Goal: Task Accomplishment & Management: Use online tool/utility

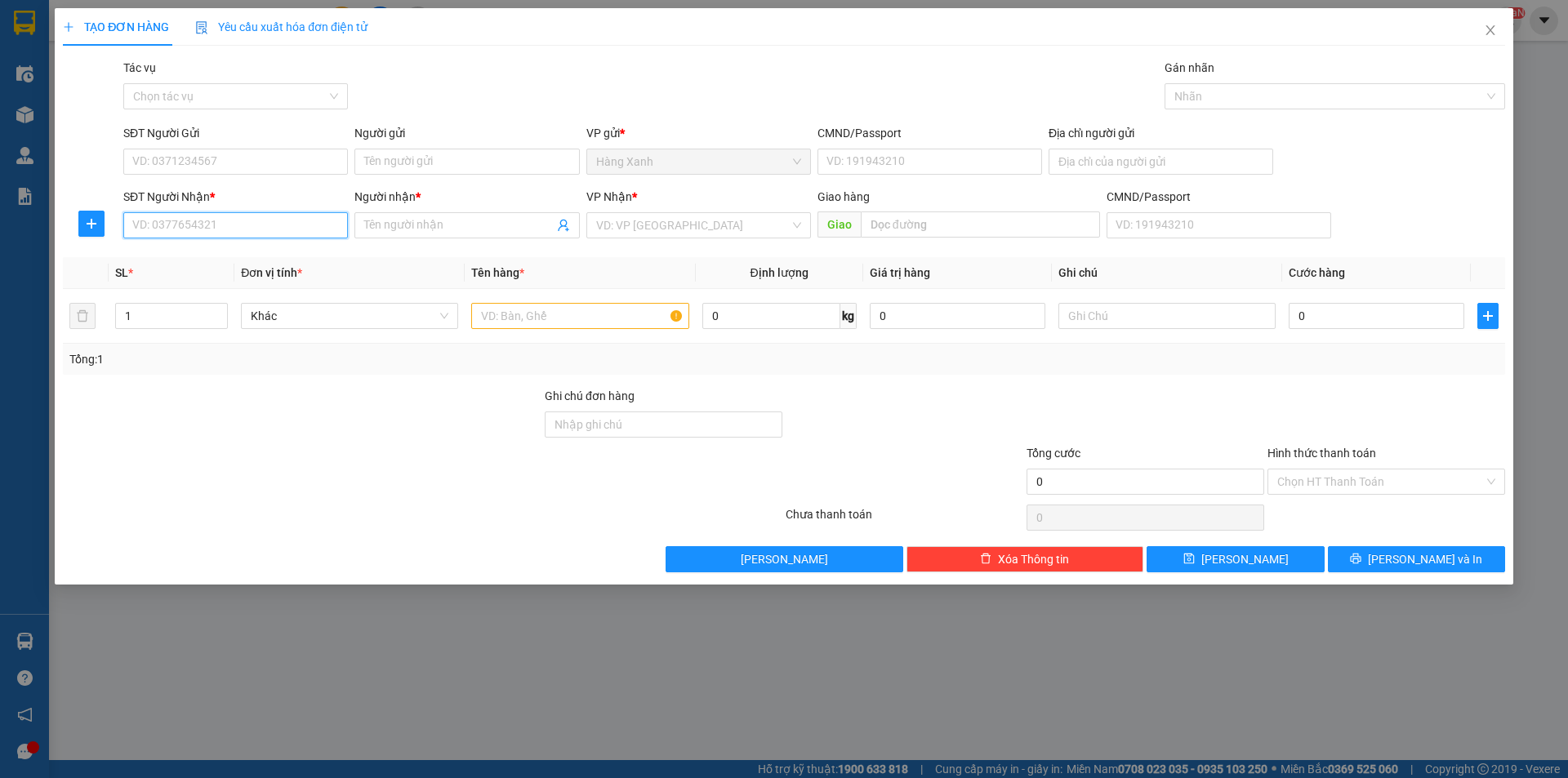
click at [261, 237] on input "SĐT Người Nhận *" at bounding box center [235, 225] width 224 height 27
click at [218, 259] on div "0913068093 - tuấn" at bounding box center [235, 259] width 205 height 18
type input "0913068093"
type input "tuấn"
type input "0913068093"
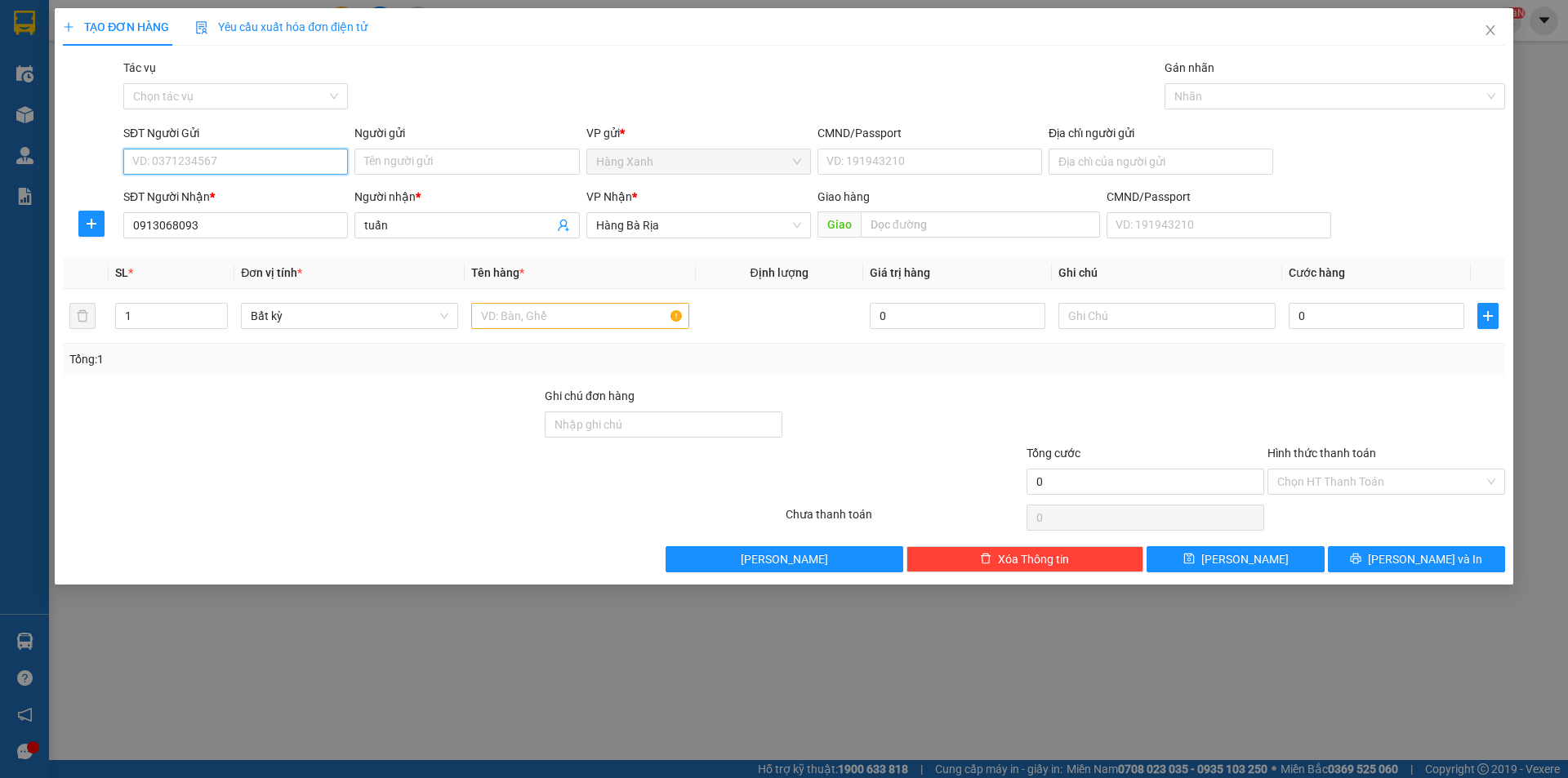
click at [292, 154] on input "SĐT Người Gửi" at bounding box center [235, 162] width 224 height 27
click at [170, 193] on div "0908800282 - an" at bounding box center [235, 195] width 205 height 18
type input "0908800282"
type input "an"
type input "046087001440"
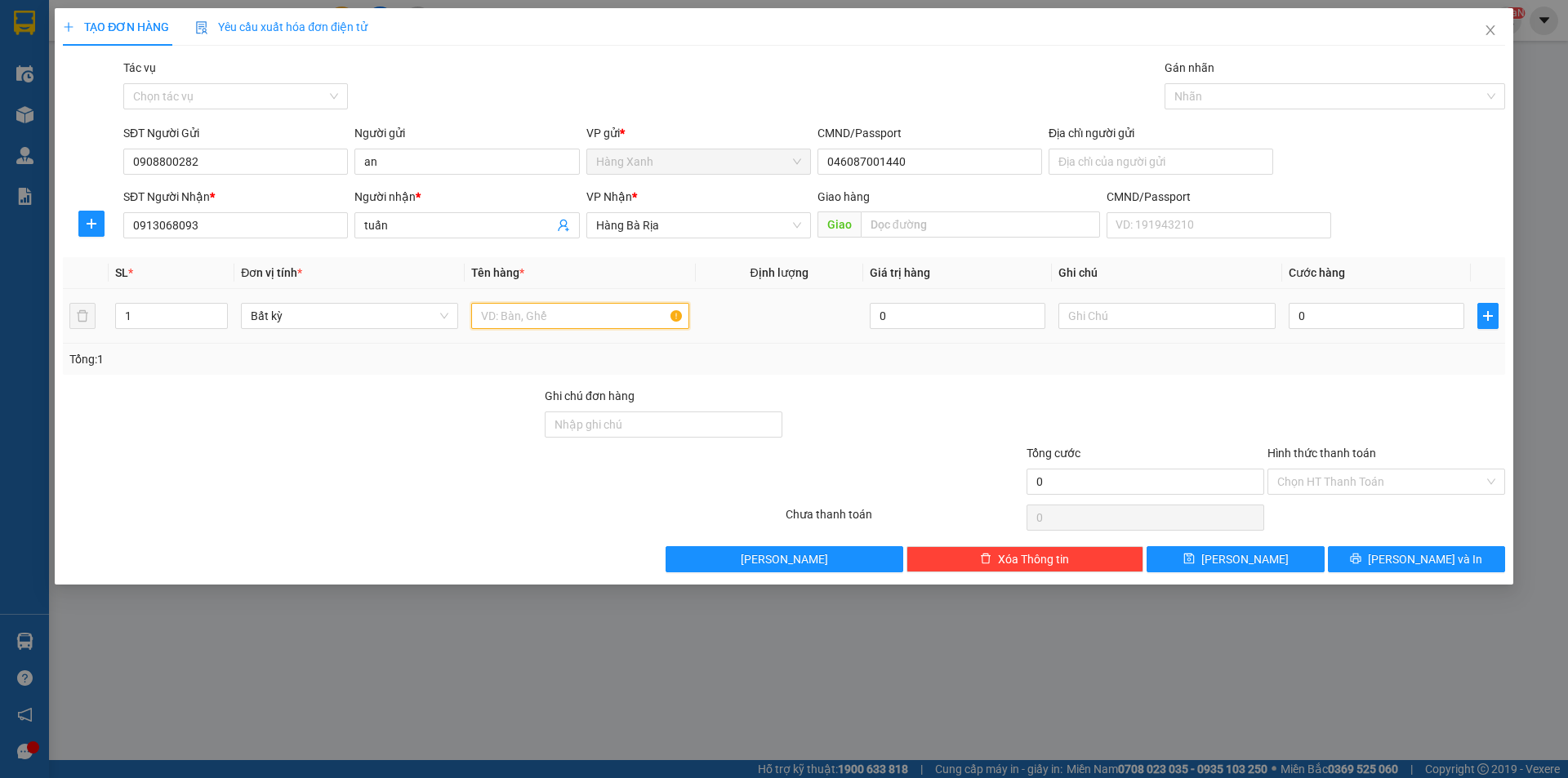
click at [583, 311] on input "text" at bounding box center [580, 317] width 217 height 27
type input "kien son"
click at [218, 310] on icon "up" at bounding box center [219, 312] width 6 height 6
type input "1"
click at [219, 321] on icon "down" at bounding box center [219, 321] width 5 height 3
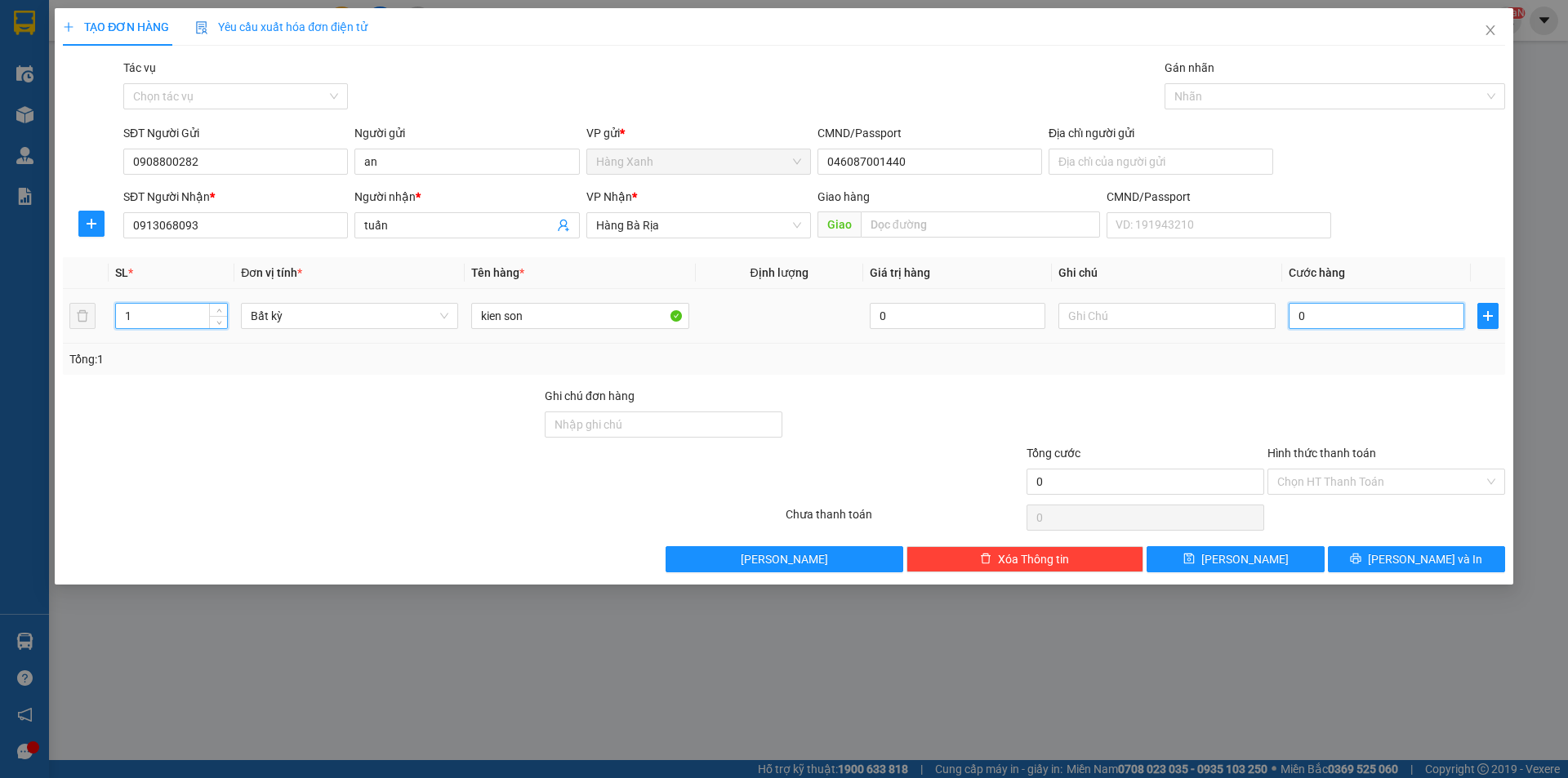
click at [1297, 317] on input "0" at bounding box center [1376, 317] width 176 height 27
type input "5"
type input "50"
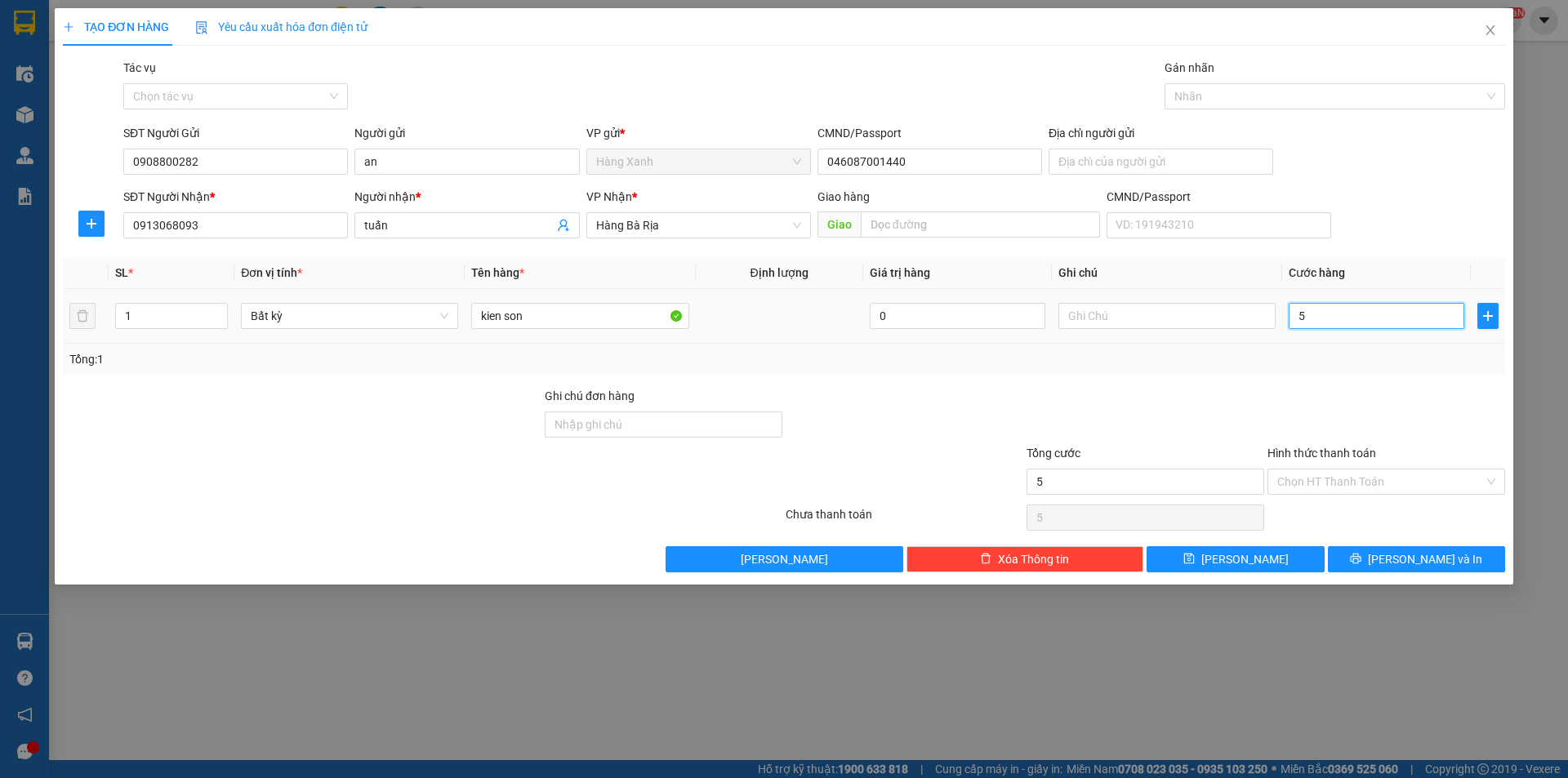
type input "50"
type input "50.000"
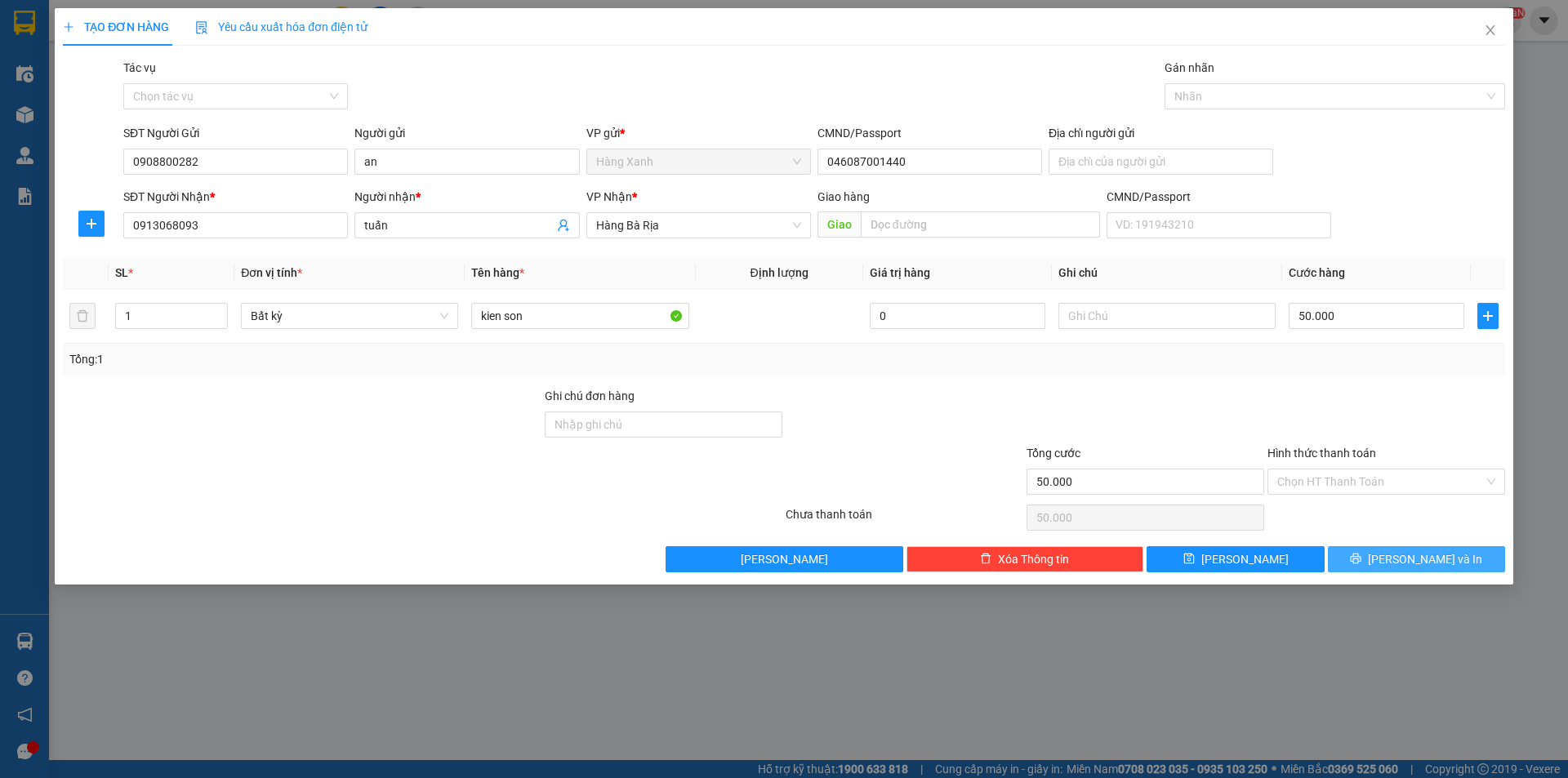
click at [1365, 553] on button "[PERSON_NAME] và In" at bounding box center [1416, 559] width 177 height 27
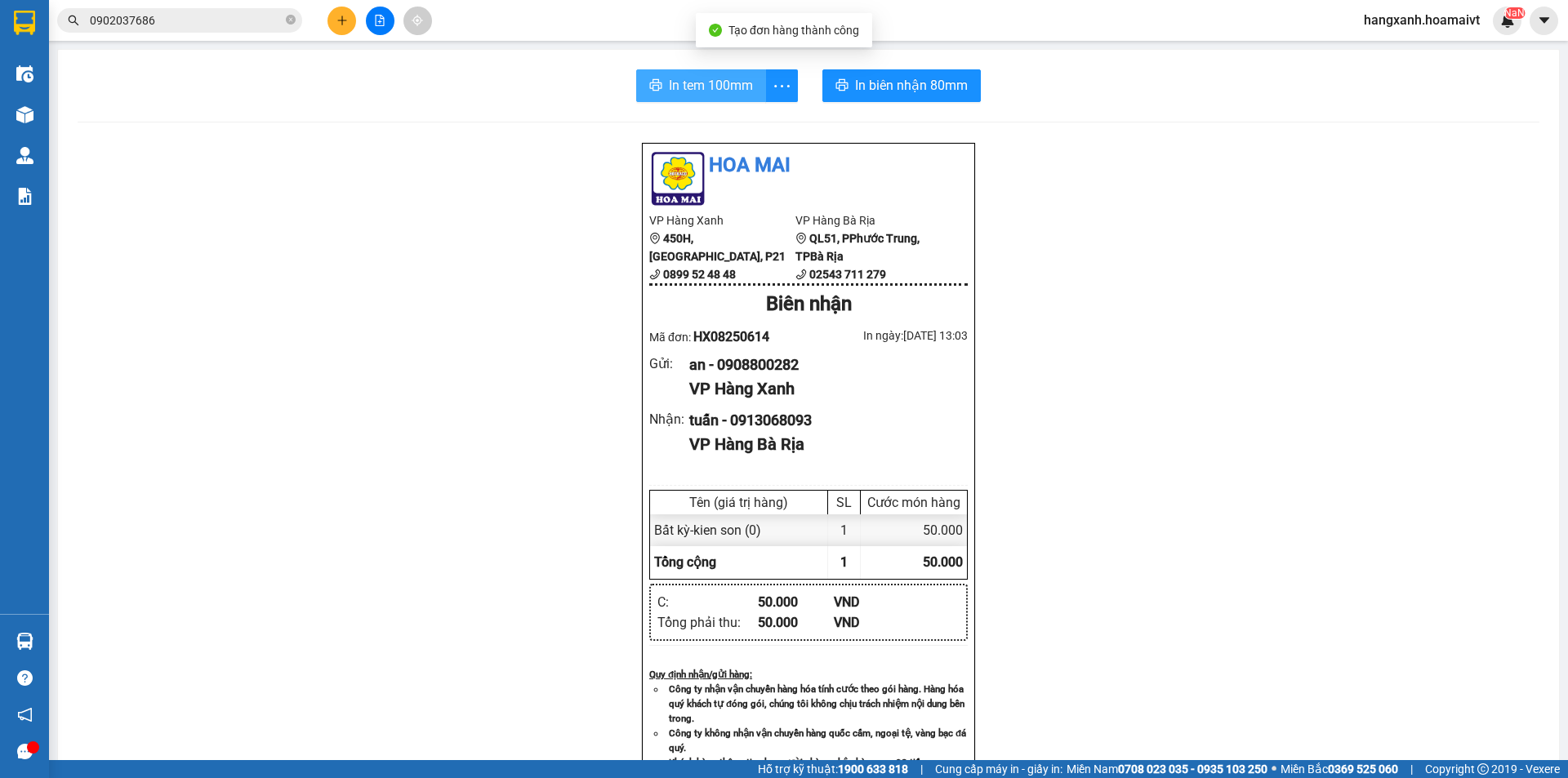
click at [692, 77] on span "In tem 100mm" at bounding box center [711, 85] width 84 height 21
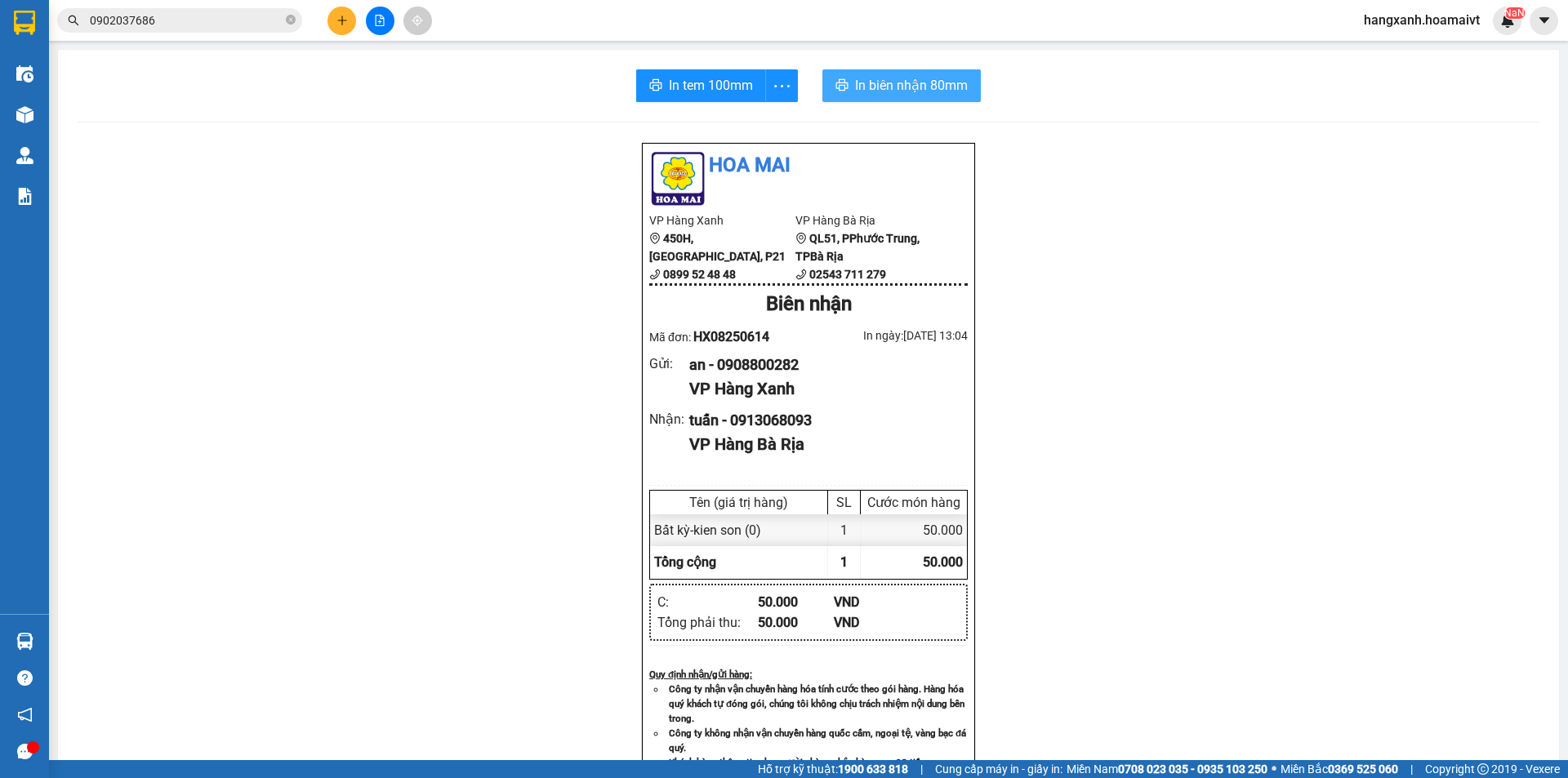
click at [877, 80] on span "In biên nhận 80mm" at bounding box center [911, 85] width 113 height 21
click at [340, 35] on div "Kết quả tìm kiếm ( 2599 ) Bộ lọc Mã ĐH Trạng thái Món hàng Tổng cước Chưa cước …" at bounding box center [784, 20] width 1568 height 41
click at [340, 26] on icon "plus" at bounding box center [342, 21] width 12 height 12
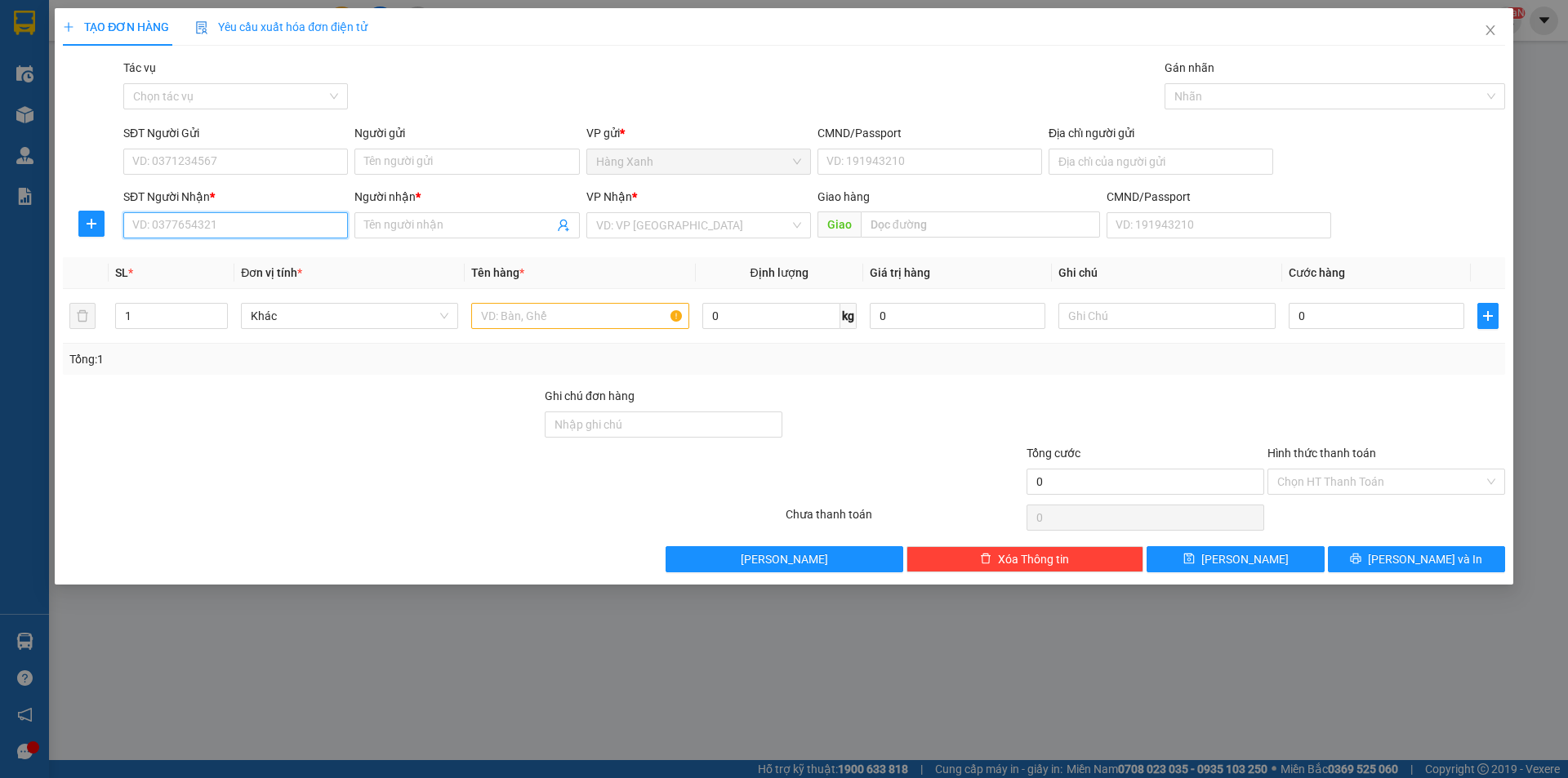
click at [235, 217] on input "SĐT Người Nhận *" at bounding box center [235, 225] width 224 height 27
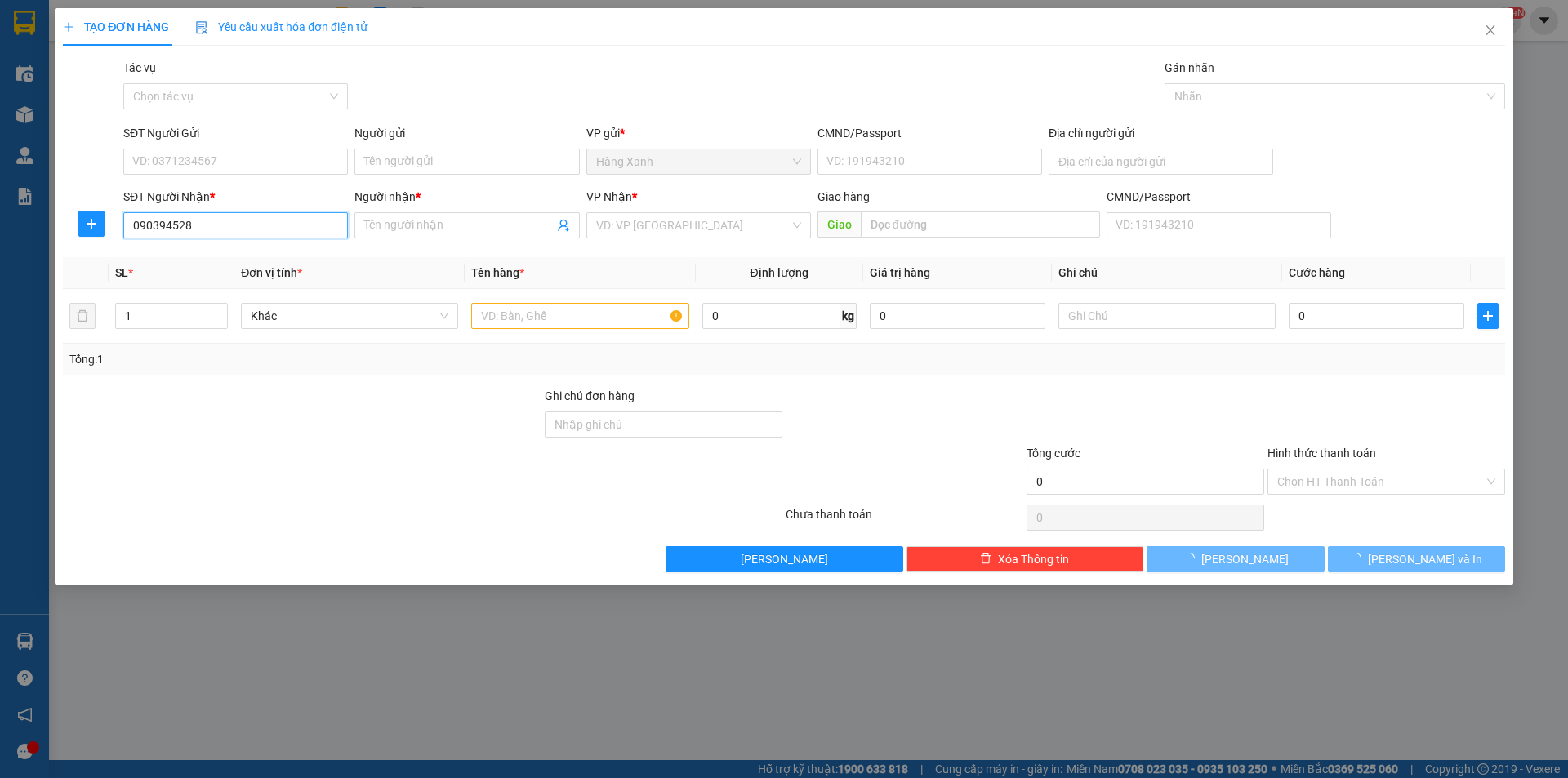
type input "0903945283"
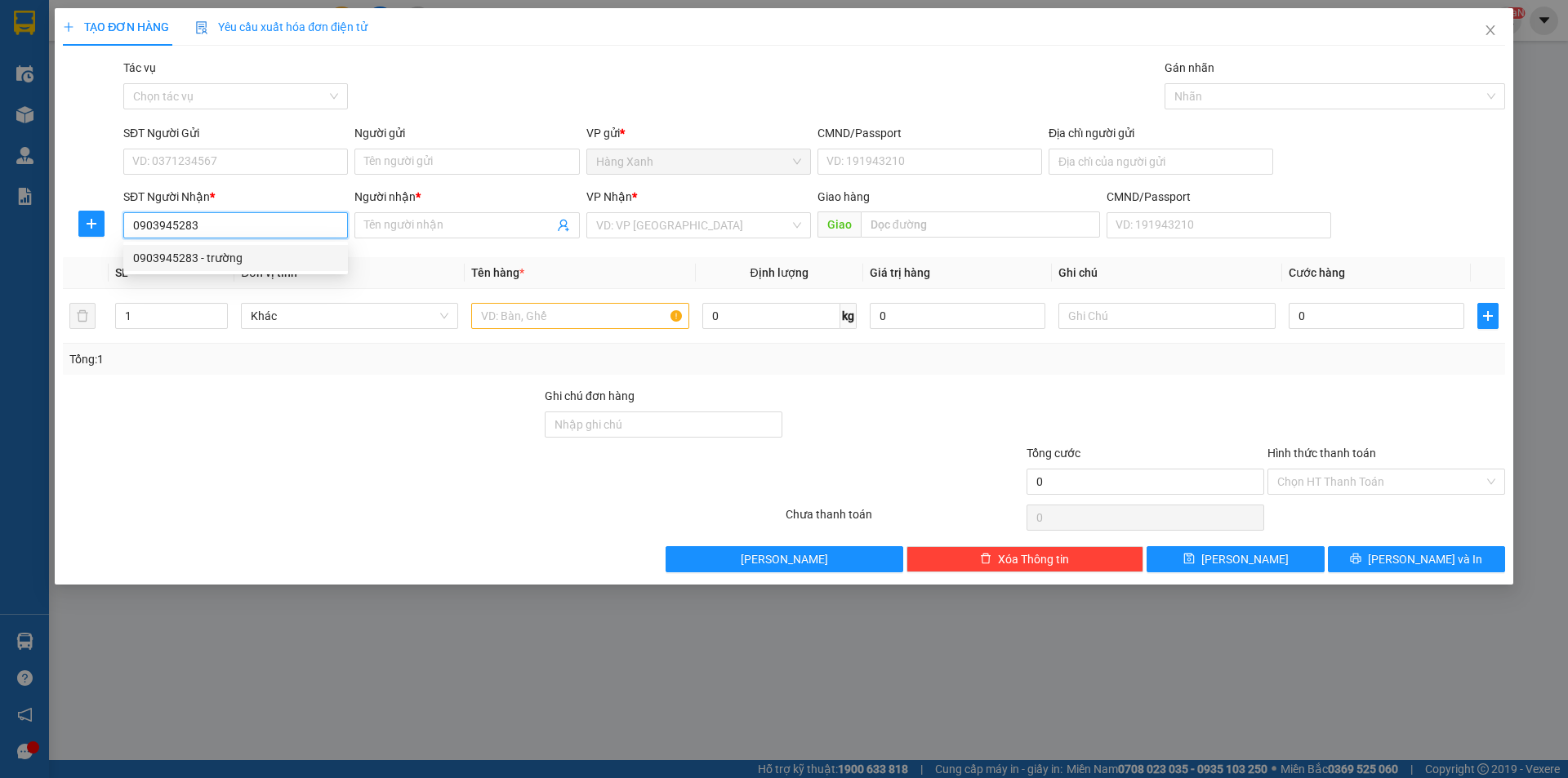
click at [250, 249] on div "0903945283 - trường" at bounding box center [235, 259] width 205 height 18
type input "trường"
type input "hội bài"
type input "0903945283"
click at [273, 176] on div "SĐT Người Gửi VD: 0371234567" at bounding box center [235, 152] width 224 height 57
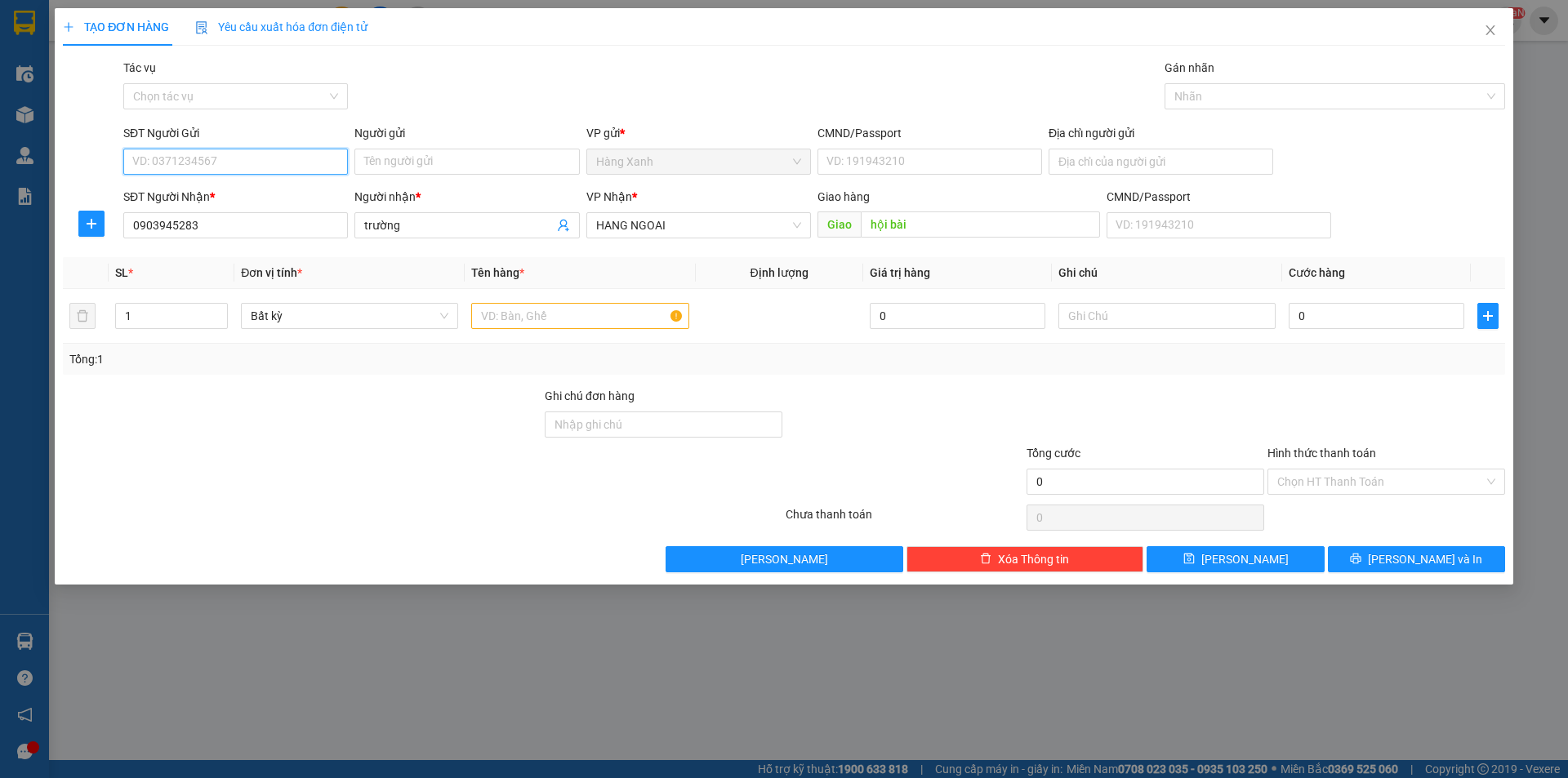
click at [276, 166] on input "SĐT Người Gửi" at bounding box center [235, 162] width 224 height 27
click at [252, 201] on div "0975507099 - dương" at bounding box center [235, 195] width 205 height 18
type input "0975507099"
type input "dương"
type input "036079003818"
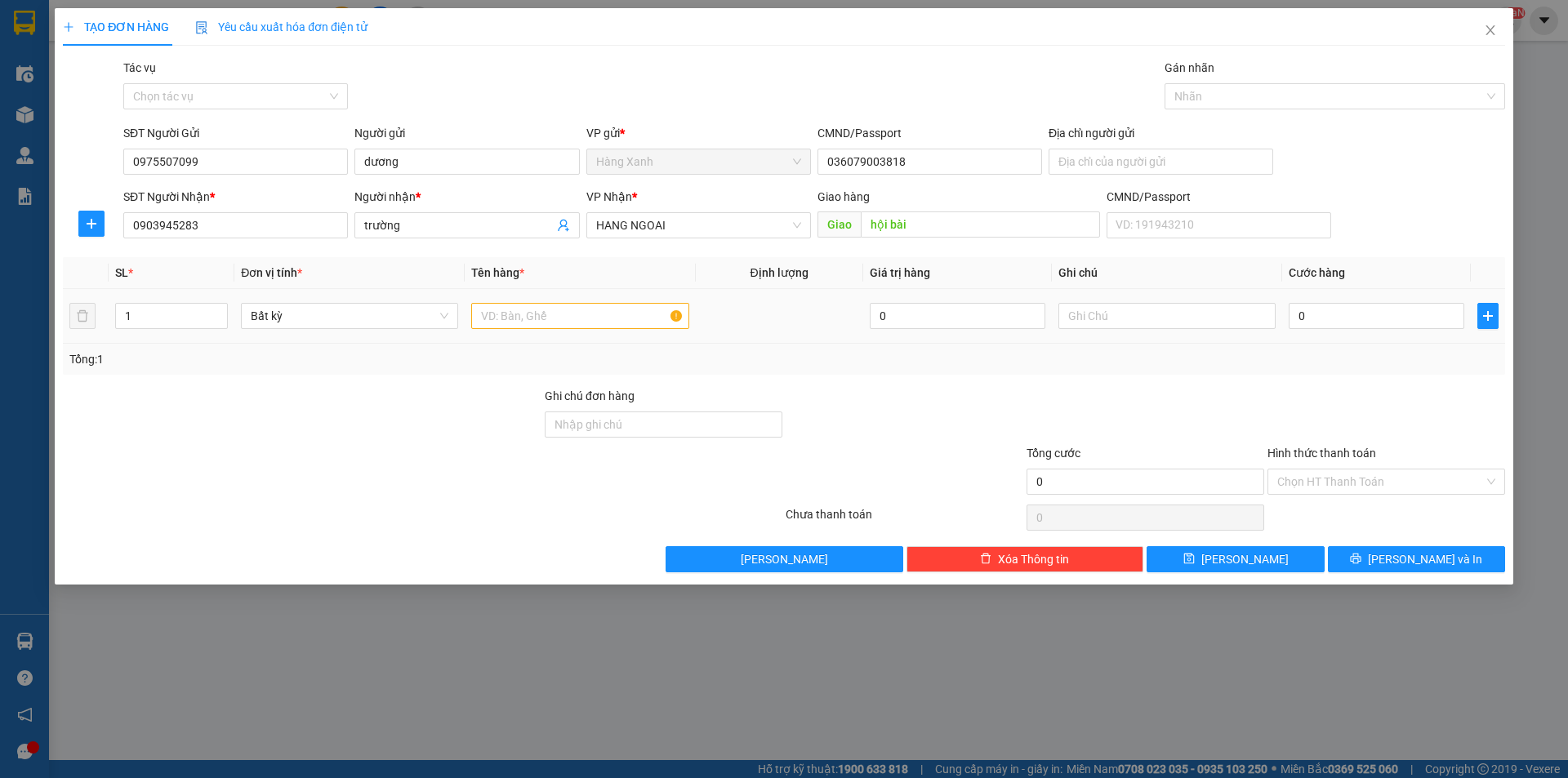
click at [589, 335] on td at bounding box center [580, 317] width 230 height 55
click at [590, 321] on input "text" at bounding box center [580, 317] width 217 height 27
type input "xốp"
click at [1305, 318] on input "0" at bounding box center [1376, 317] width 176 height 27
type input "5"
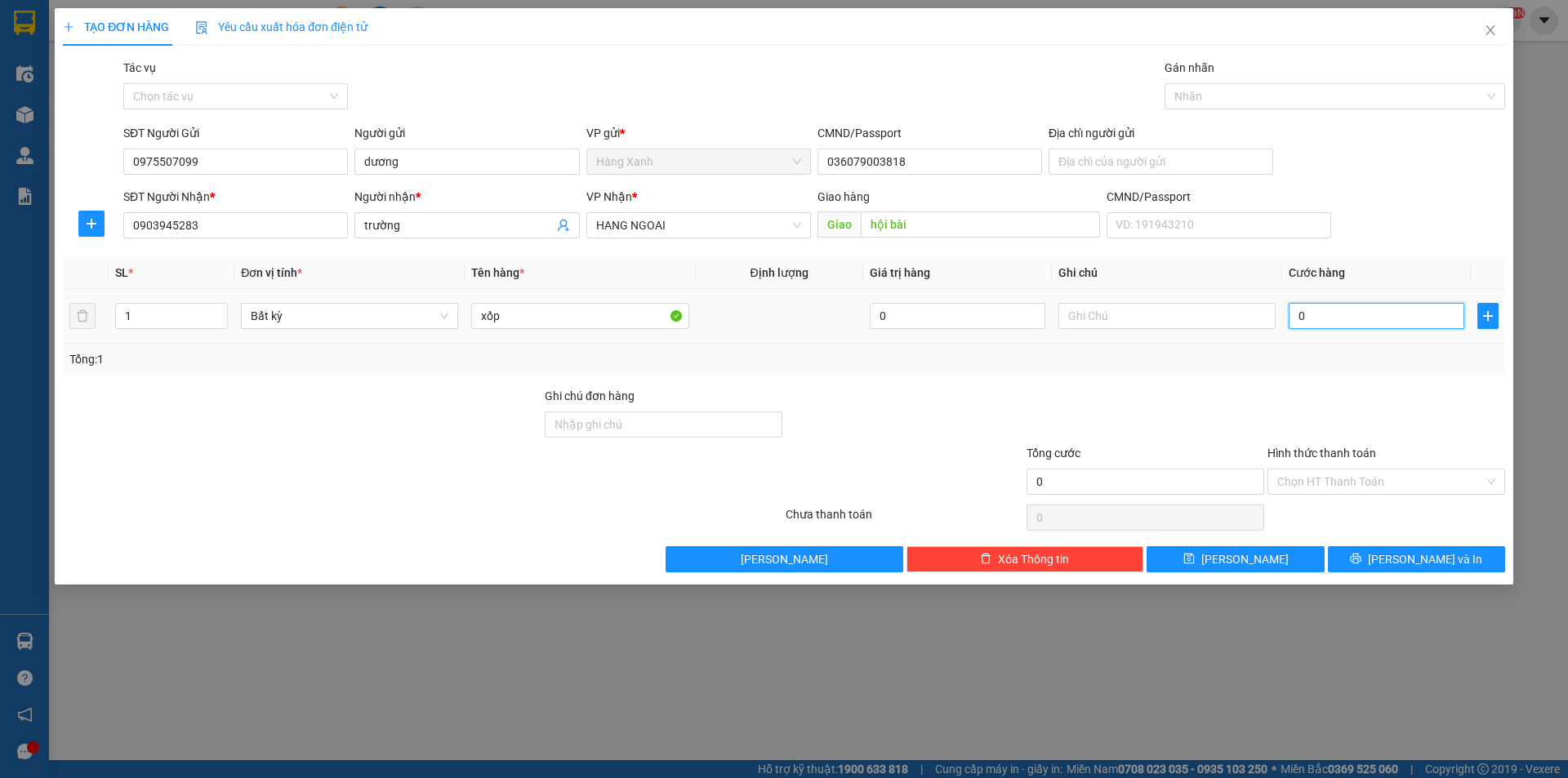
type input "5"
type input "50"
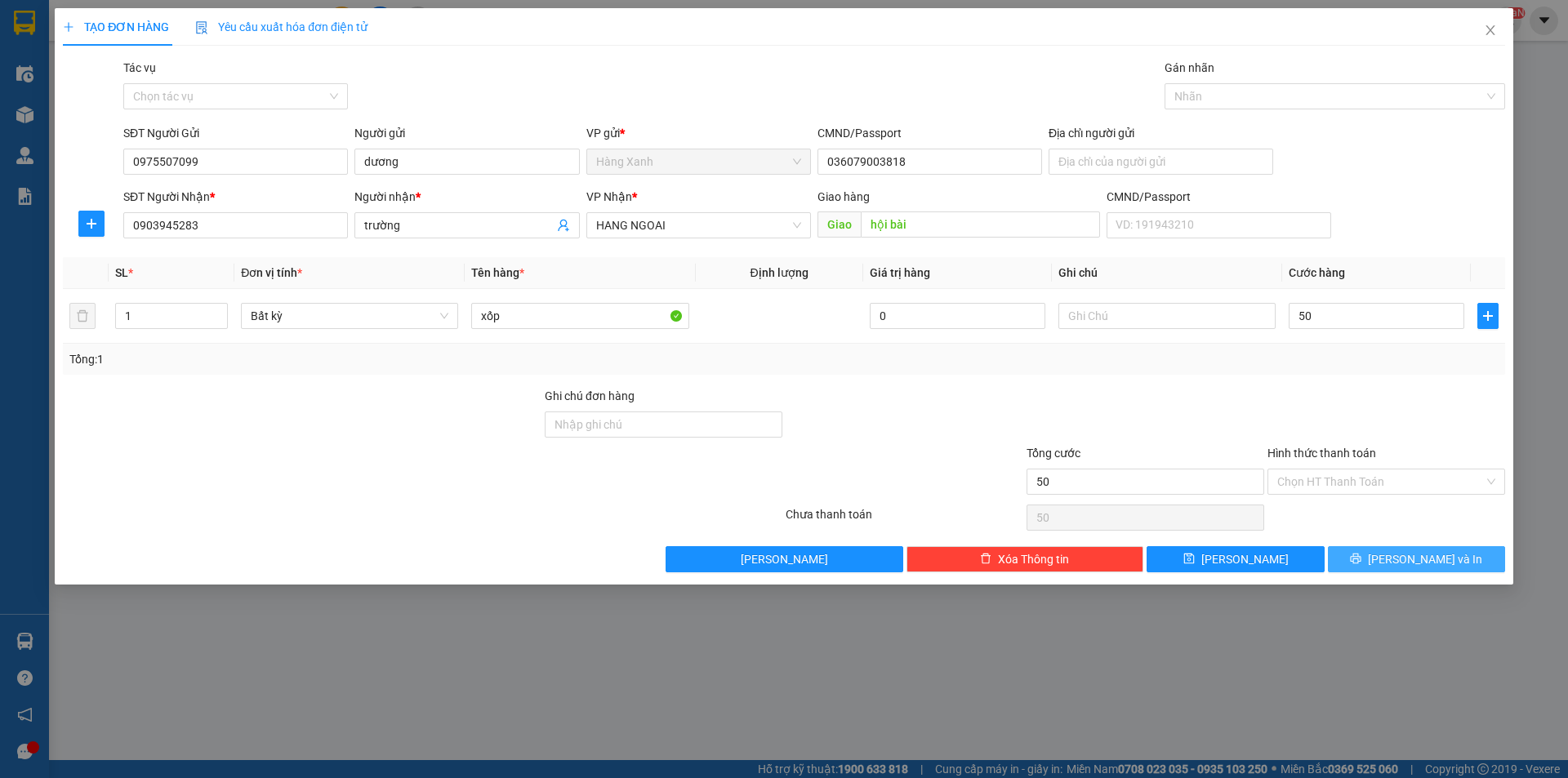
click at [1357, 557] on button "[PERSON_NAME] và In" at bounding box center [1416, 559] width 177 height 27
type input "50.000"
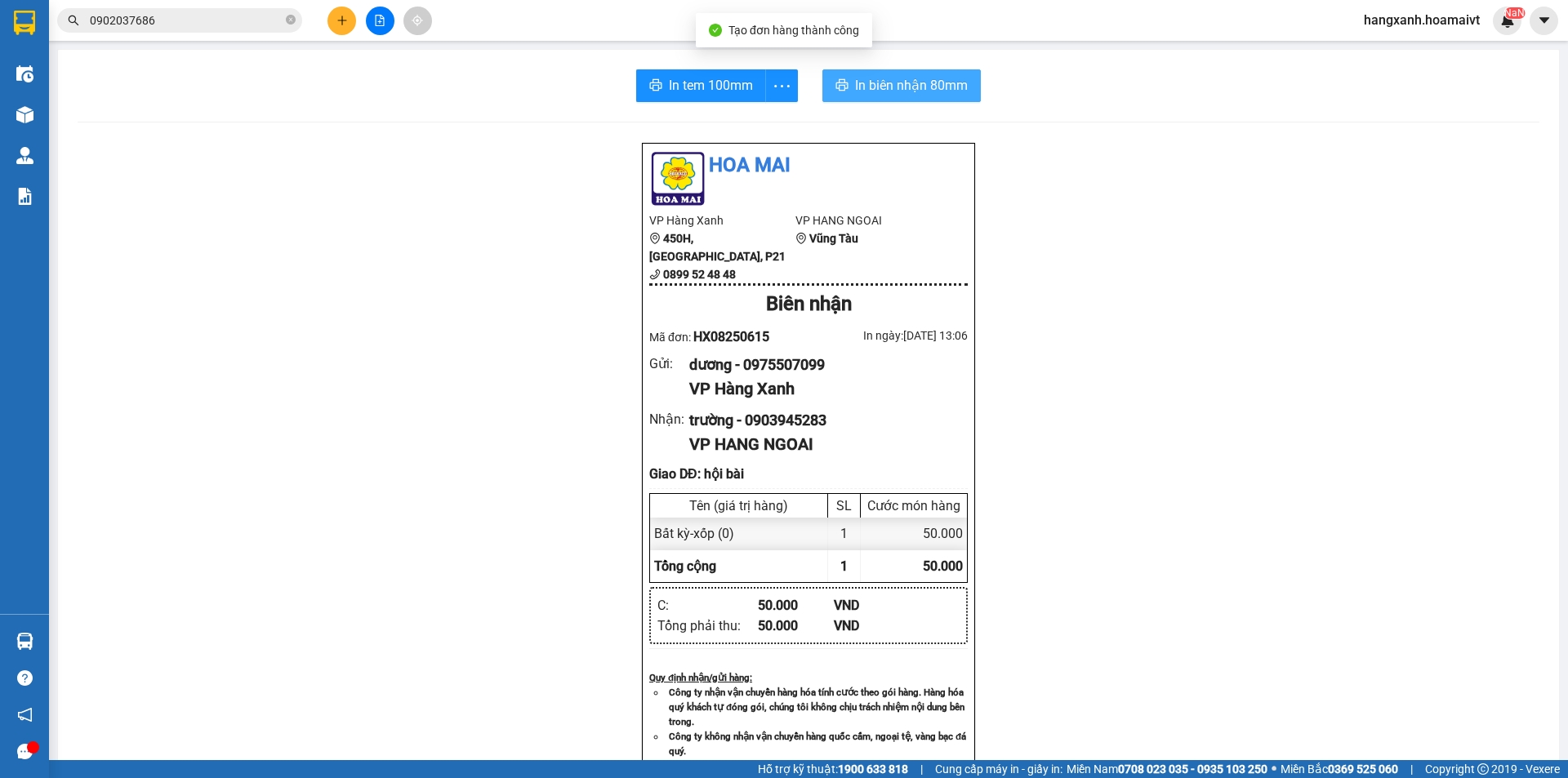
click at [885, 75] on span "In biên nhận 80mm" at bounding box center [911, 85] width 113 height 21
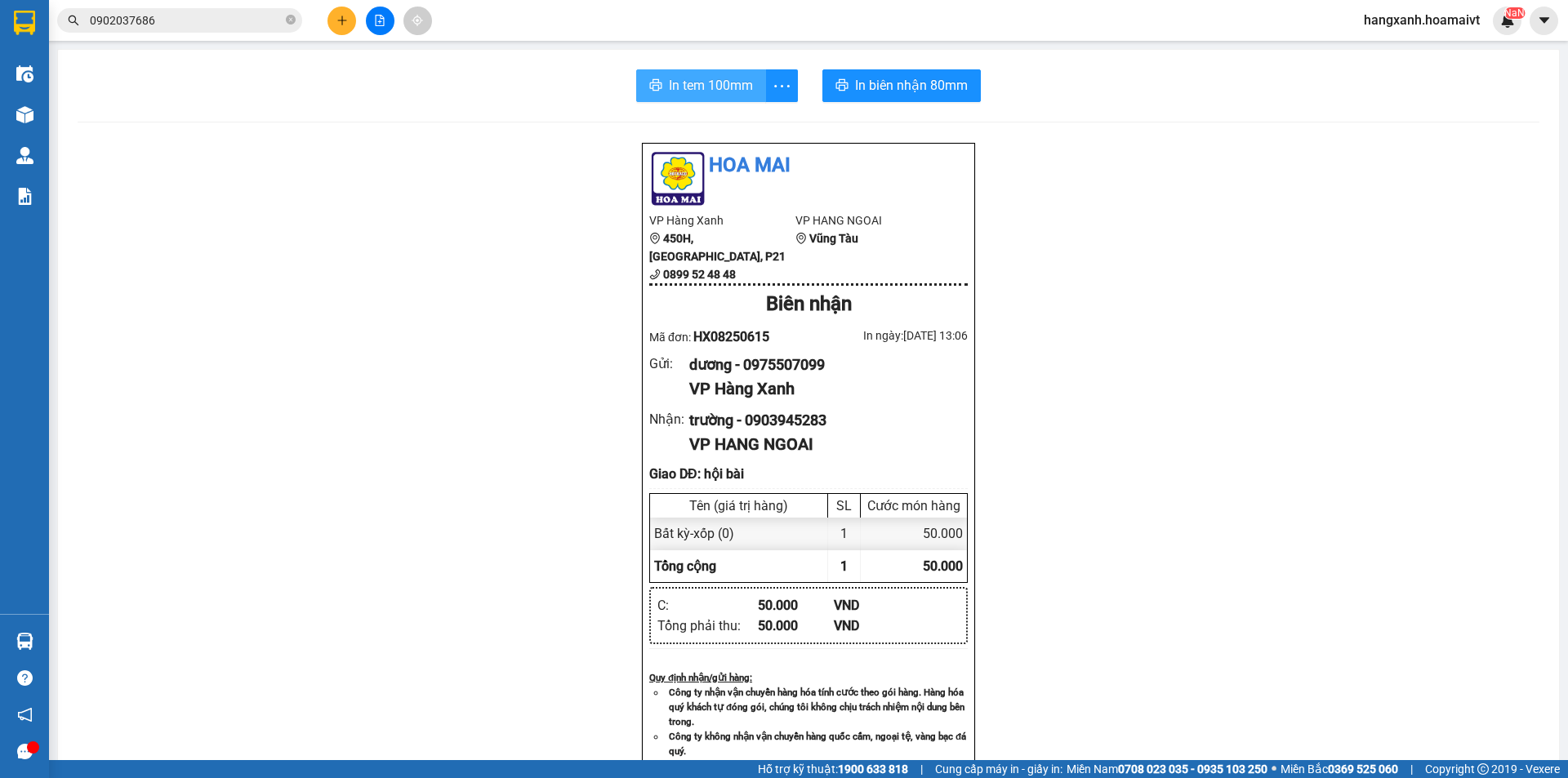
click at [676, 86] on span "In tem 100mm" at bounding box center [711, 85] width 84 height 21
click at [335, 17] on button at bounding box center [341, 21] width 29 height 29
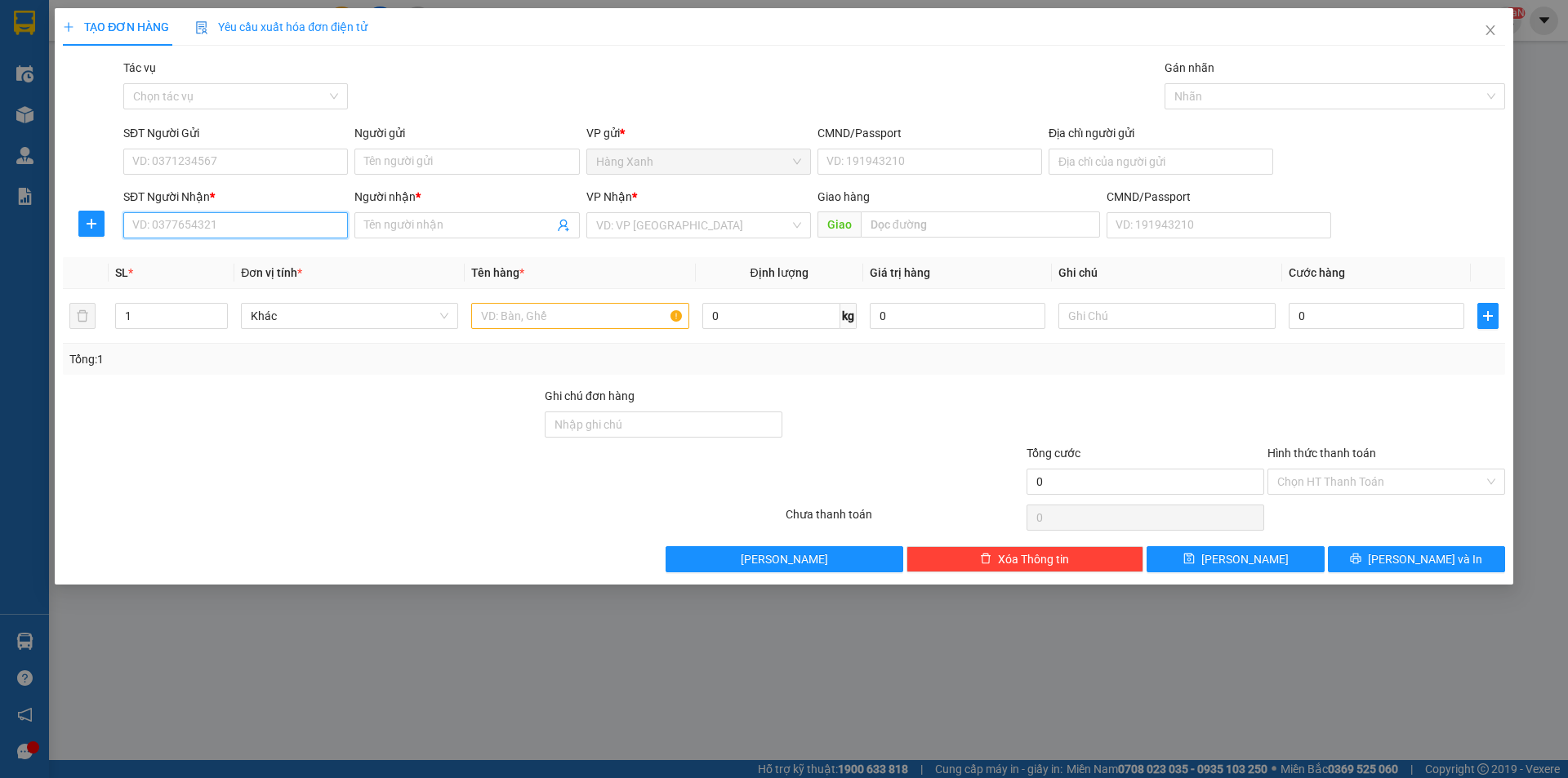
click at [176, 223] on input "SĐT Người Nhận *" at bounding box center [235, 225] width 224 height 27
click at [229, 219] on input "0907900212" at bounding box center [235, 225] width 224 height 27
type input "0907900212"
click at [1505, 23] on span "Close" at bounding box center [1489, 31] width 46 height 46
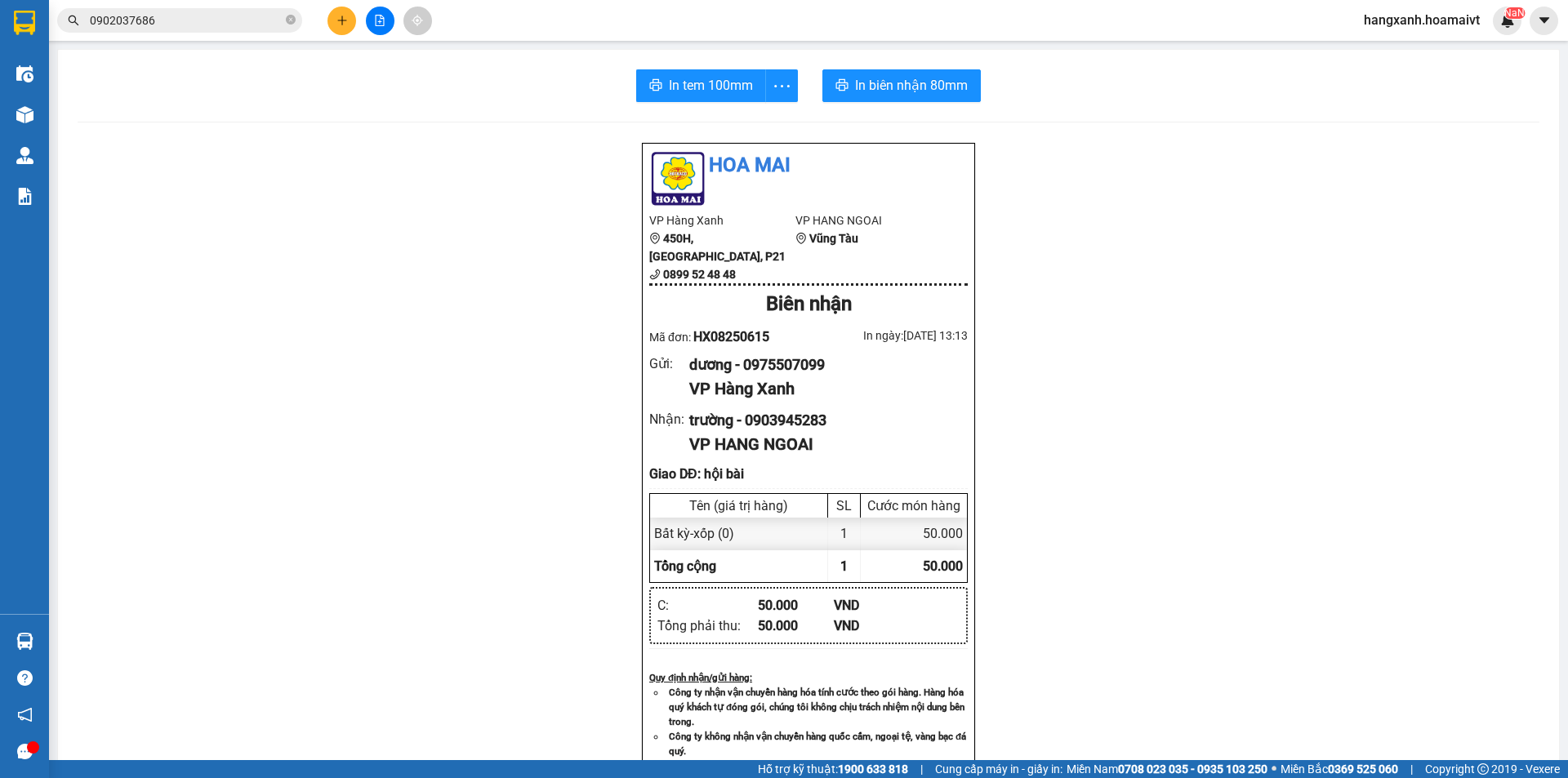
click at [221, 31] on span "0902037686" at bounding box center [180, 21] width 245 height 25
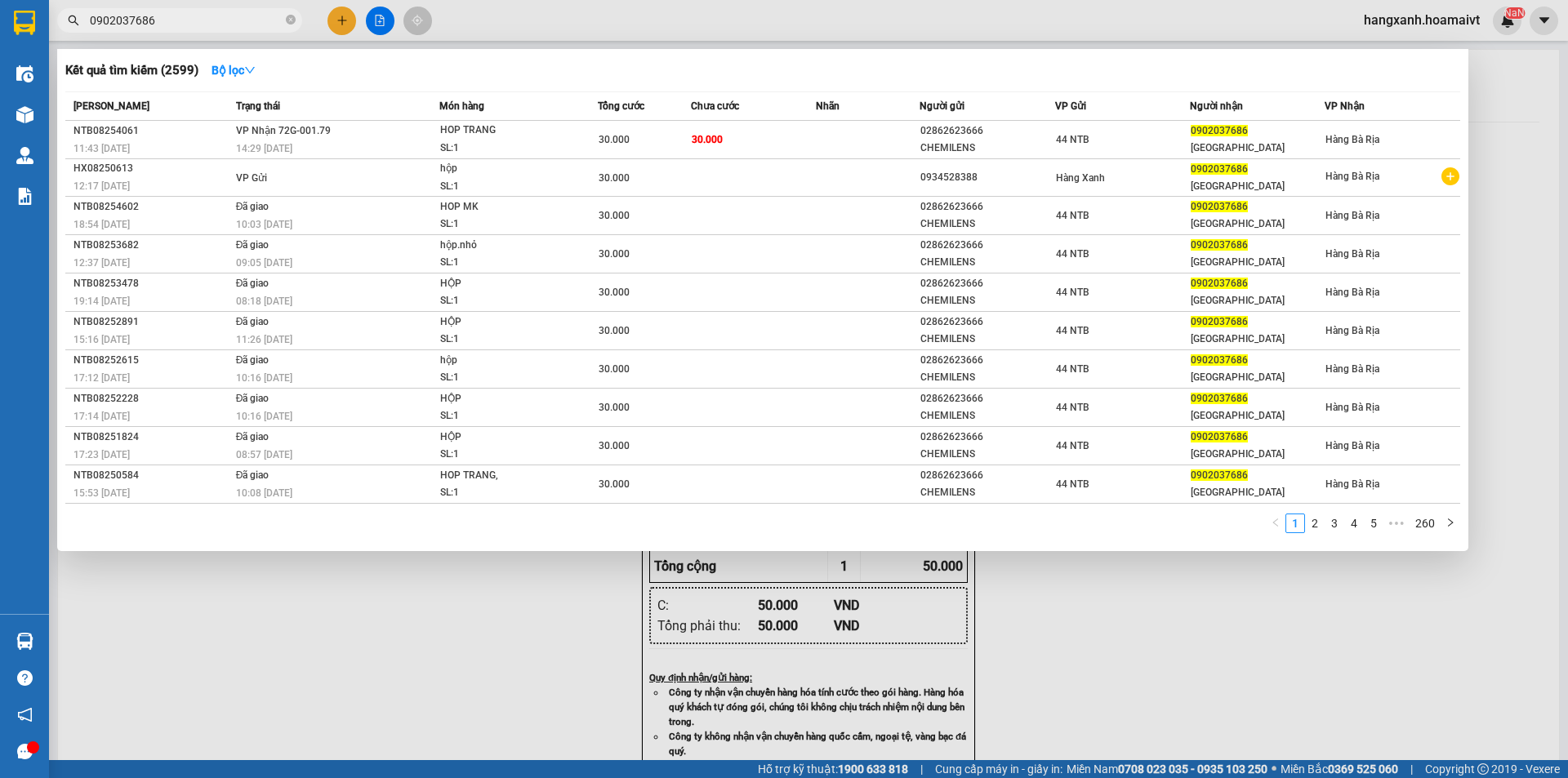
click at [221, 24] on input "0902037686" at bounding box center [186, 21] width 193 height 18
click at [221, 23] on input "0902037686" at bounding box center [186, 21] width 193 height 18
paste input "7900212"
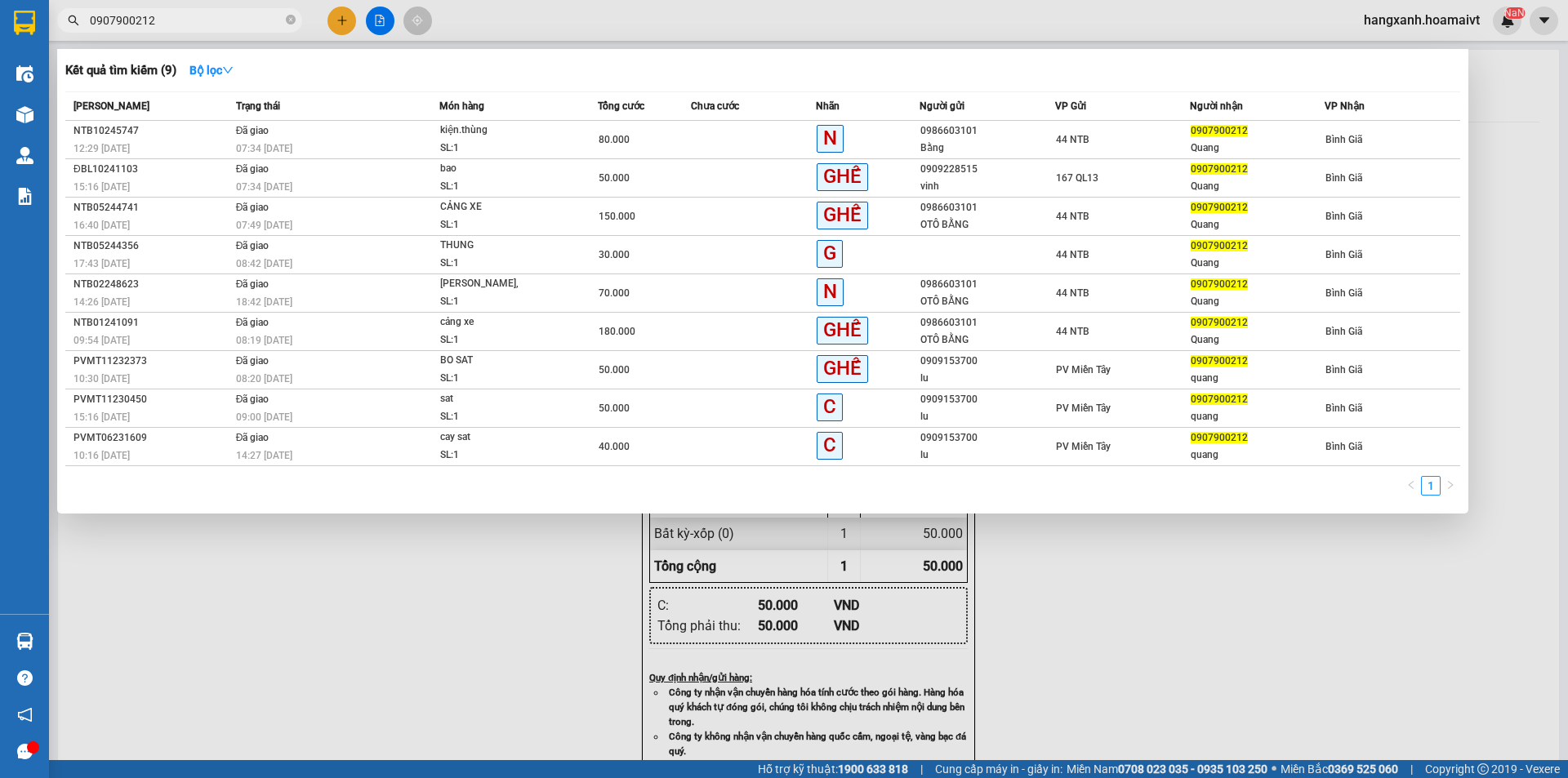
type input "0907900212"
click at [508, 539] on div at bounding box center [784, 389] width 1568 height 778
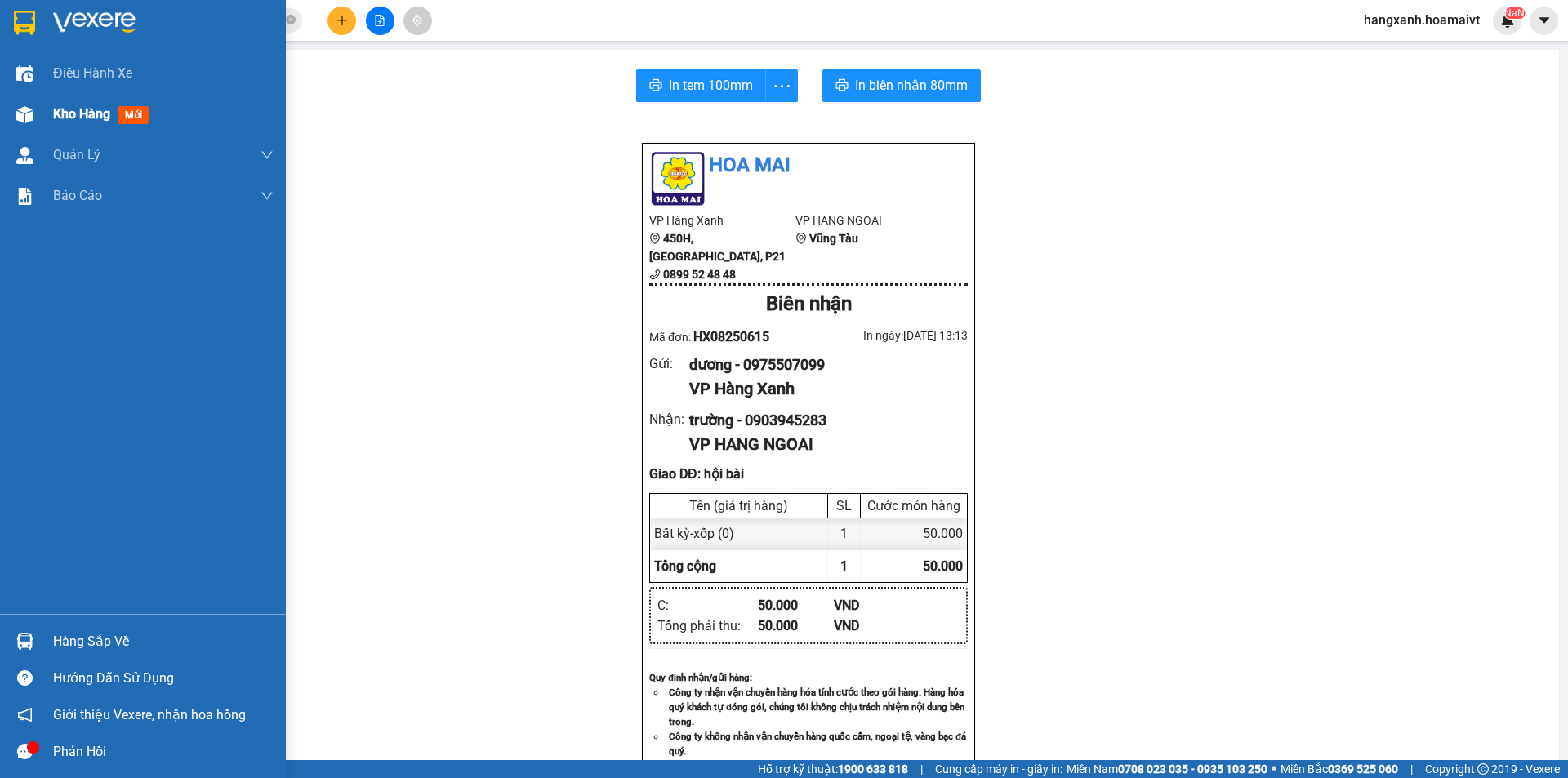
click at [50, 115] on div "Kho hàng mới" at bounding box center [142, 114] width 286 height 41
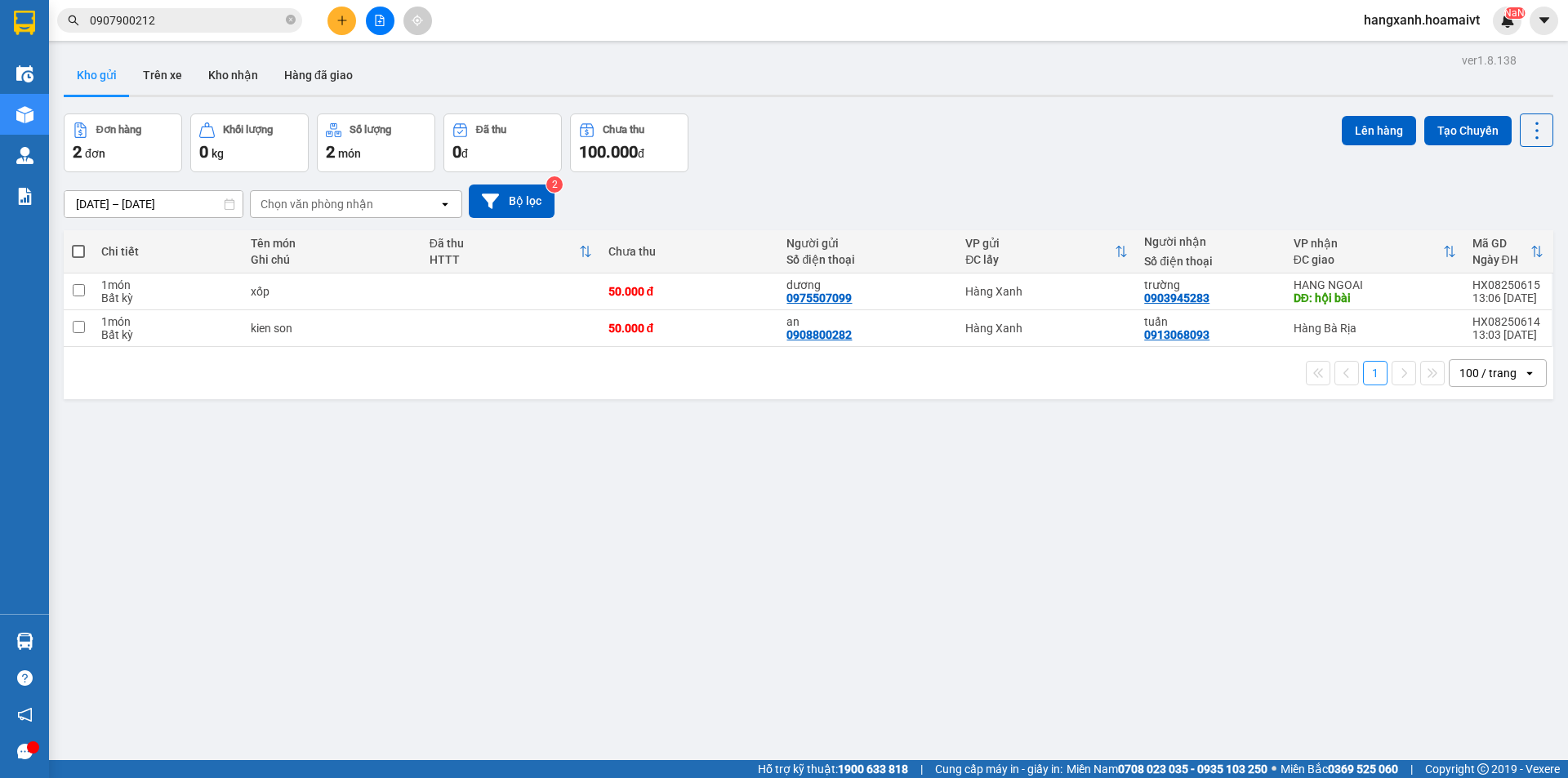
click at [237, 25] on input "0907900212" at bounding box center [186, 21] width 193 height 18
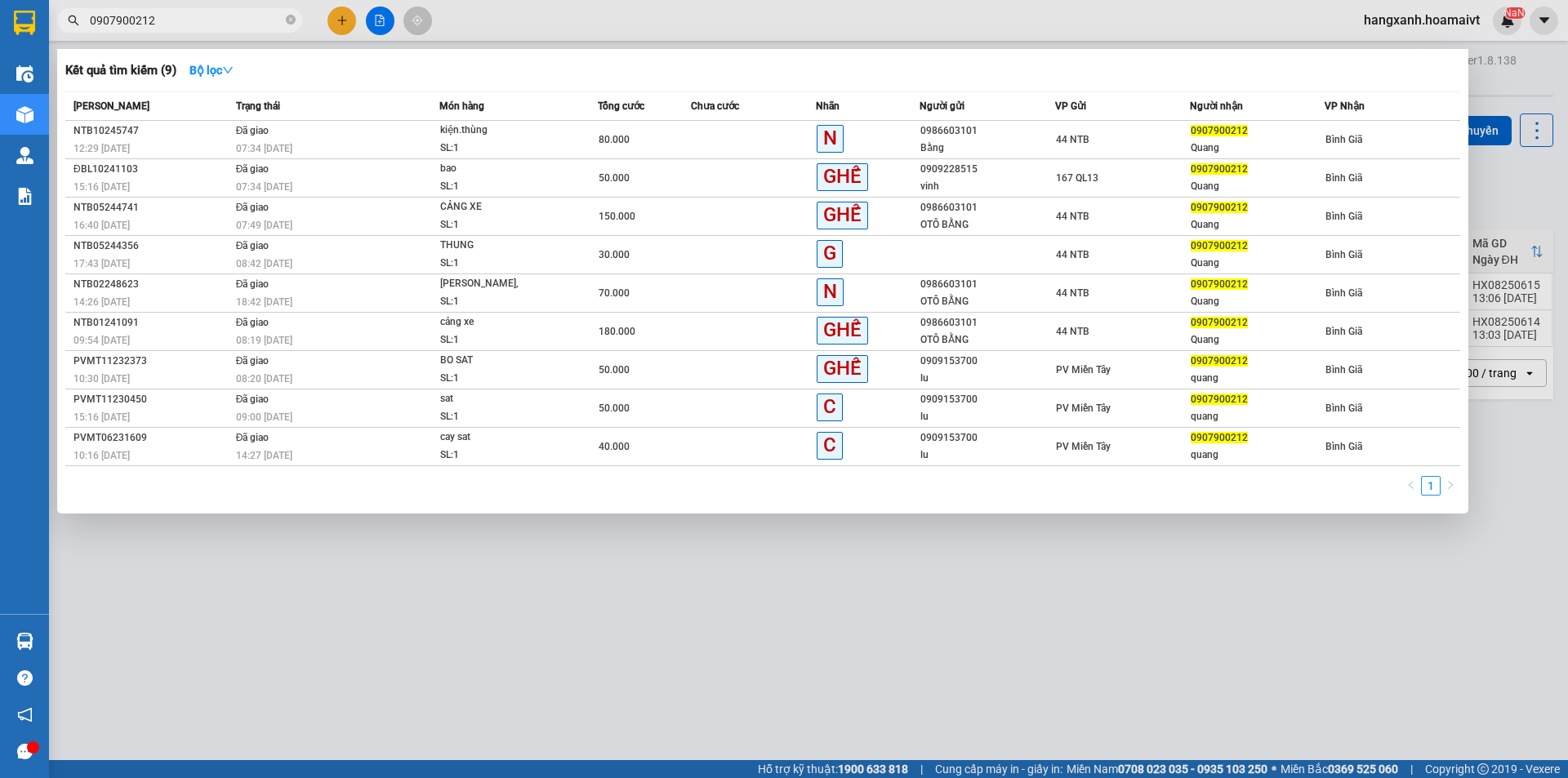
click at [347, 14] on div at bounding box center [784, 389] width 1568 height 778
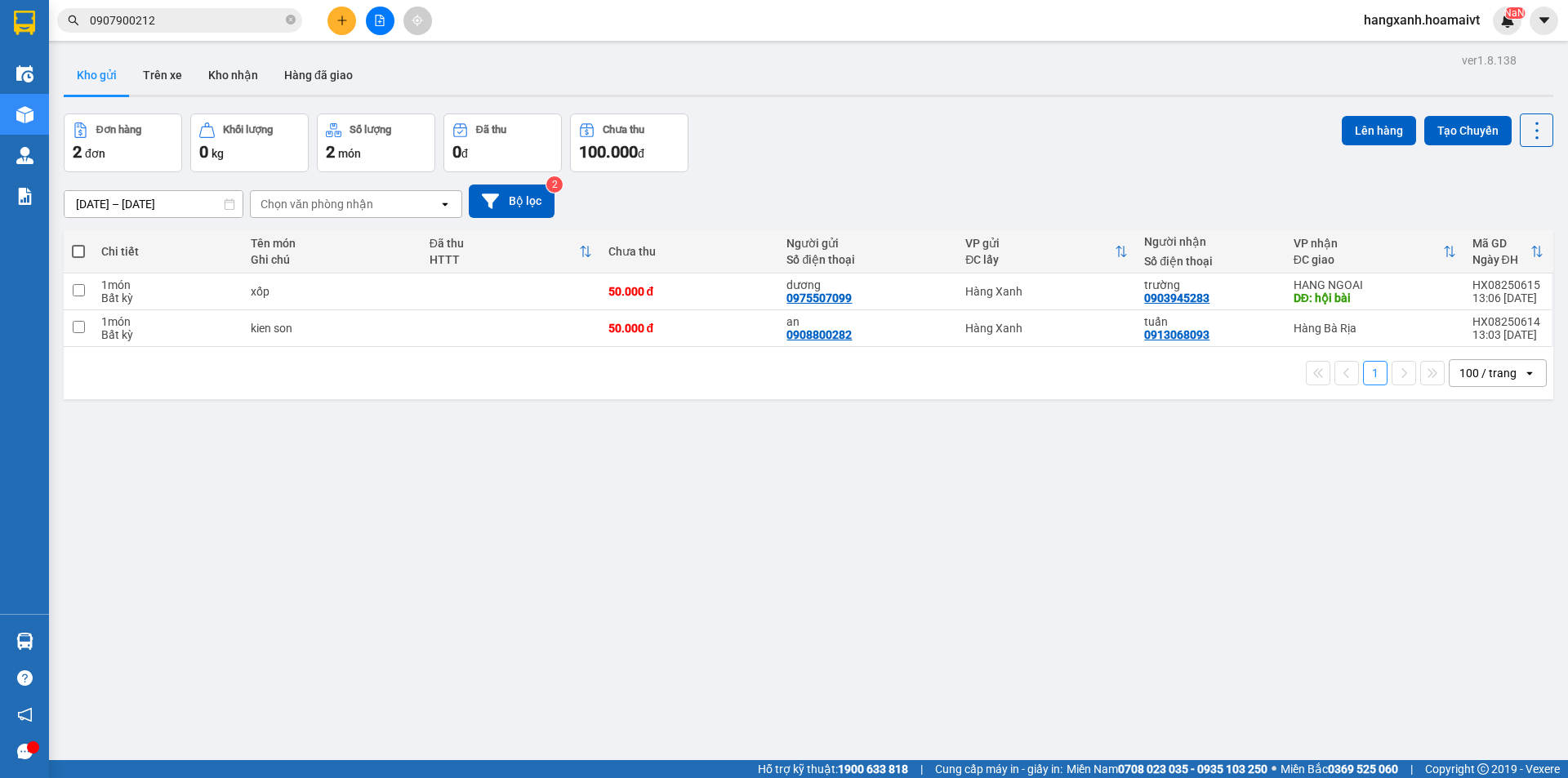
click at [347, 14] on button at bounding box center [341, 21] width 29 height 29
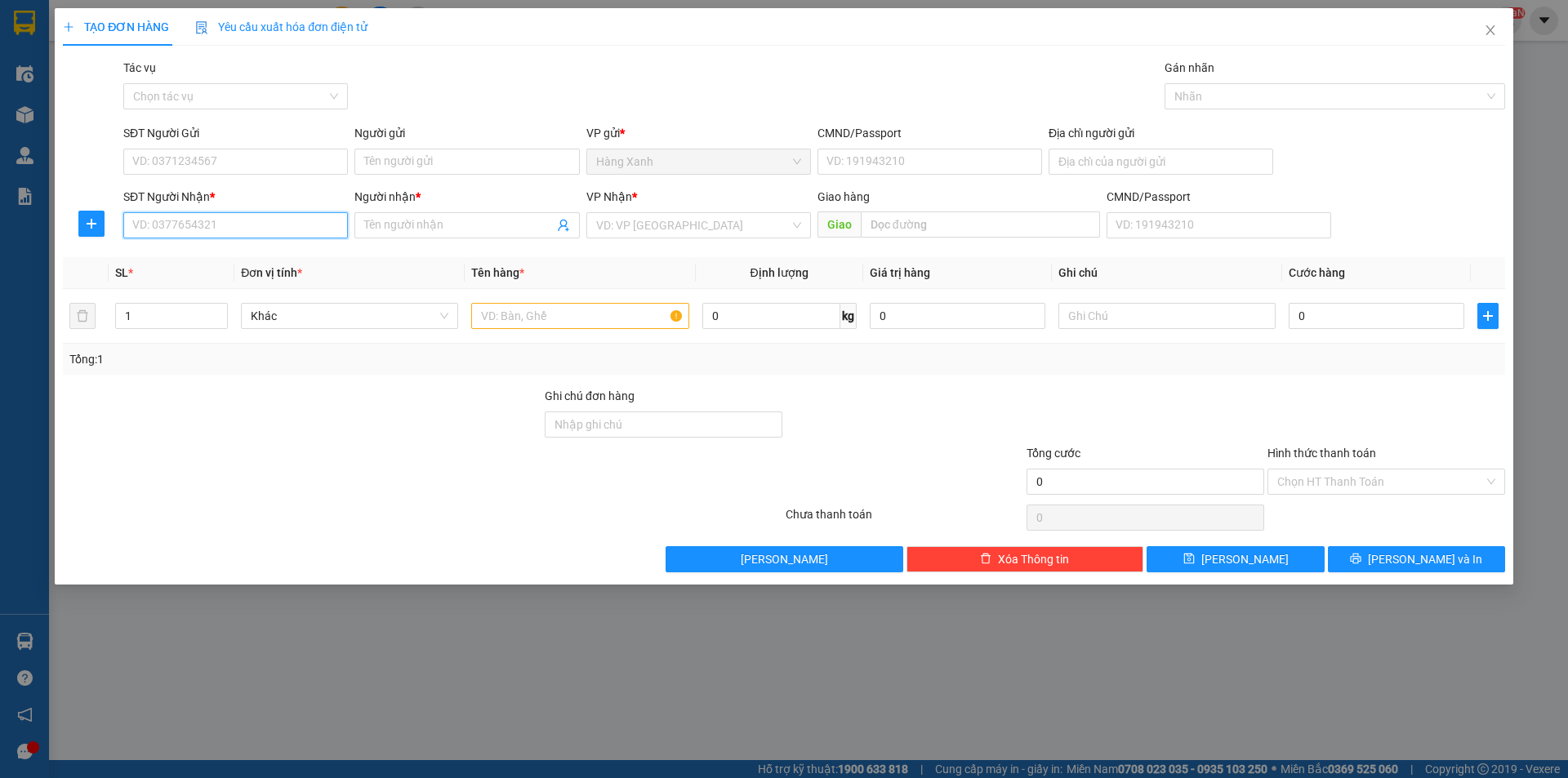
click at [232, 221] on input "SĐT Người Nhận *" at bounding box center [235, 225] width 224 height 27
paste input "0907900212"
type input "0907900212"
click at [315, 156] on input "SĐT Người Gửi" at bounding box center [235, 162] width 224 height 27
click at [450, 221] on input "Người nhận *" at bounding box center [459, 225] width 189 height 18
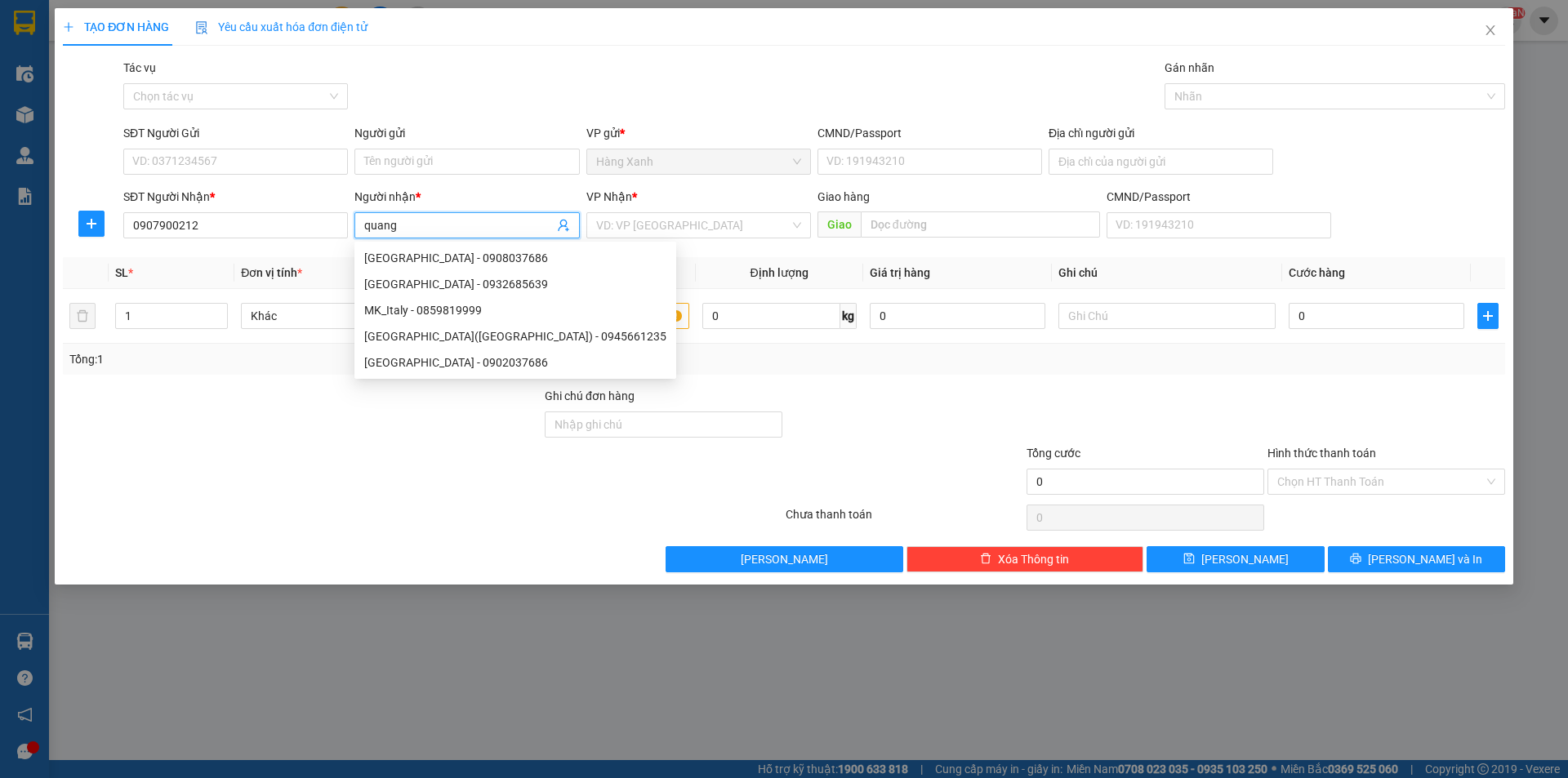
type input "quang"
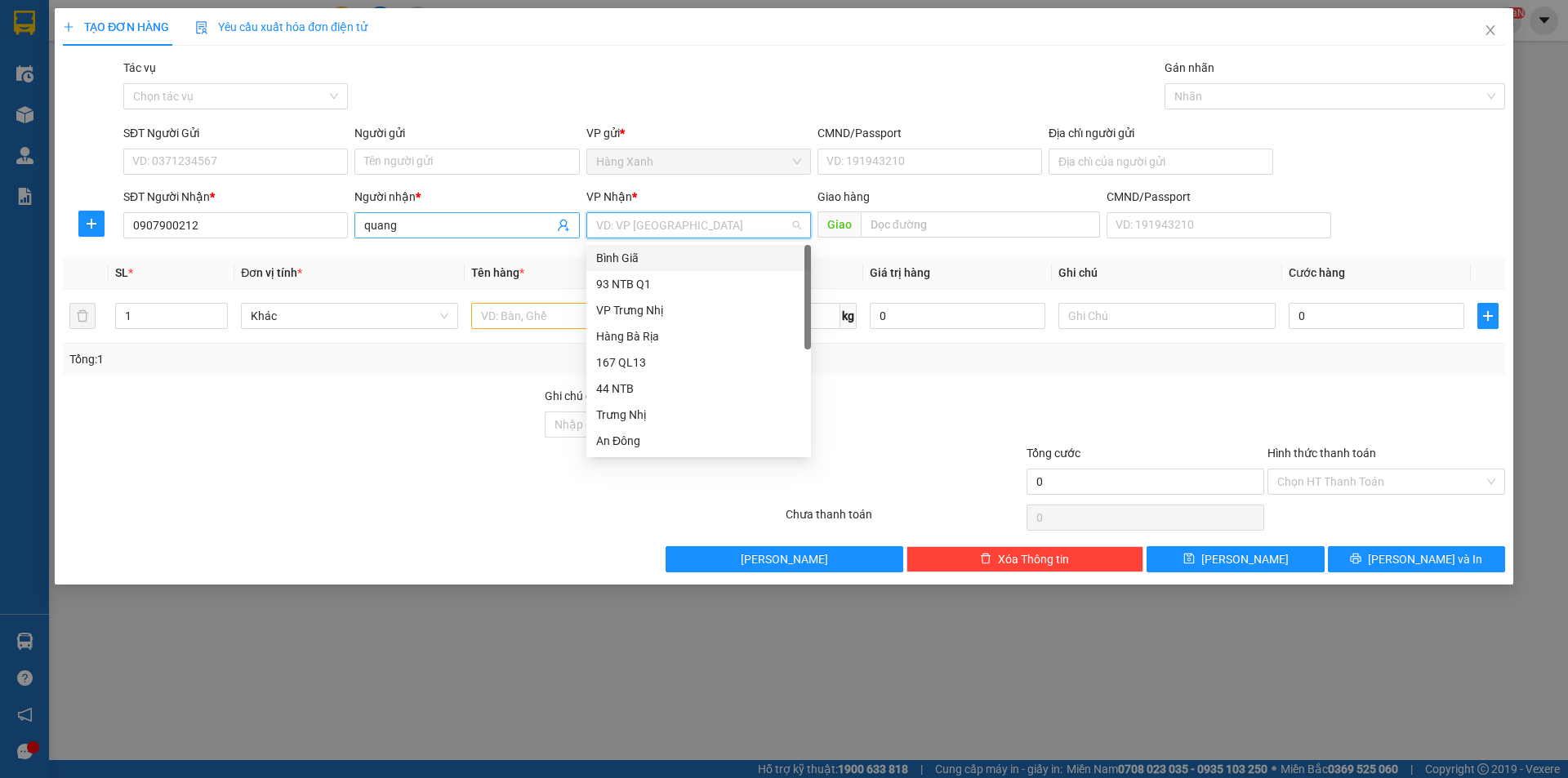
click at [517, 220] on input "quang" at bounding box center [459, 225] width 189 height 18
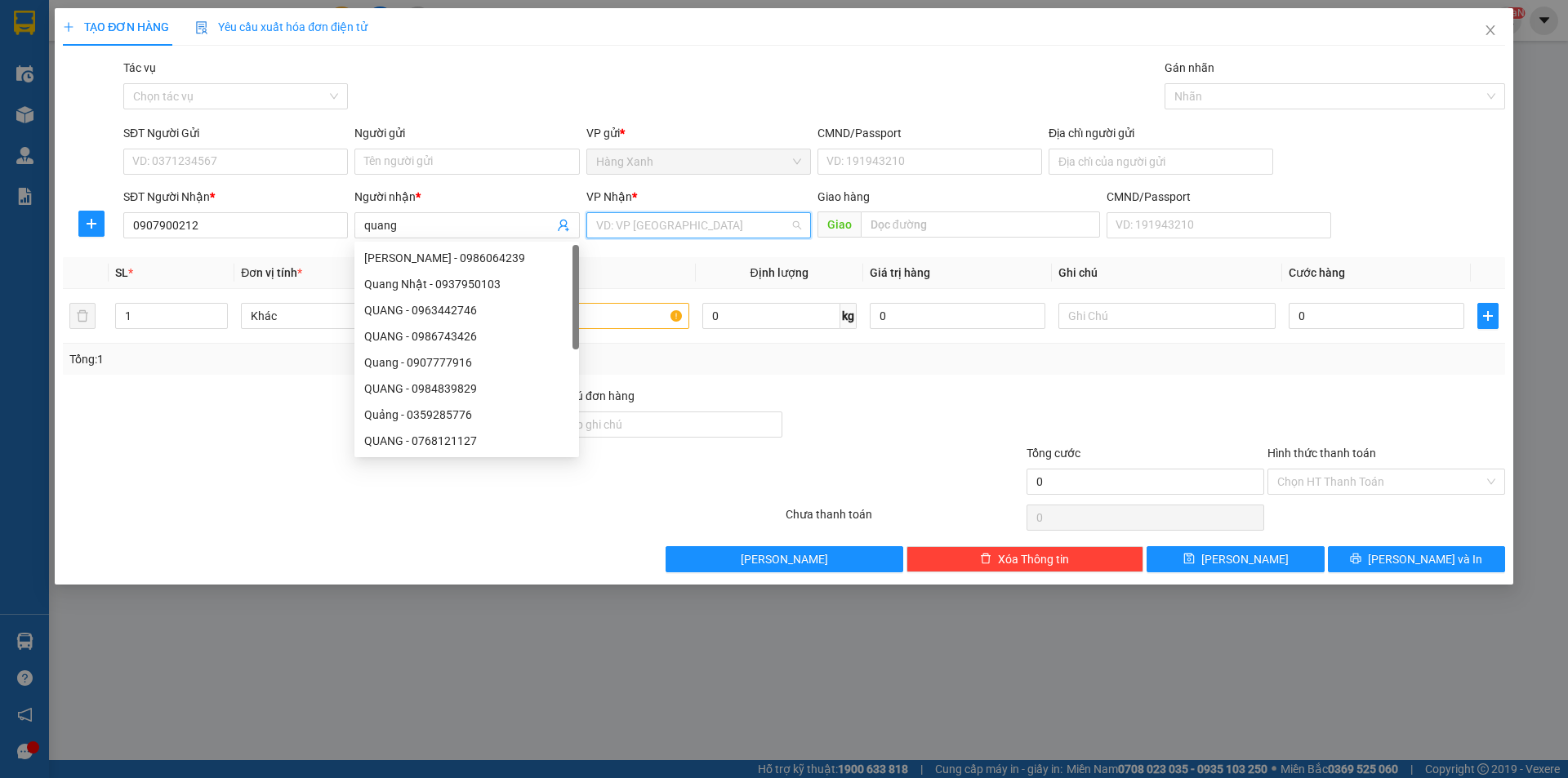
click at [643, 220] on input "search" at bounding box center [693, 225] width 194 height 25
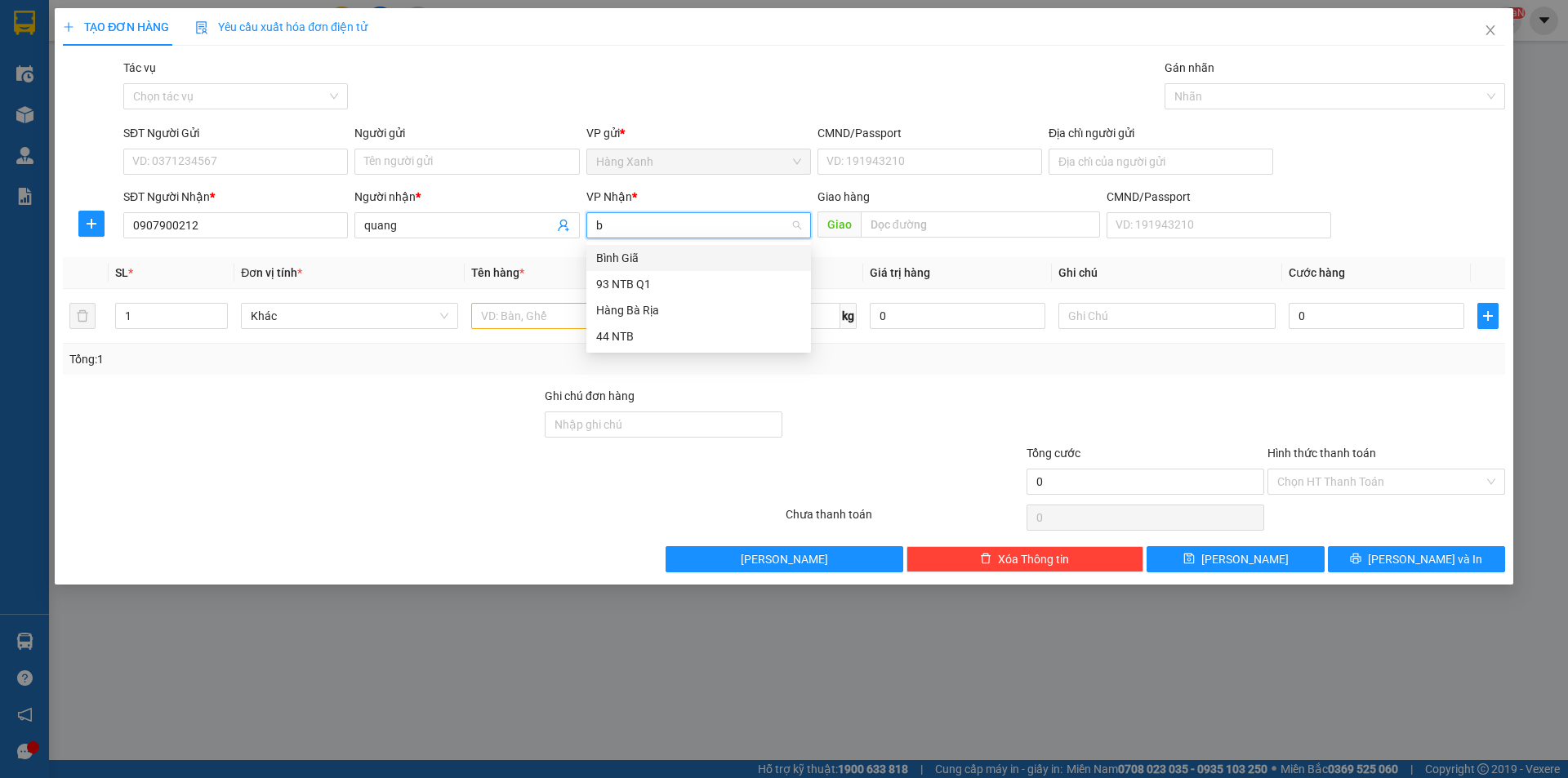
type input "bi"
click at [649, 258] on div "Bình Giã" at bounding box center [698, 259] width 205 height 18
type input "2"
click at [219, 310] on icon "up" at bounding box center [219, 312] width 6 height 6
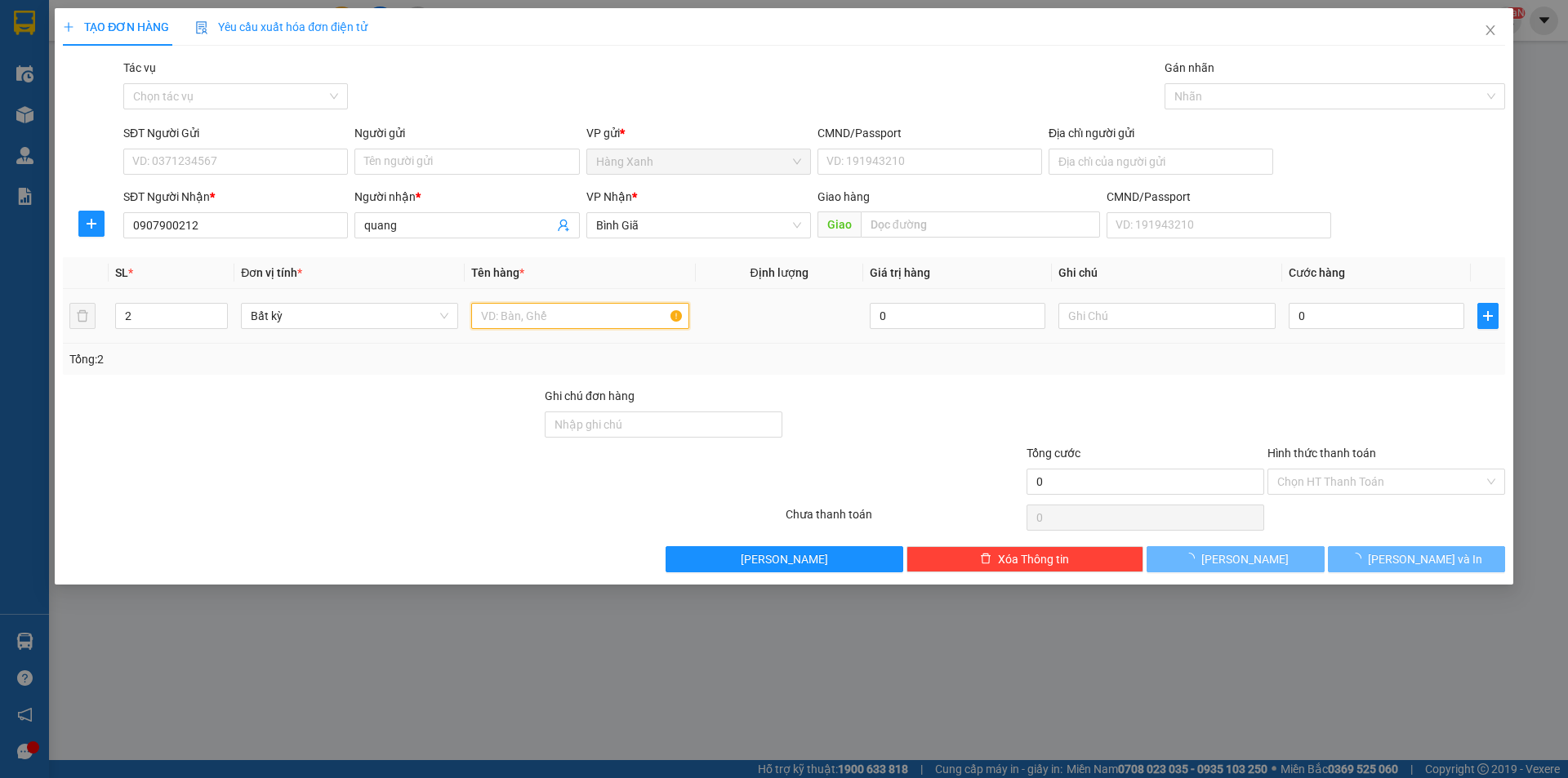
click at [577, 316] on input "text" at bounding box center [580, 317] width 217 height 27
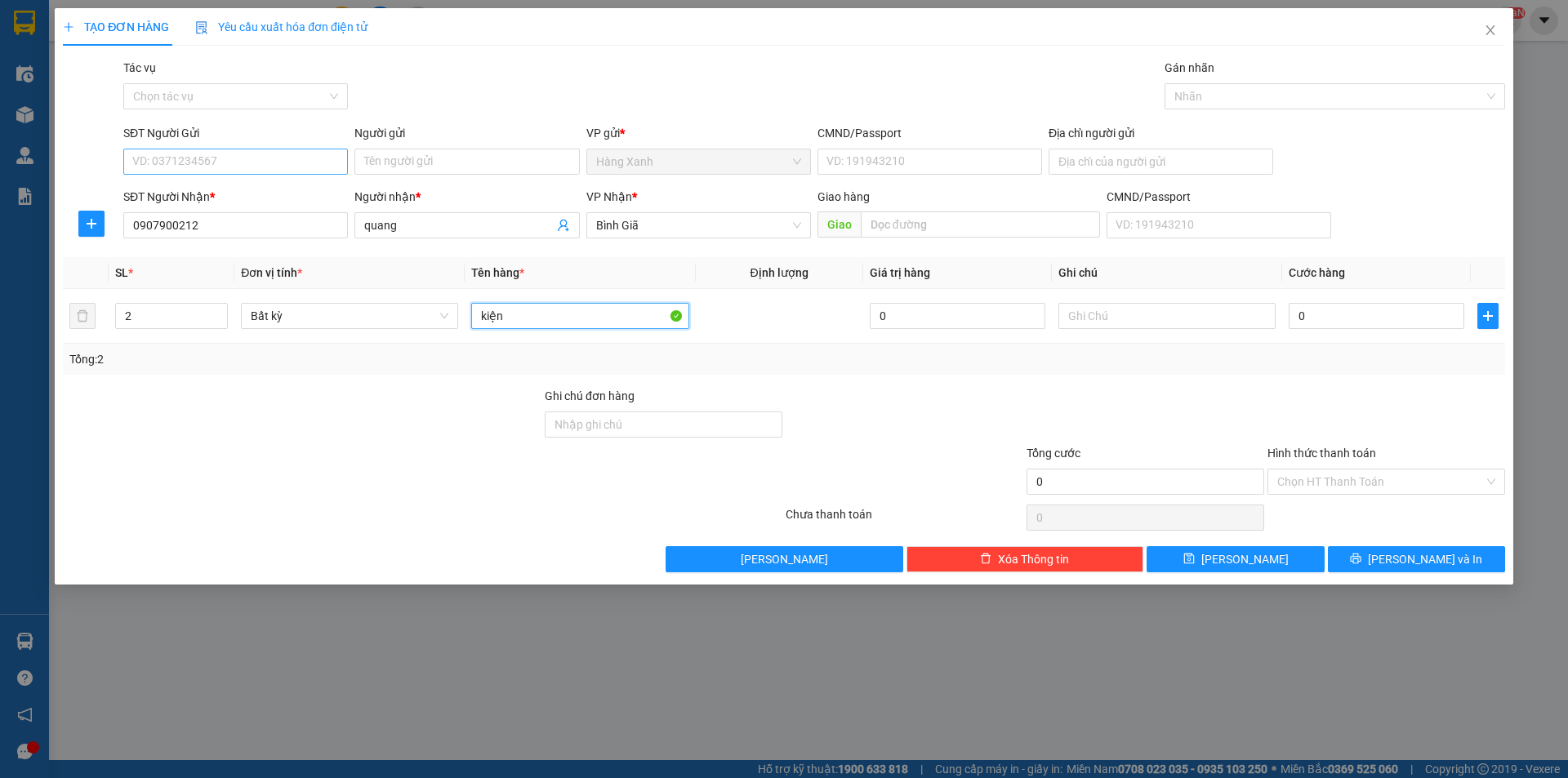
type input "kiện"
click at [257, 171] on input "SĐT Người Gửi" at bounding box center [235, 162] width 224 height 27
type input "0909207677"
click at [256, 191] on div "0909207677 - toàn" at bounding box center [235, 195] width 205 height 18
type input "toàn"
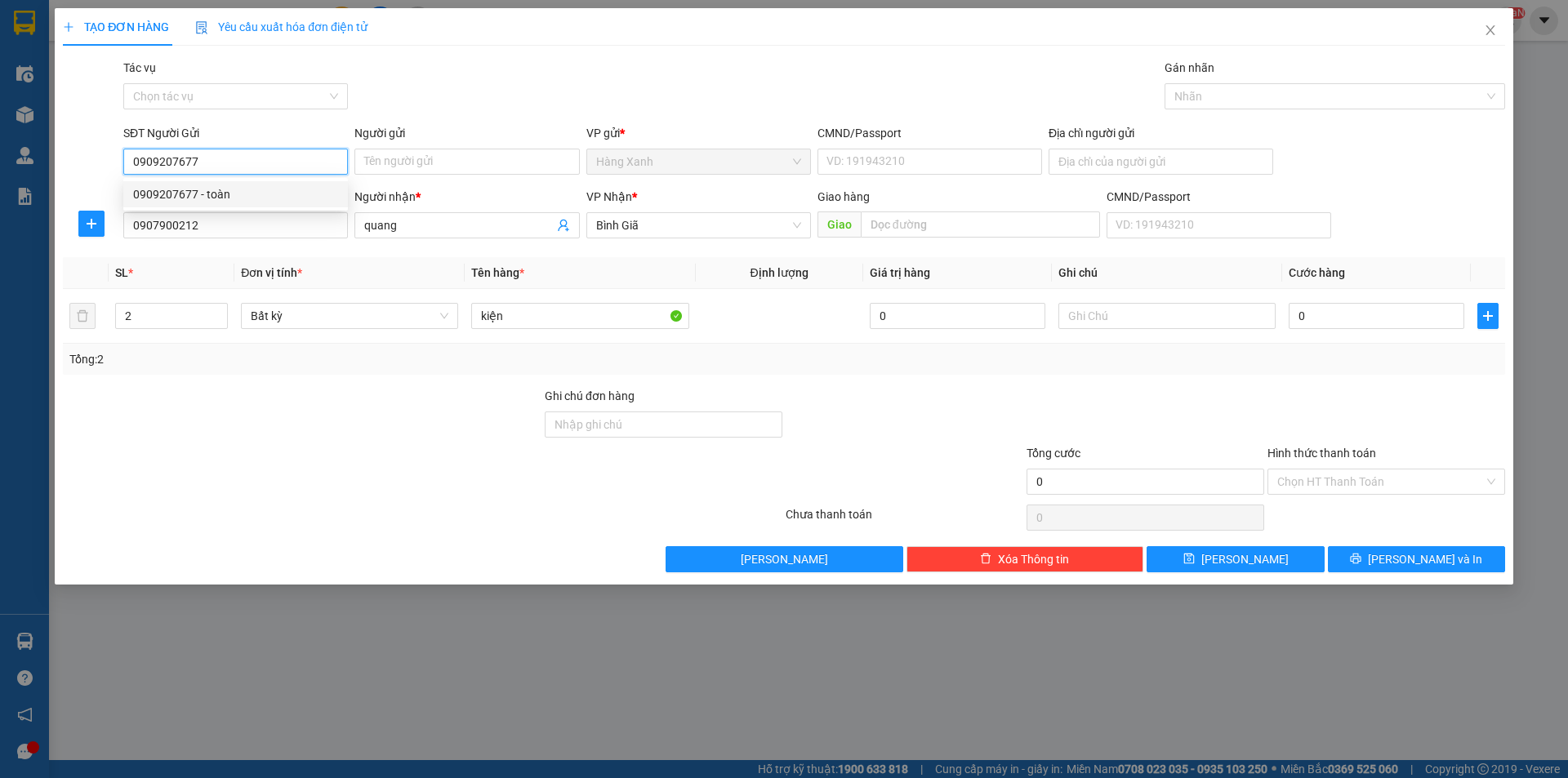
type input "037072001985"
type input "0909207677"
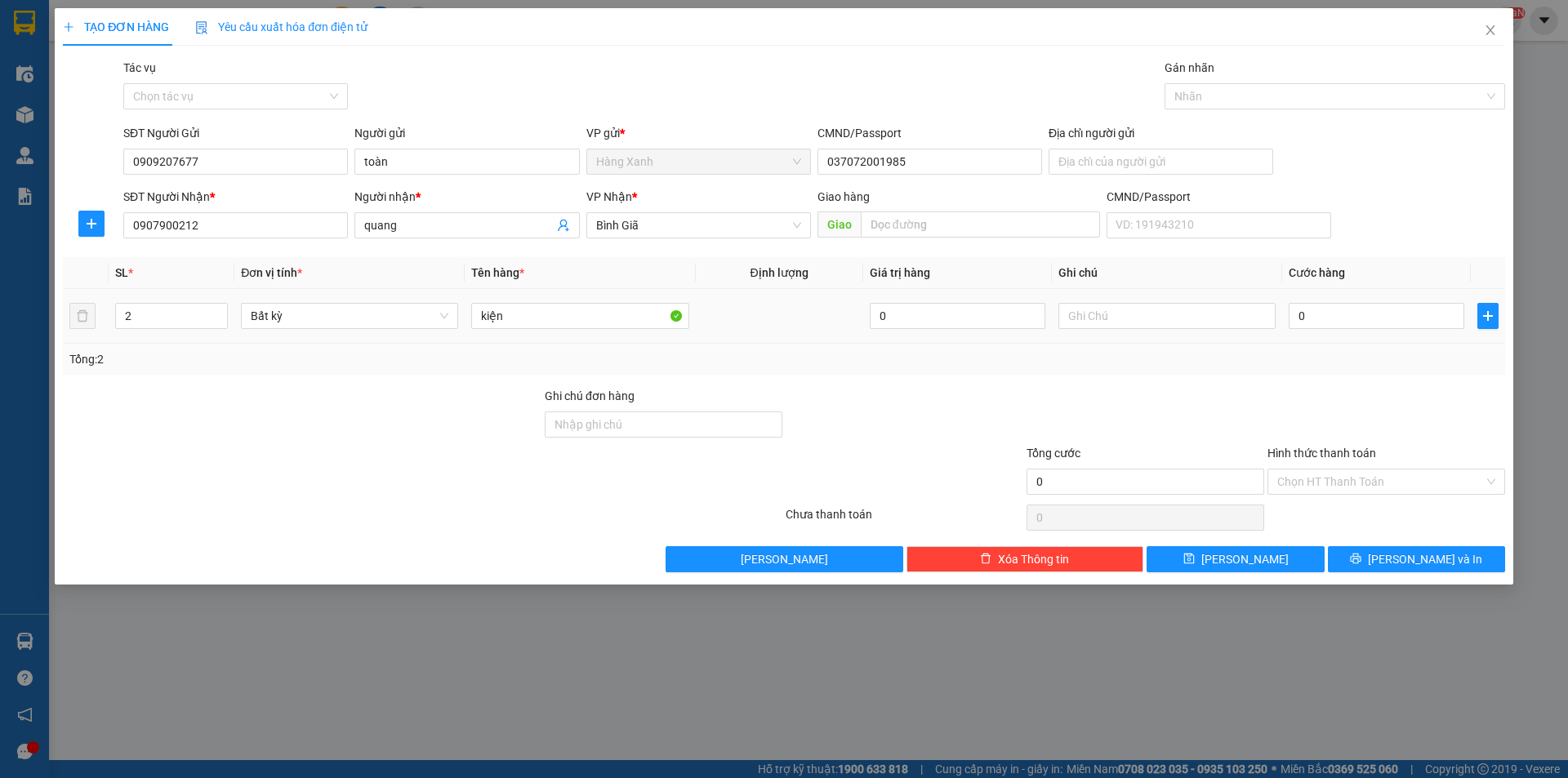
click at [1346, 289] on td "0" at bounding box center [1377, 317] width 189 height 55
click at [1348, 305] on input "0" at bounding box center [1376, 317] width 176 height 27
type input "7"
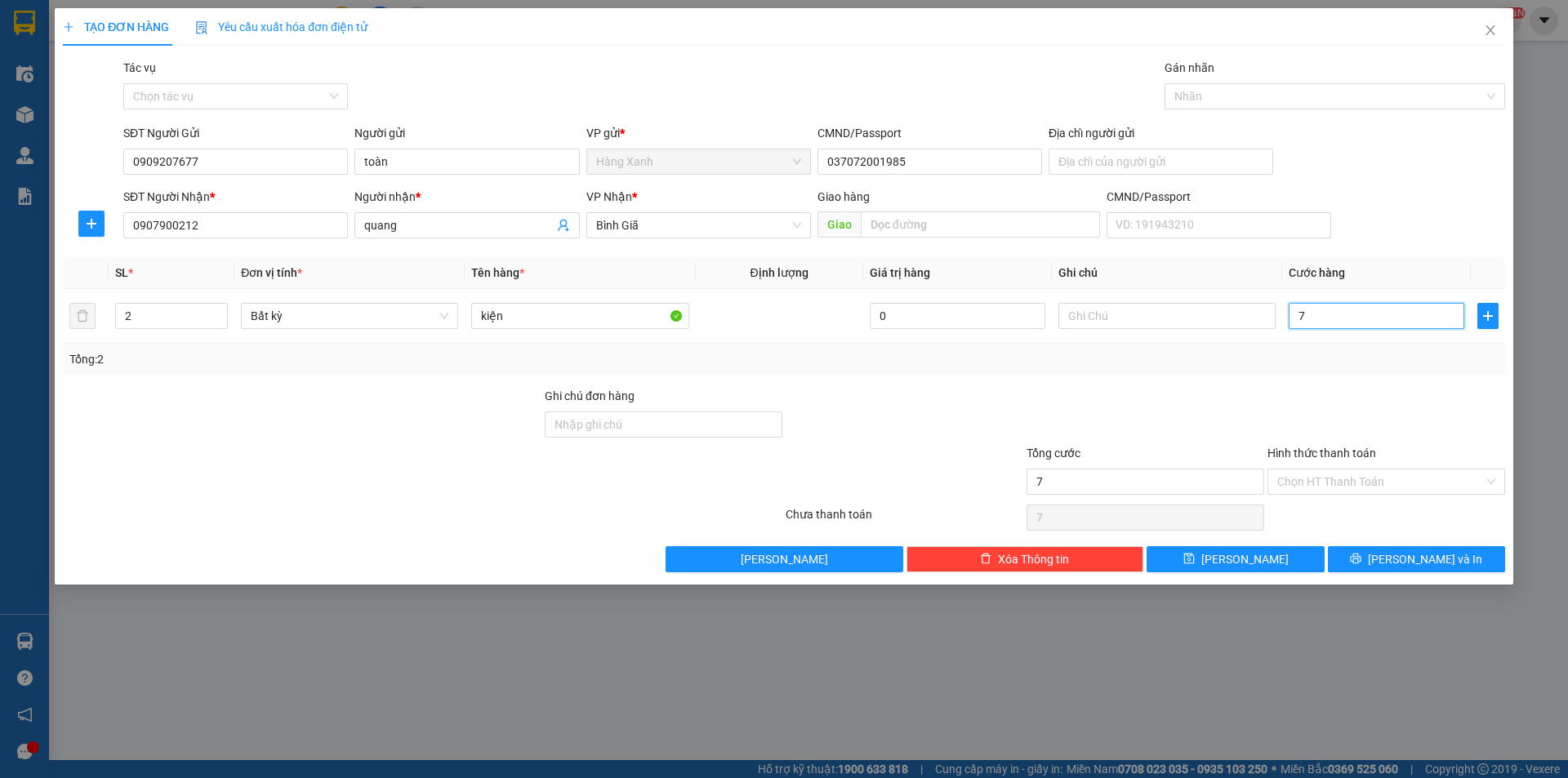
type input "70"
type input "70.000"
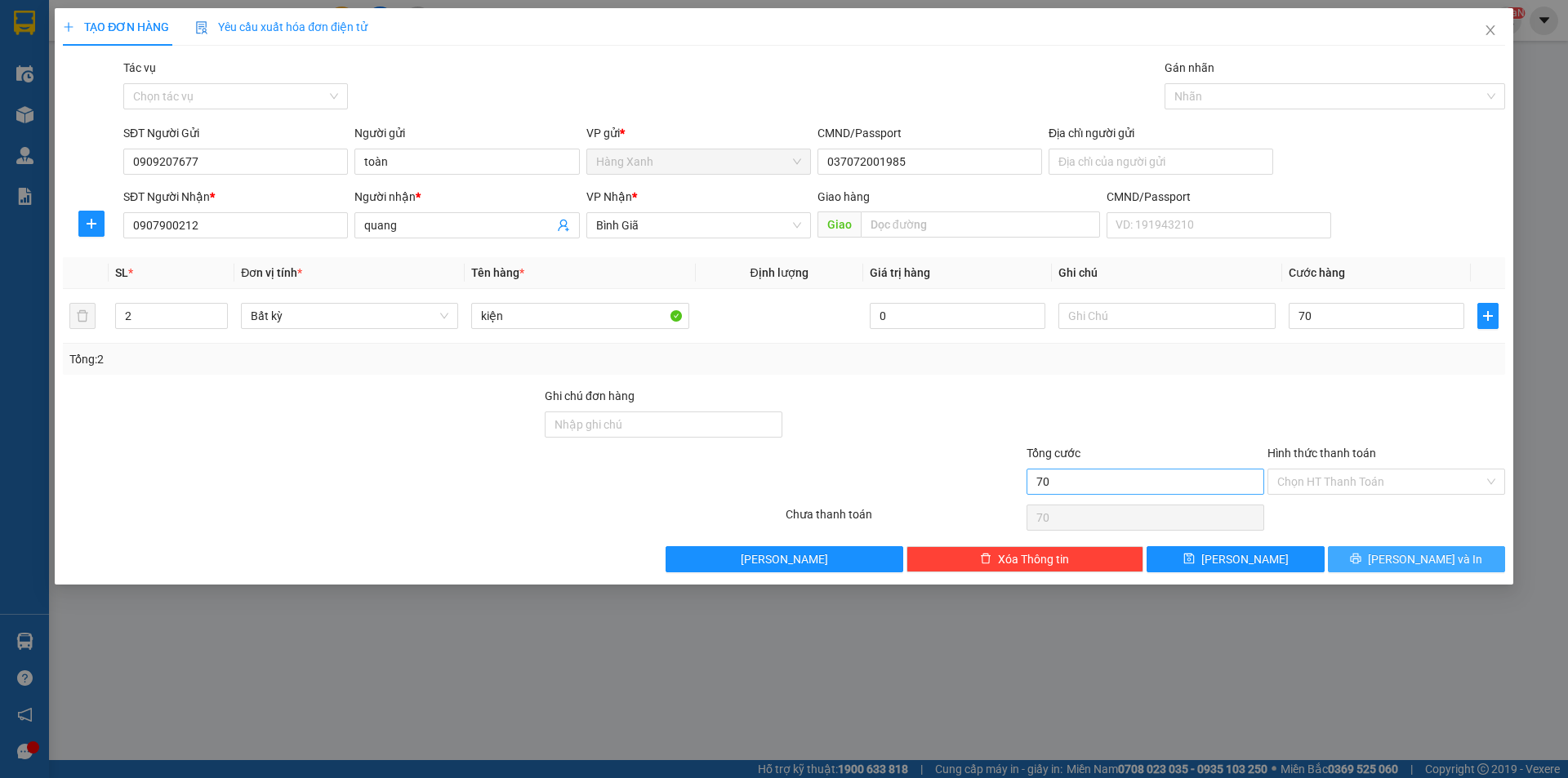
type input "70.000"
click at [1421, 568] on button "[PERSON_NAME] và In" at bounding box center [1416, 559] width 177 height 27
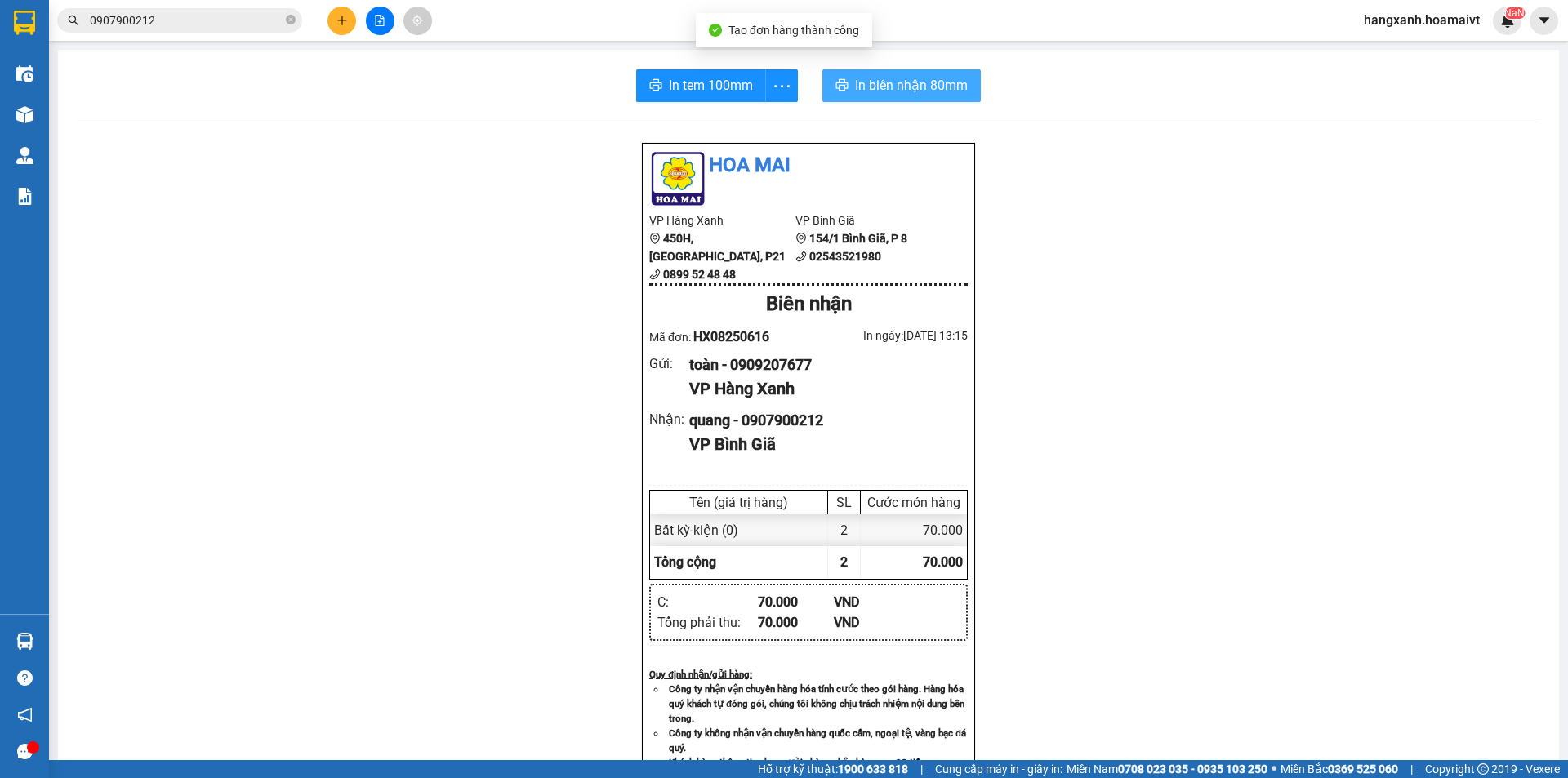
click at [864, 89] on span "In biên nhận 80mm" at bounding box center [911, 85] width 113 height 21
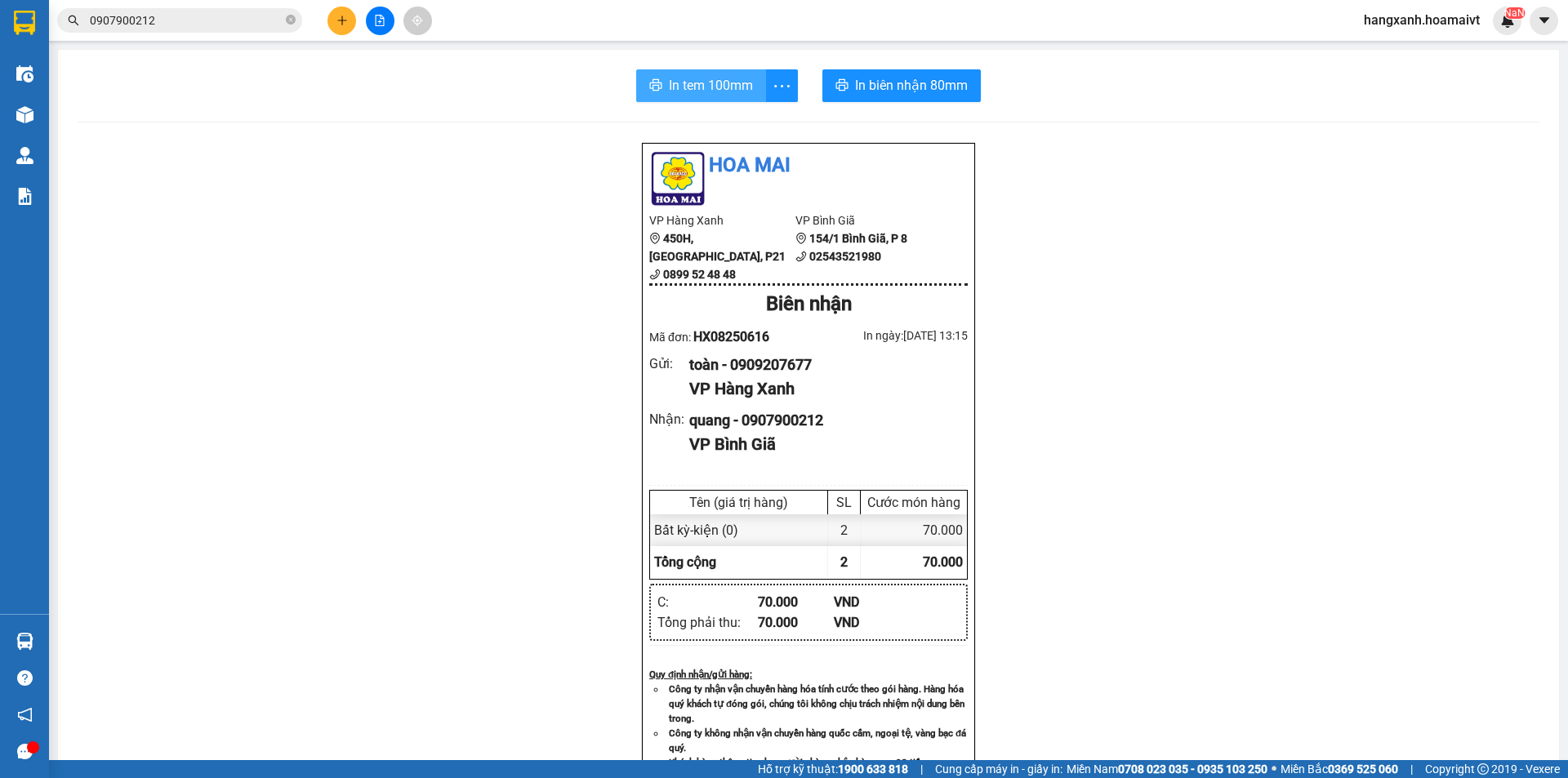
click at [687, 94] on span "In tem 100mm" at bounding box center [711, 85] width 84 height 21
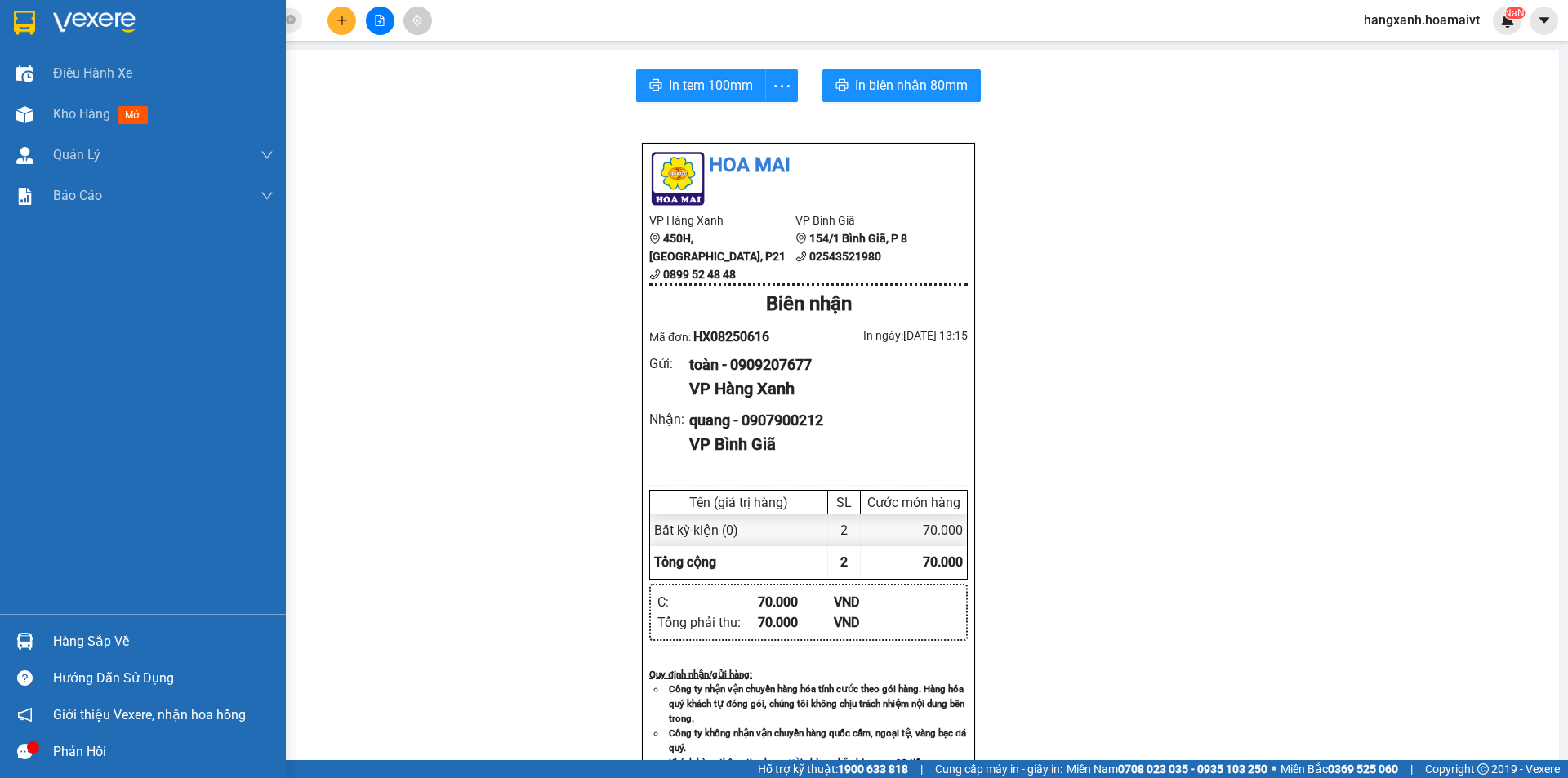
click at [18, 13] on img at bounding box center [25, 23] width 22 height 25
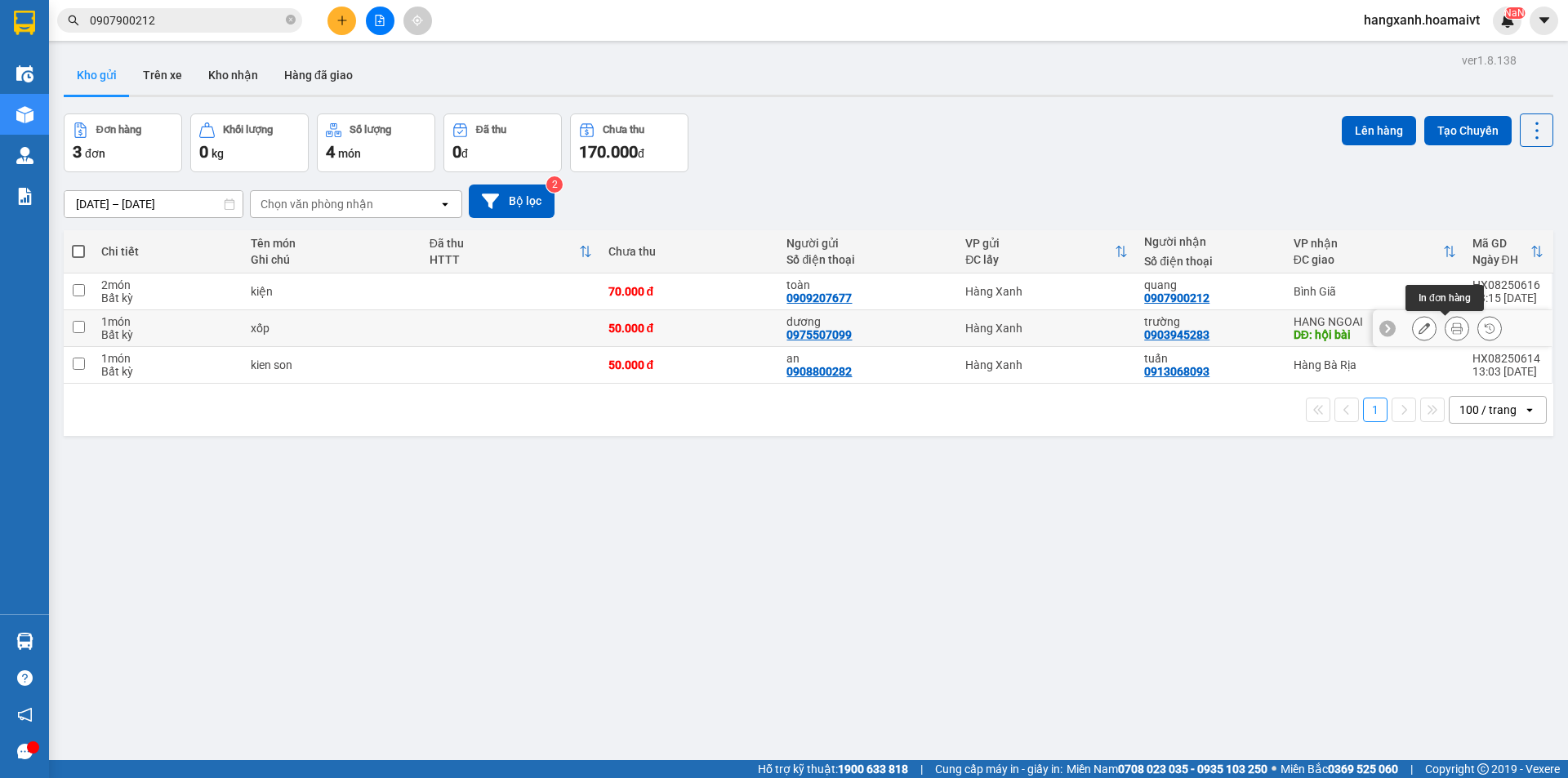
click at [1451, 331] on icon at bounding box center [1457, 328] width 12 height 12
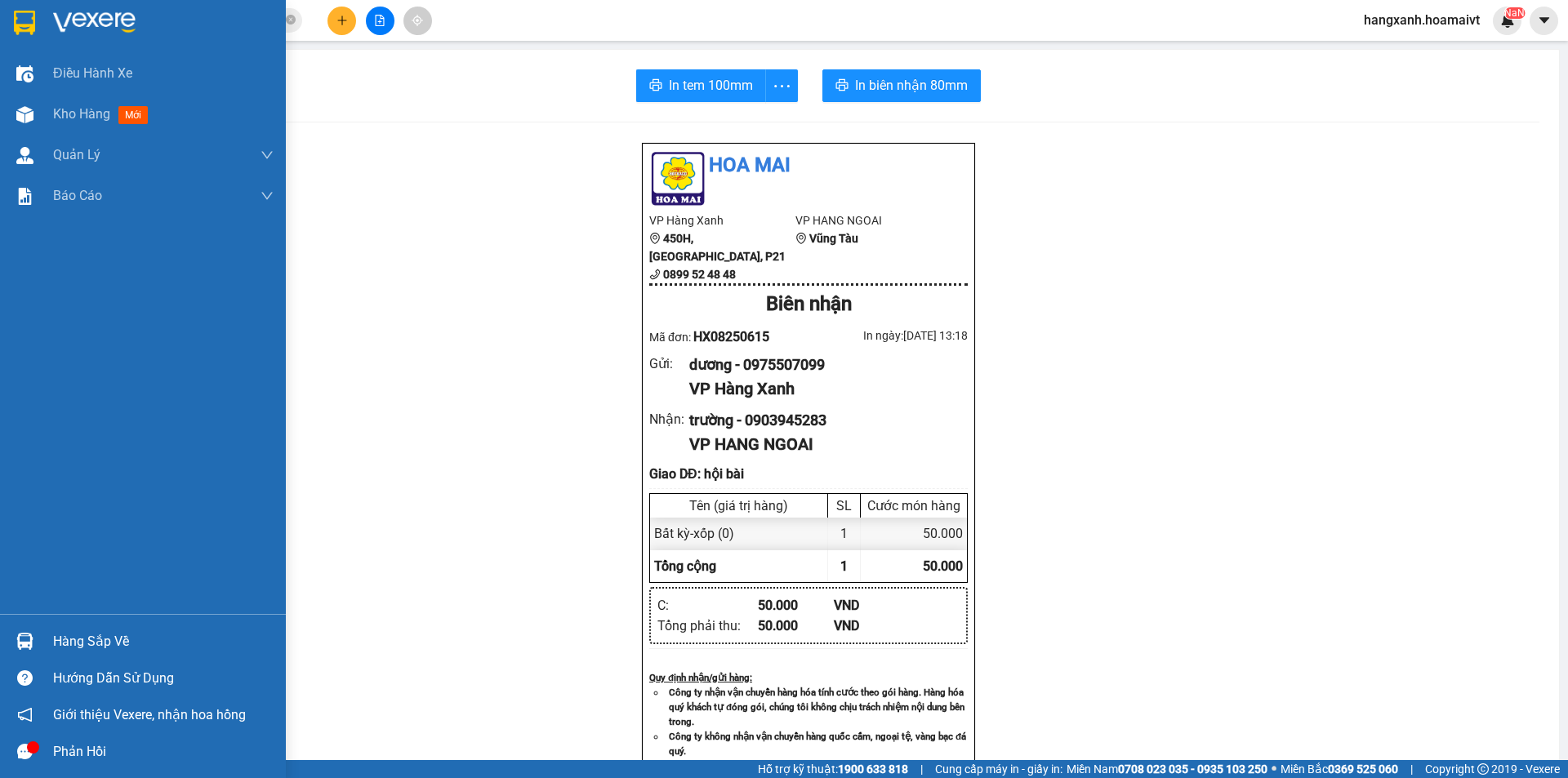
click at [25, 39] on div at bounding box center [142, 27] width 286 height 53
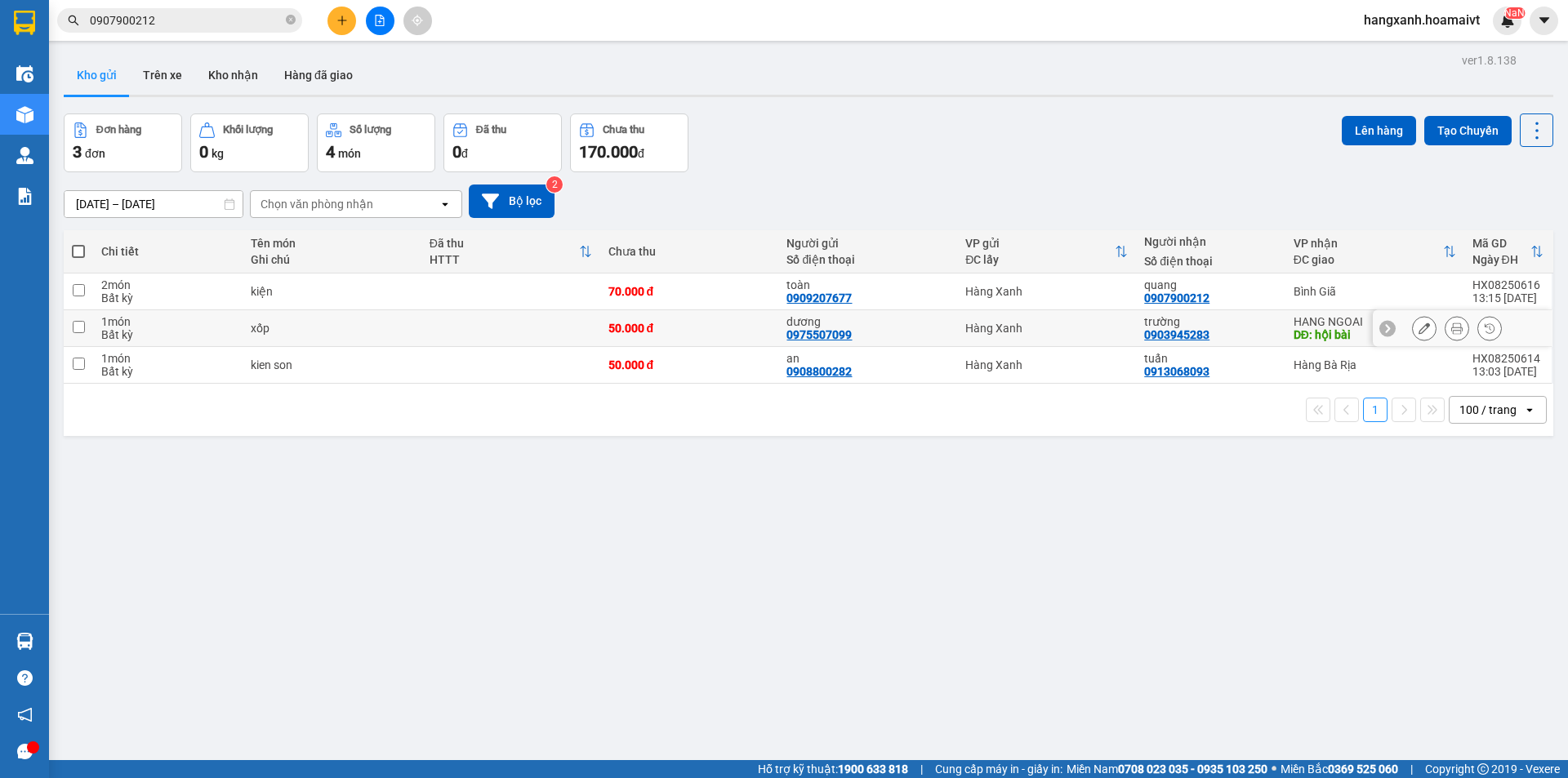
click at [1274, 332] on td "trường 0903945283" at bounding box center [1209, 329] width 148 height 36
checkbox input "true"
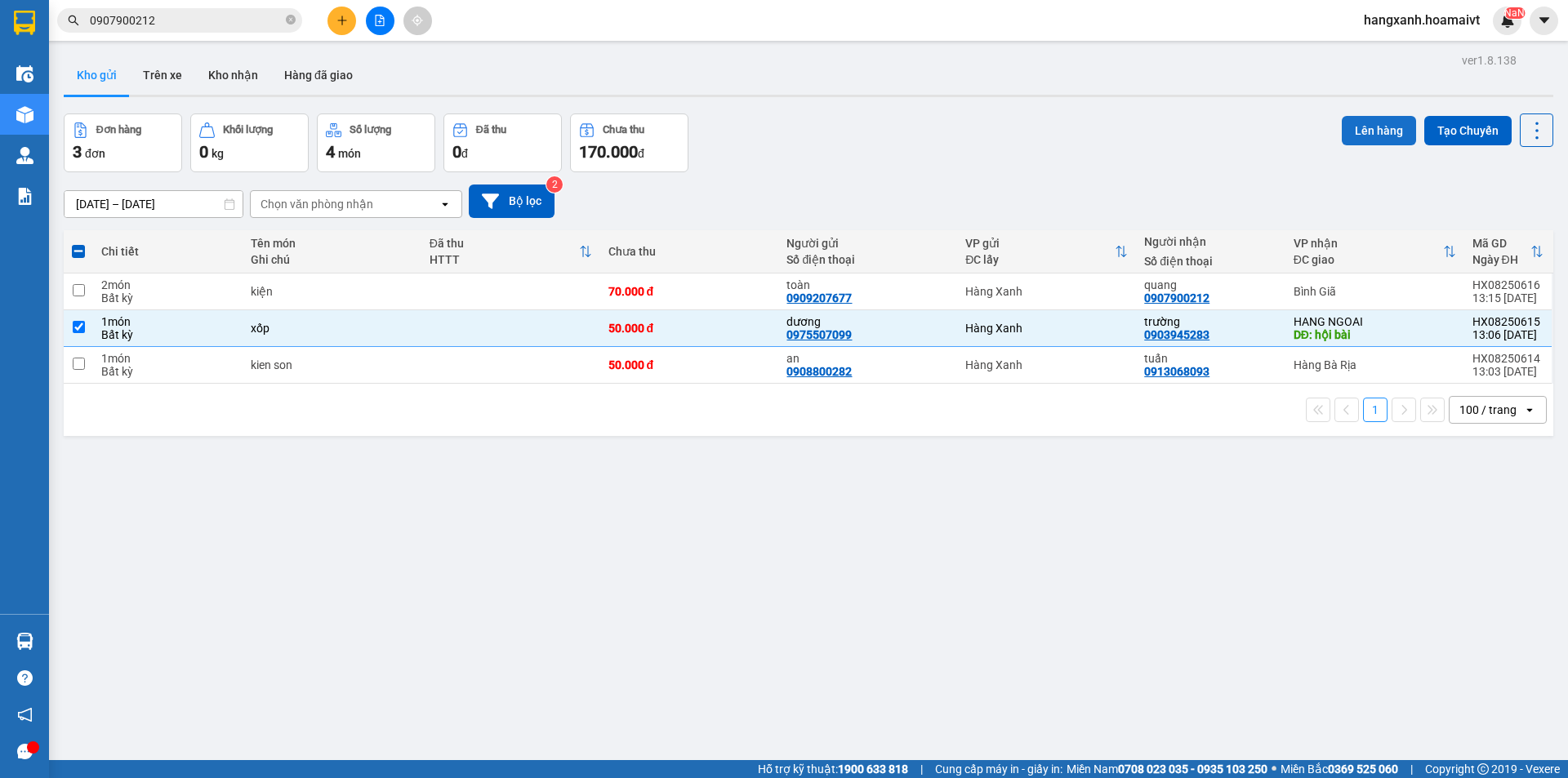
click at [1368, 137] on button "Lên hàng" at bounding box center [1379, 130] width 75 height 29
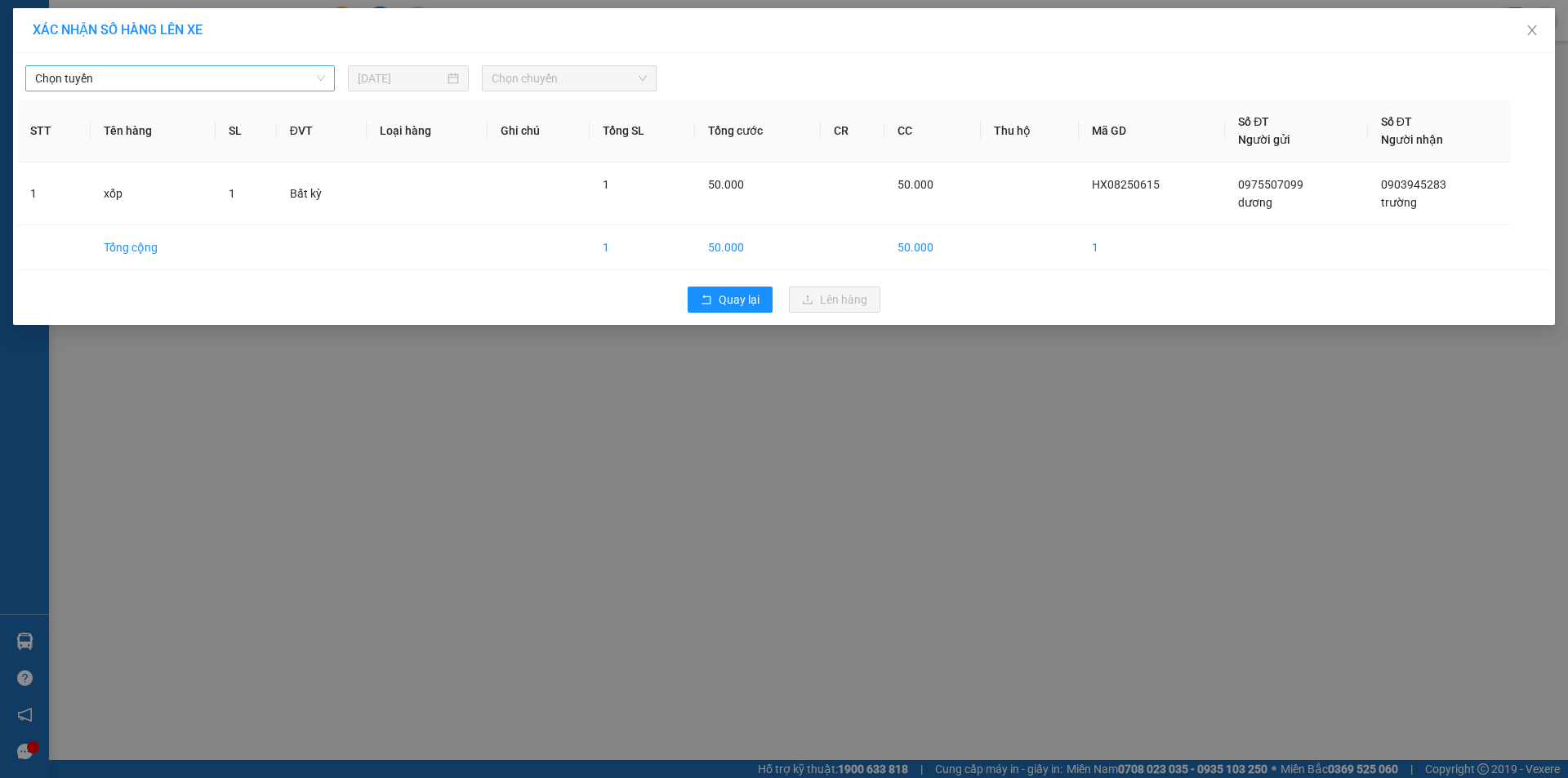
click at [219, 76] on span "Chọn tuyến" at bounding box center [180, 79] width 290 height 25
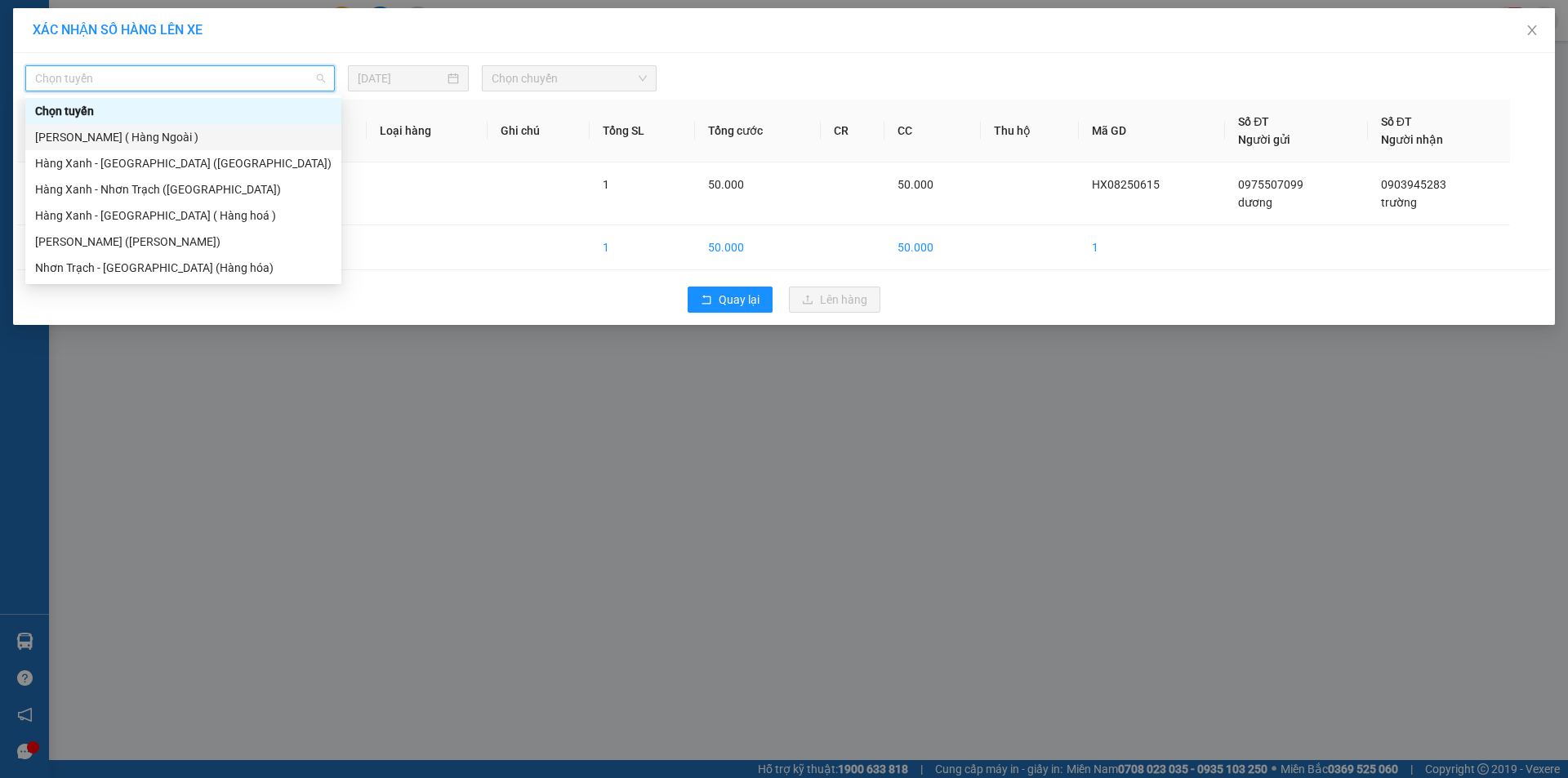
click at [170, 142] on div "[PERSON_NAME] ( Hàng Ngoài )" at bounding box center [183, 138] width 297 height 18
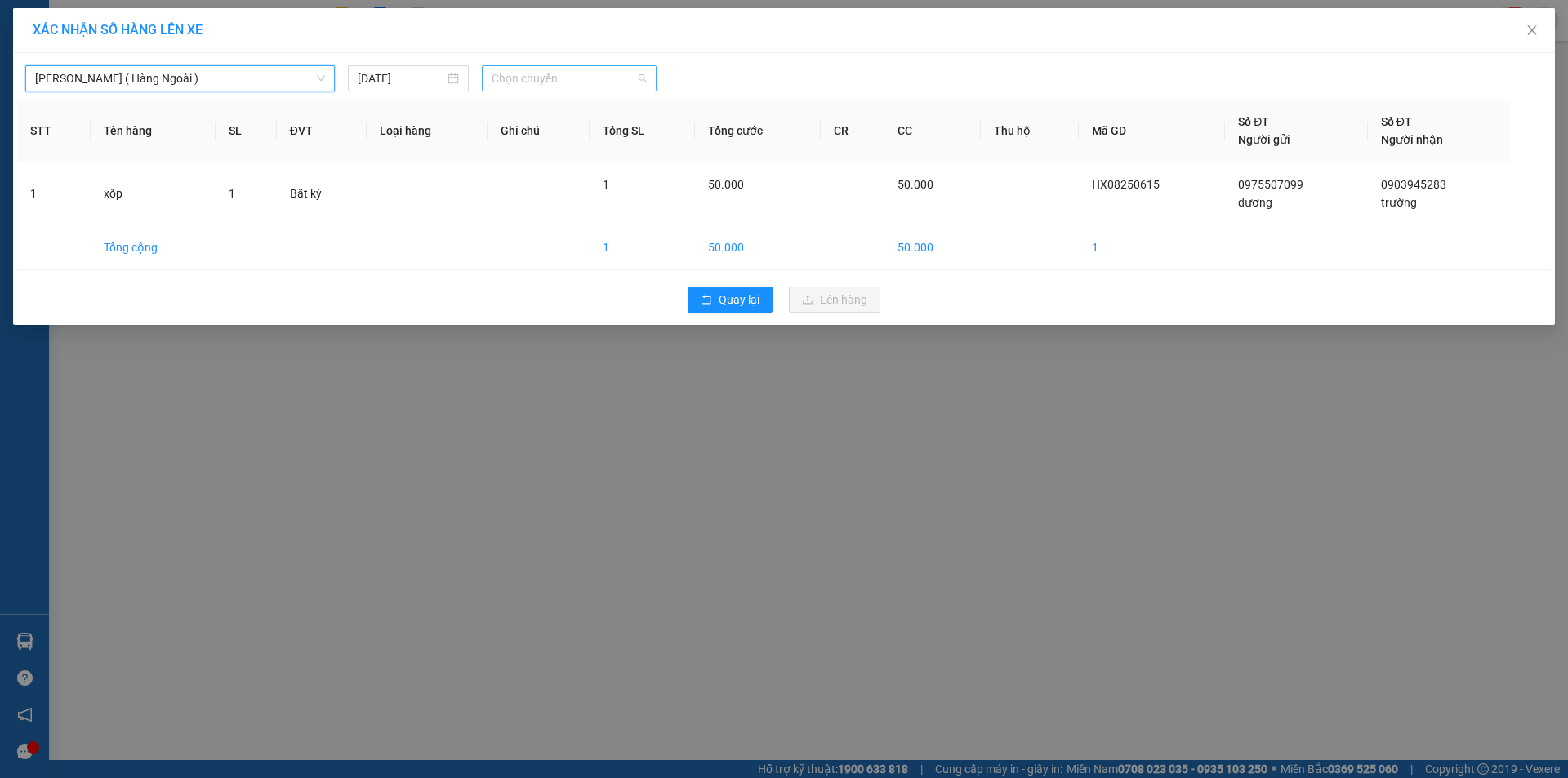
click at [541, 78] on span "Chọn chuyến" at bounding box center [568, 79] width 155 height 25
type input "1320"
click at [581, 141] on div "Thêm chuyến " 13:20 "" at bounding box center [569, 138] width 174 height 28
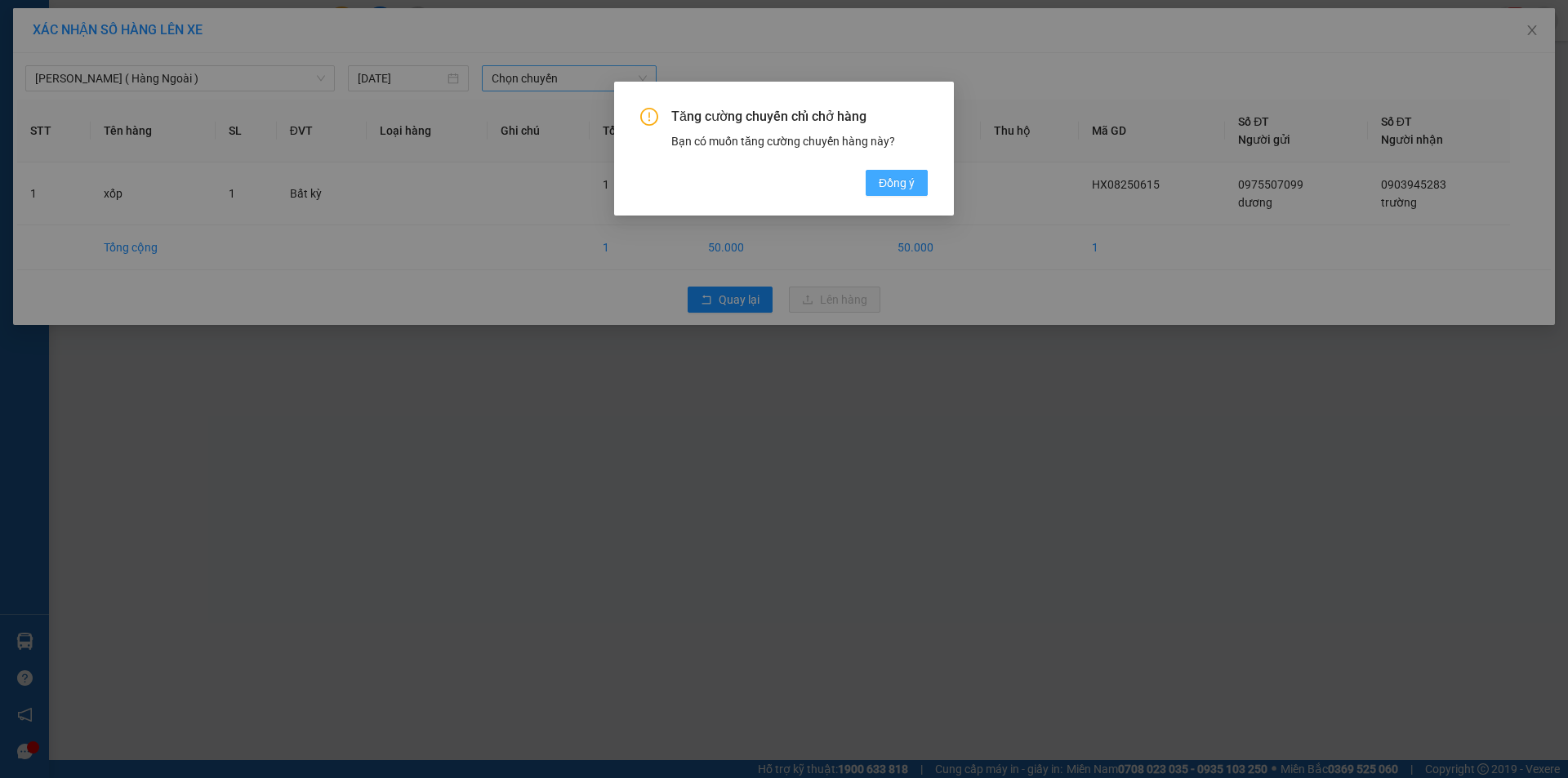
click at [891, 181] on span "Đồng ý" at bounding box center [896, 183] width 36 height 18
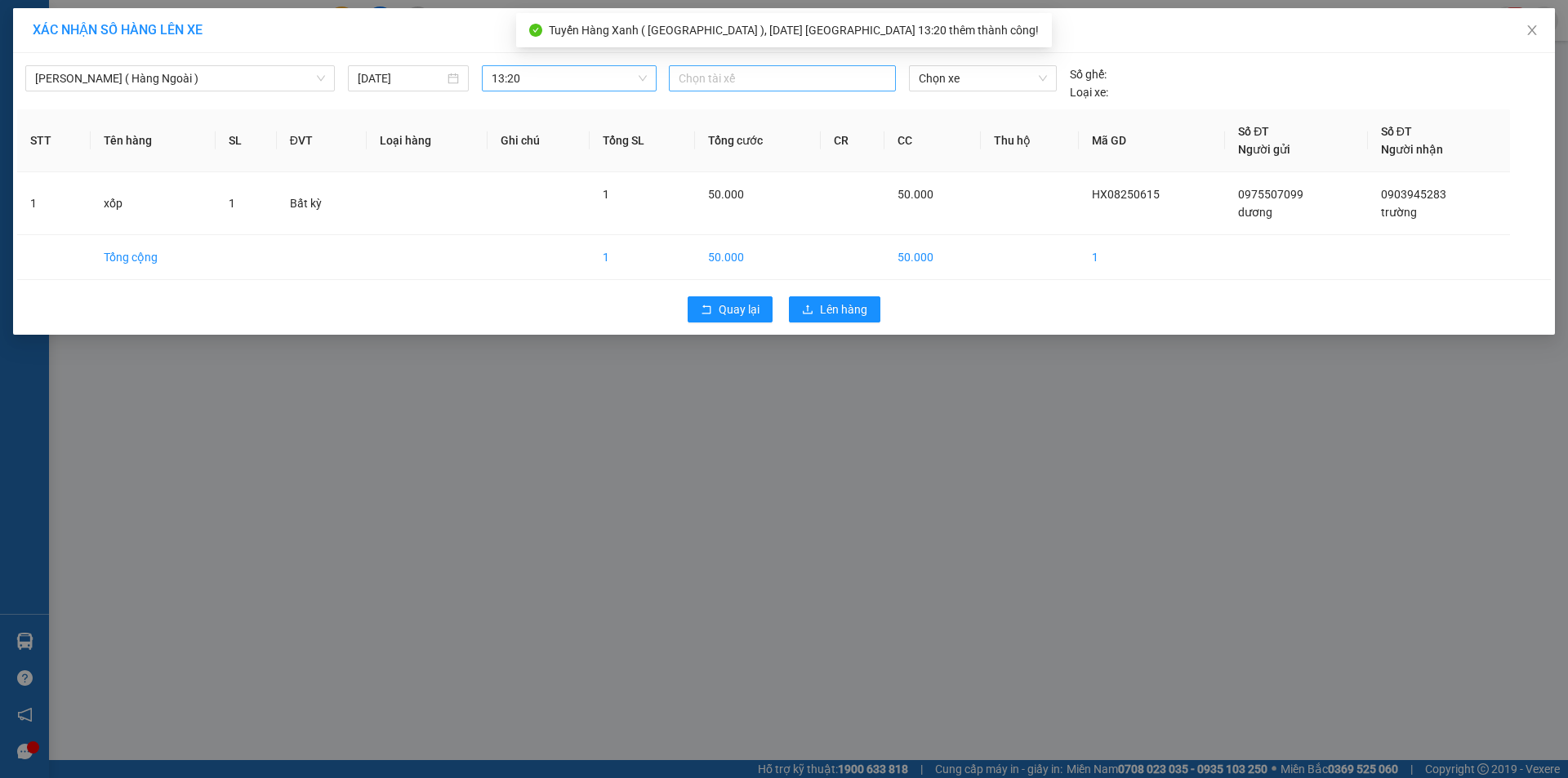
click at [710, 78] on div at bounding box center [782, 79] width 219 height 20
type input "binh"
click at [719, 161] on div "BÌNH MĐ" at bounding box center [791, 163] width 225 height 18
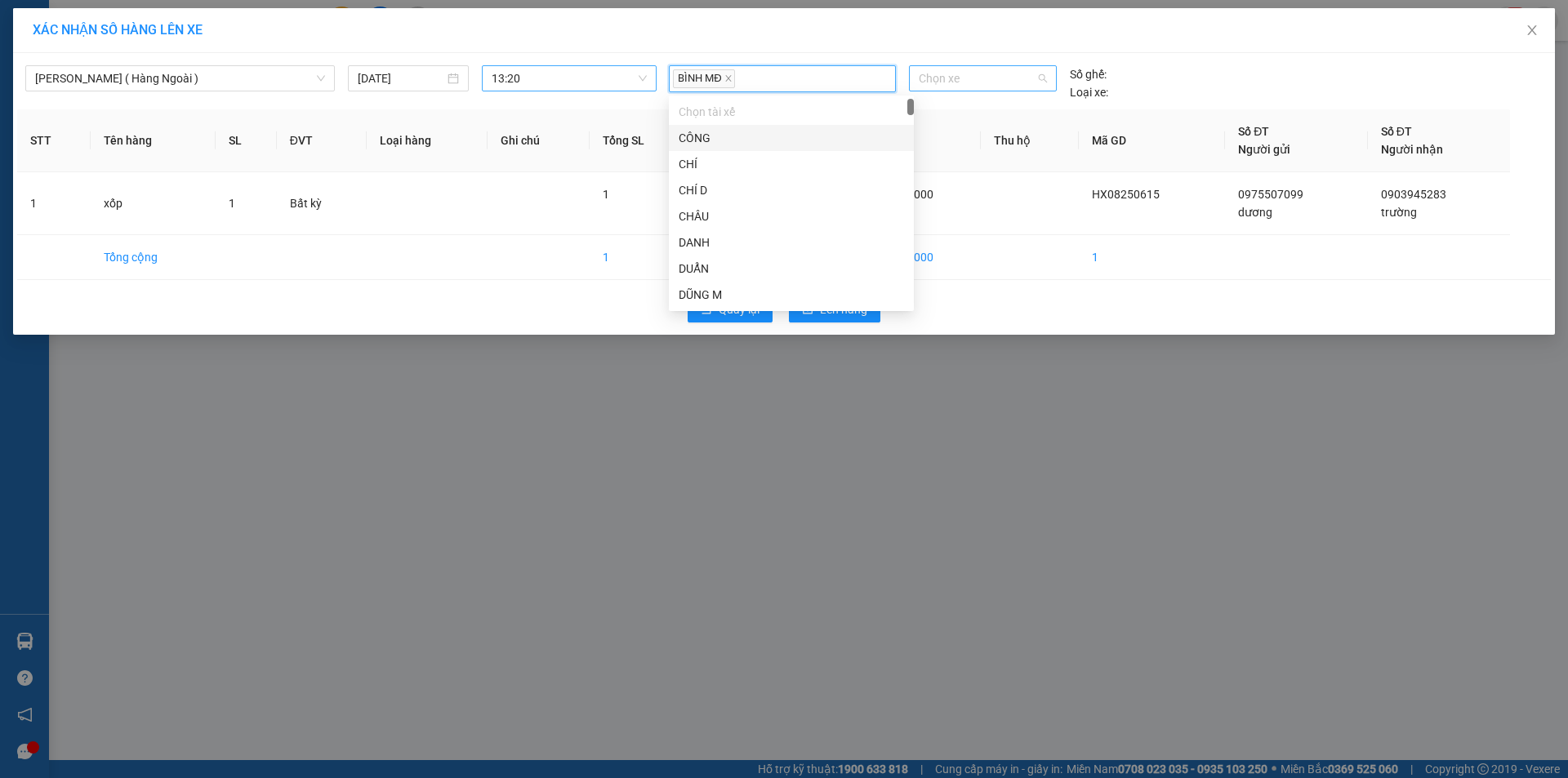
click at [931, 83] on span "Chọn xe" at bounding box center [982, 79] width 128 height 25
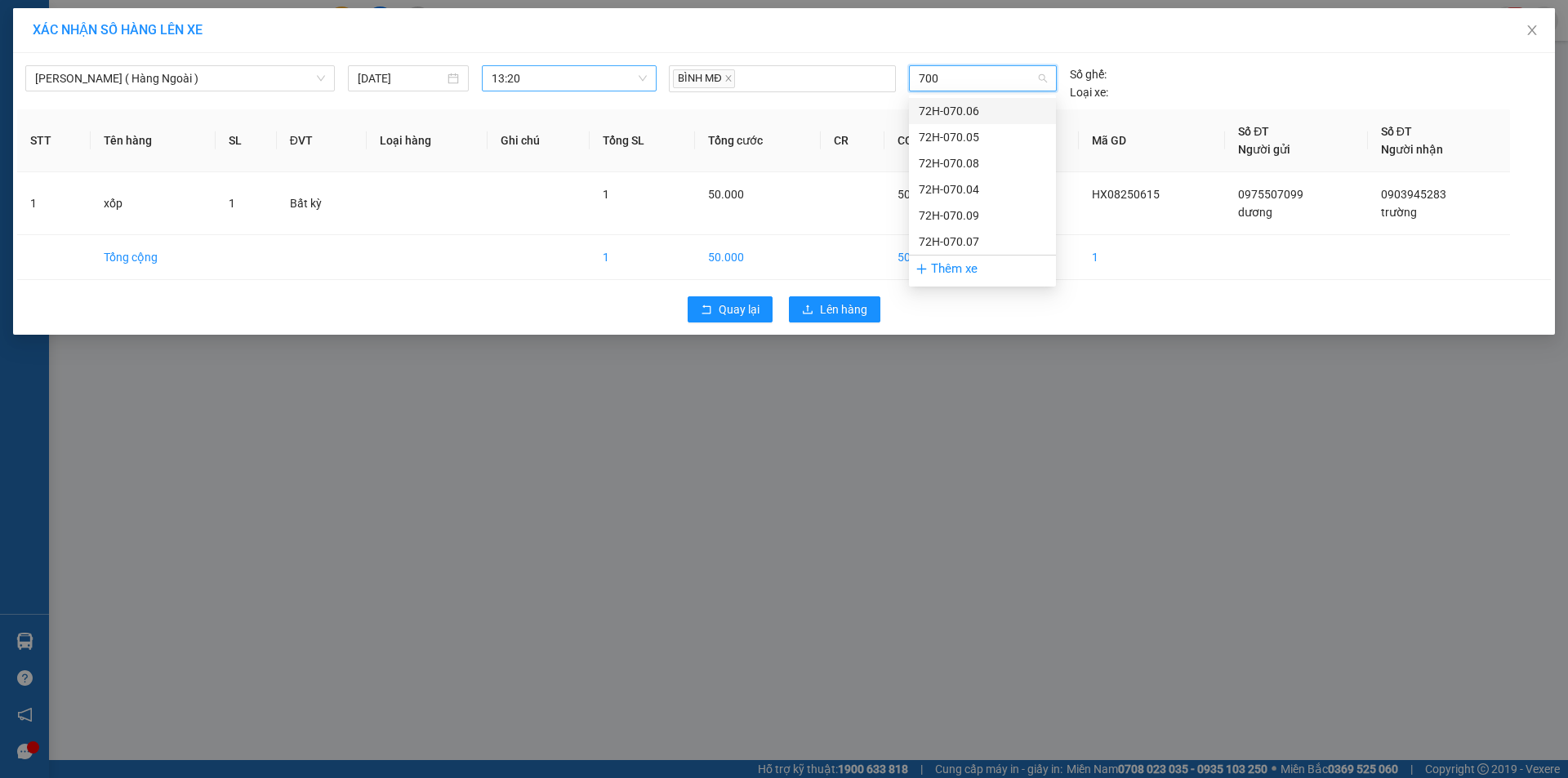
type input "7009"
click at [949, 106] on div "72H-070.09" at bounding box center [982, 111] width 128 height 18
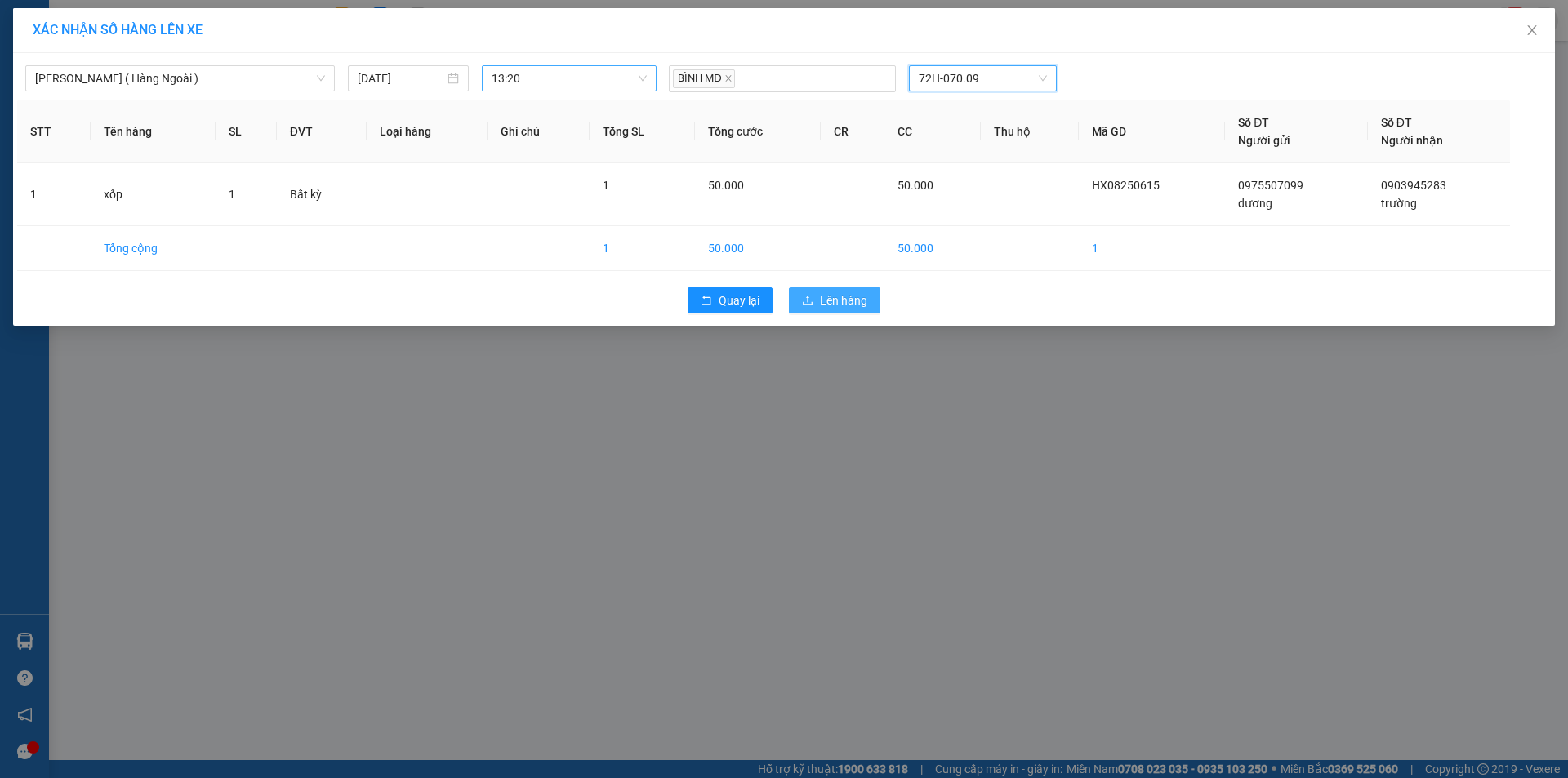
click at [839, 297] on span "Lên hàng" at bounding box center [843, 301] width 47 height 18
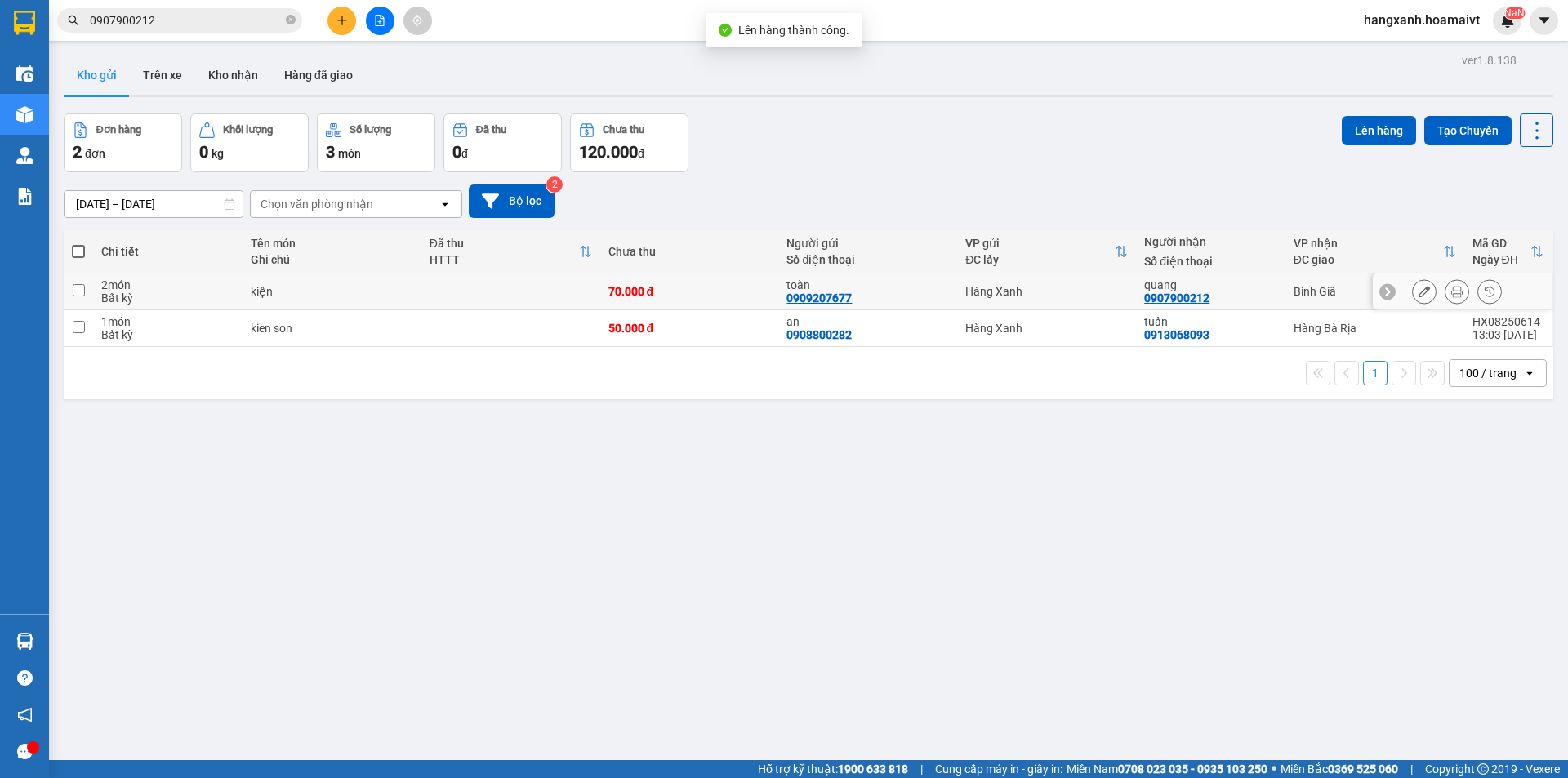
click at [1264, 293] on div "quang 0907900212" at bounding box center [1210, 292] width 133 height 27
checkbox input "true"
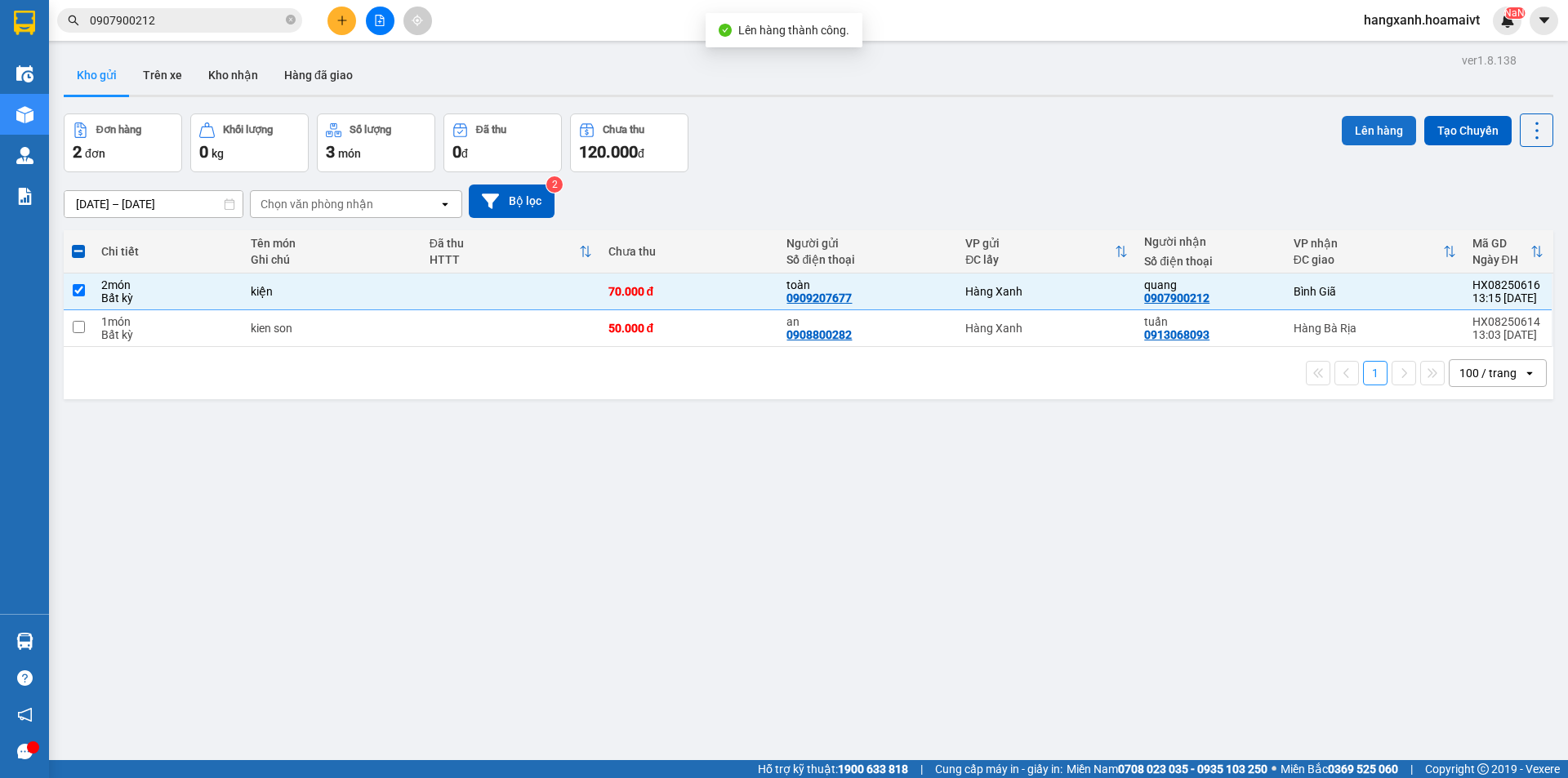
click at [1364, 127] on button "Lên hàng" at bounding box center [1379, 130] width 75 height 29
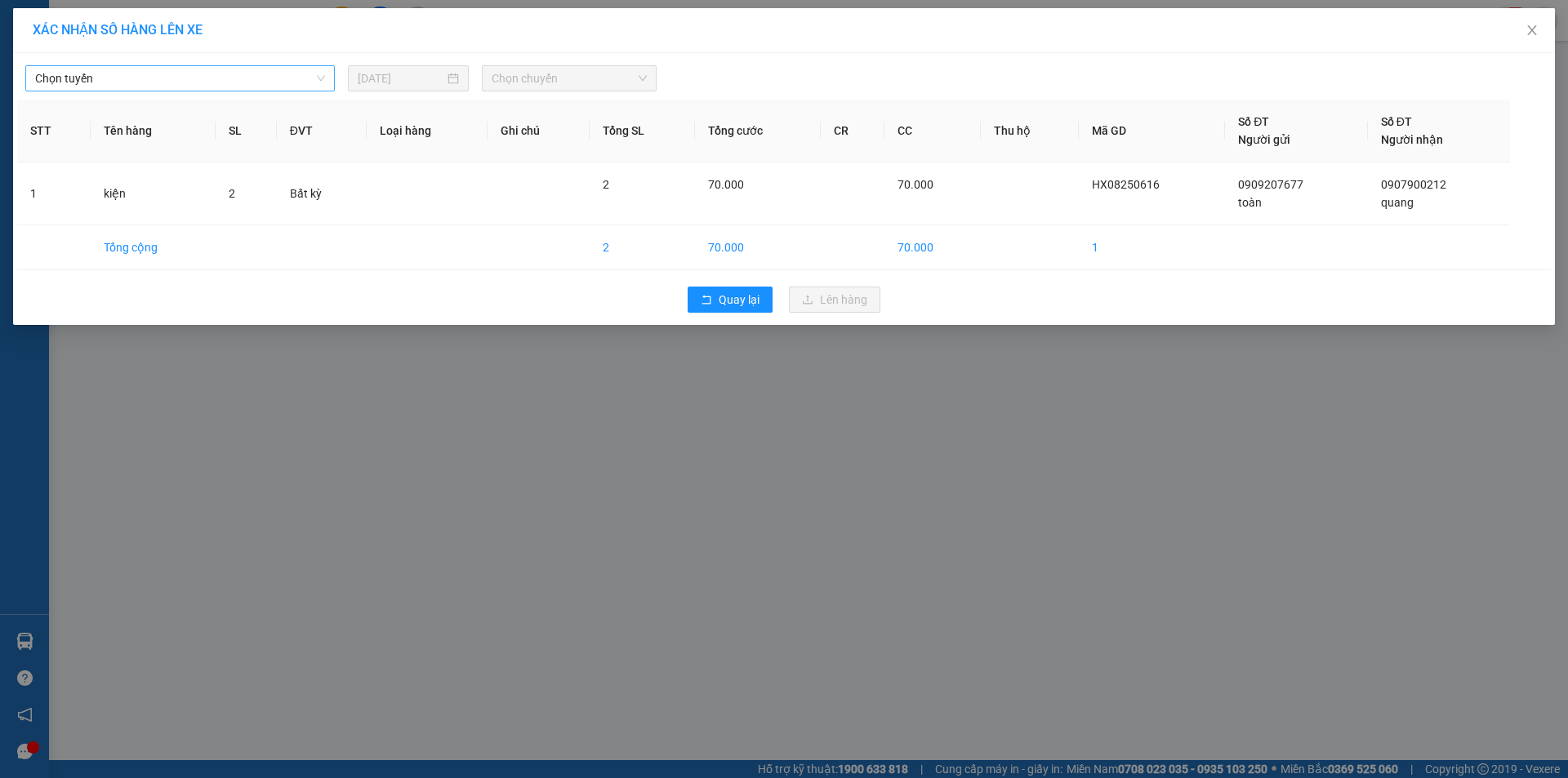
click at [206, 89] on span "Chọn tuyến" at bounding box center [180, 79] width 290 height 25
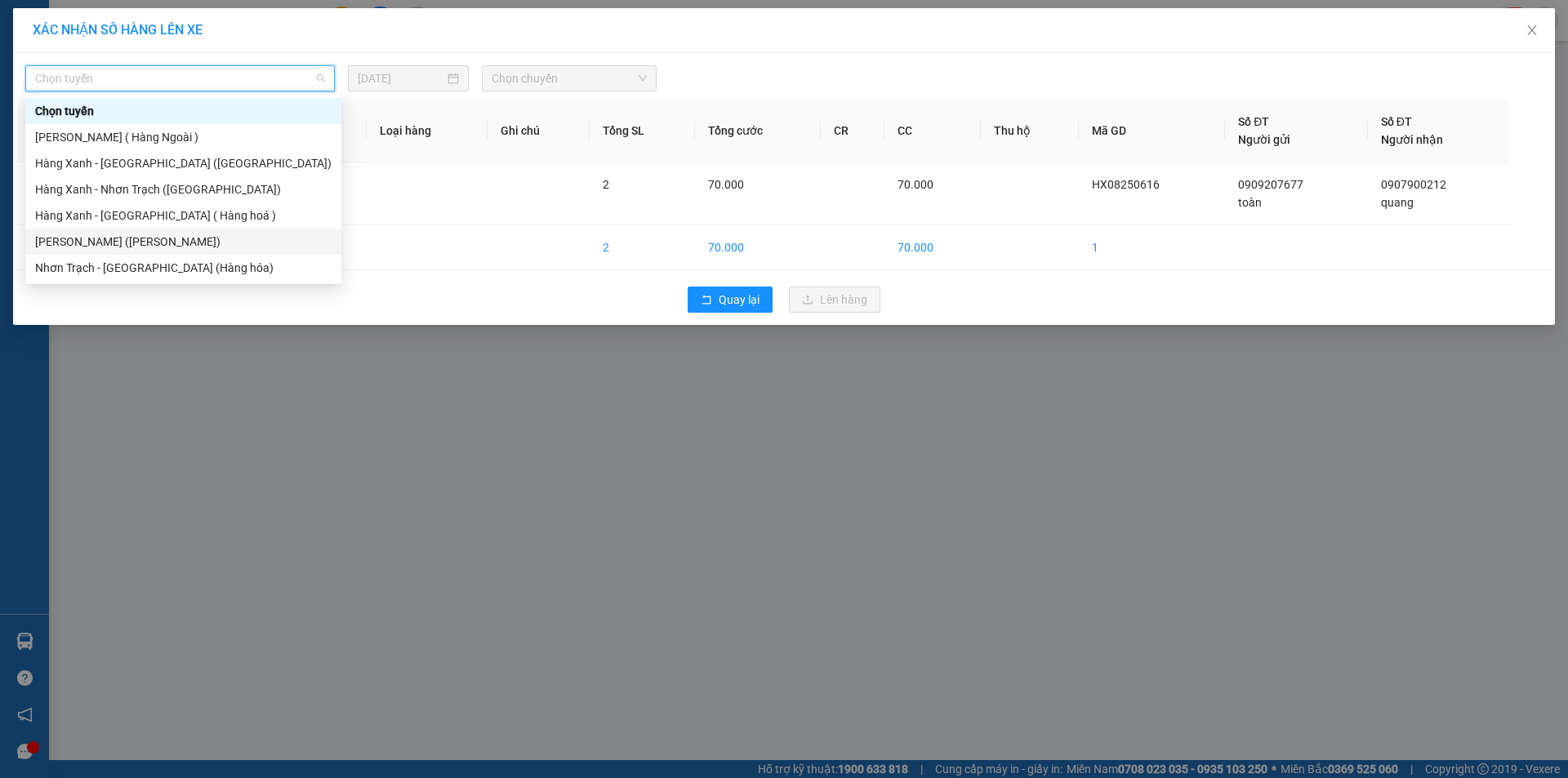
click at [159, 243] on div "[PERSON_NAME] ([PERSON_NAME])" at bounding box center [183, 242] width 297 height 18
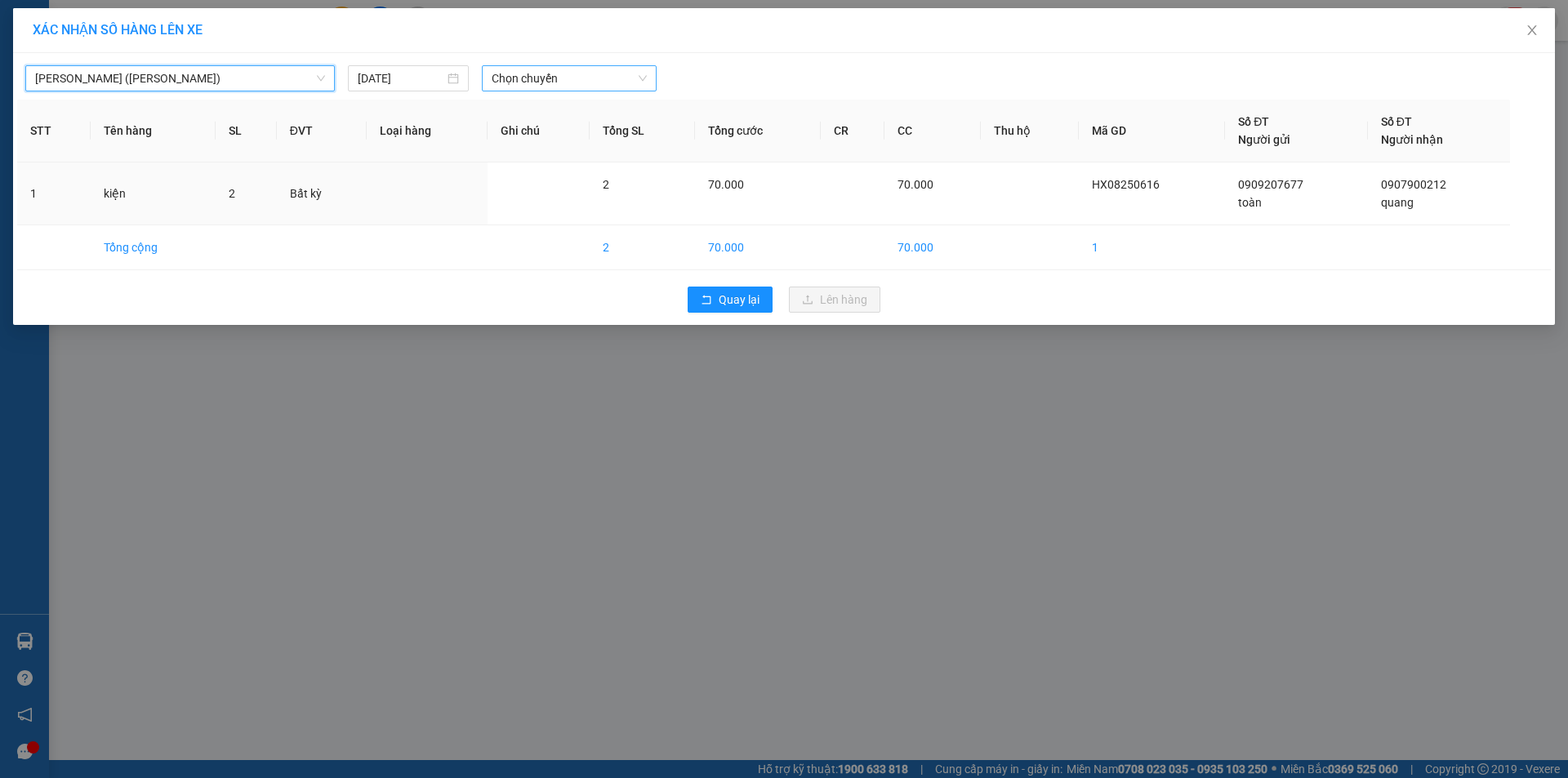
click at [570, 78] on span "Chọn chuyến" at bounding box center [568, 79] width 155 height 25
type input "1320"
click at [596, 140] on div "Thêm chuyến " 13:20 "" at bounding box center [569, 138] width 174 height 28
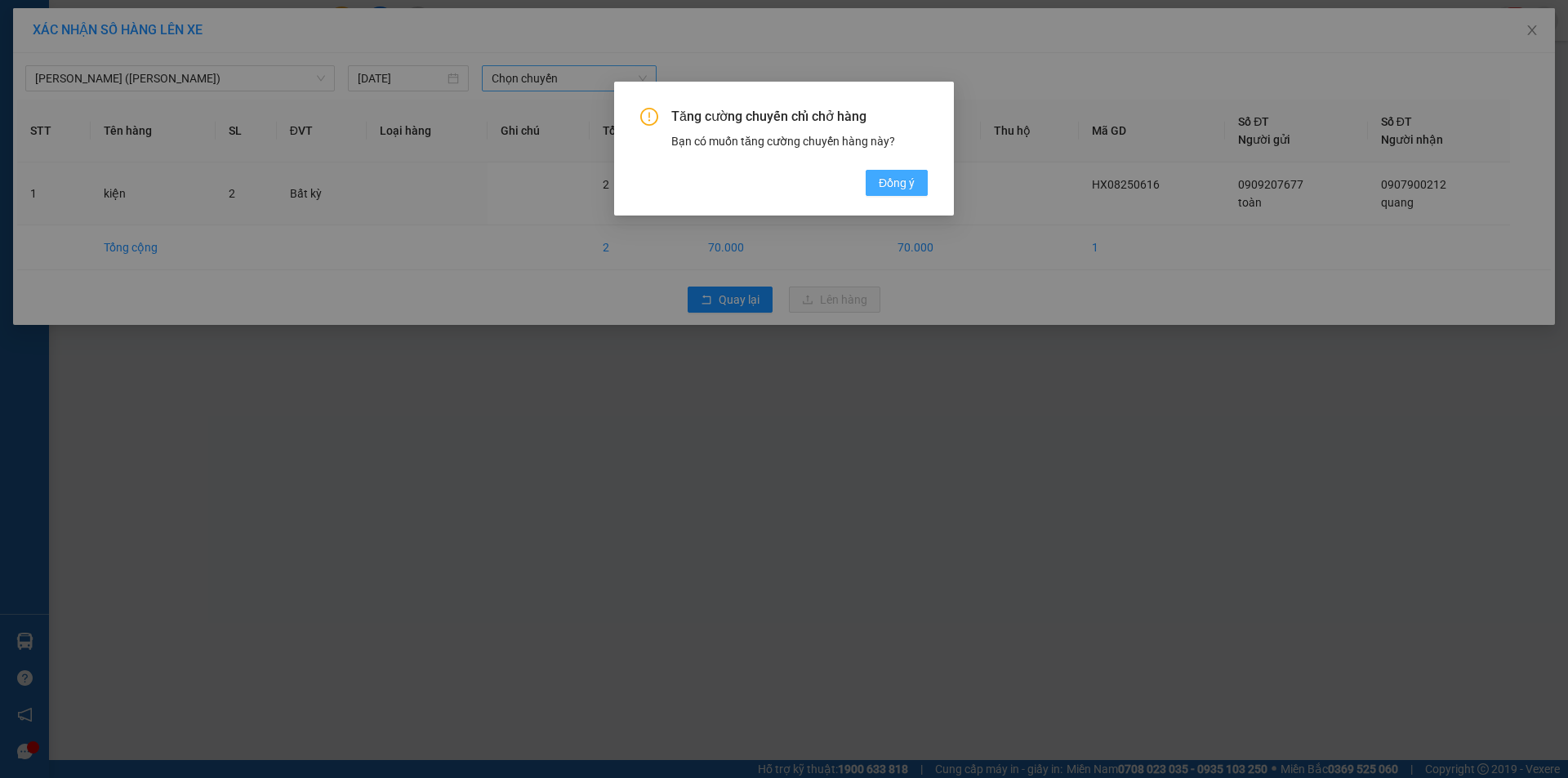
click at [880, 182] on span "Đồng ý" at bounding box center [896, 183] width 36 height 18
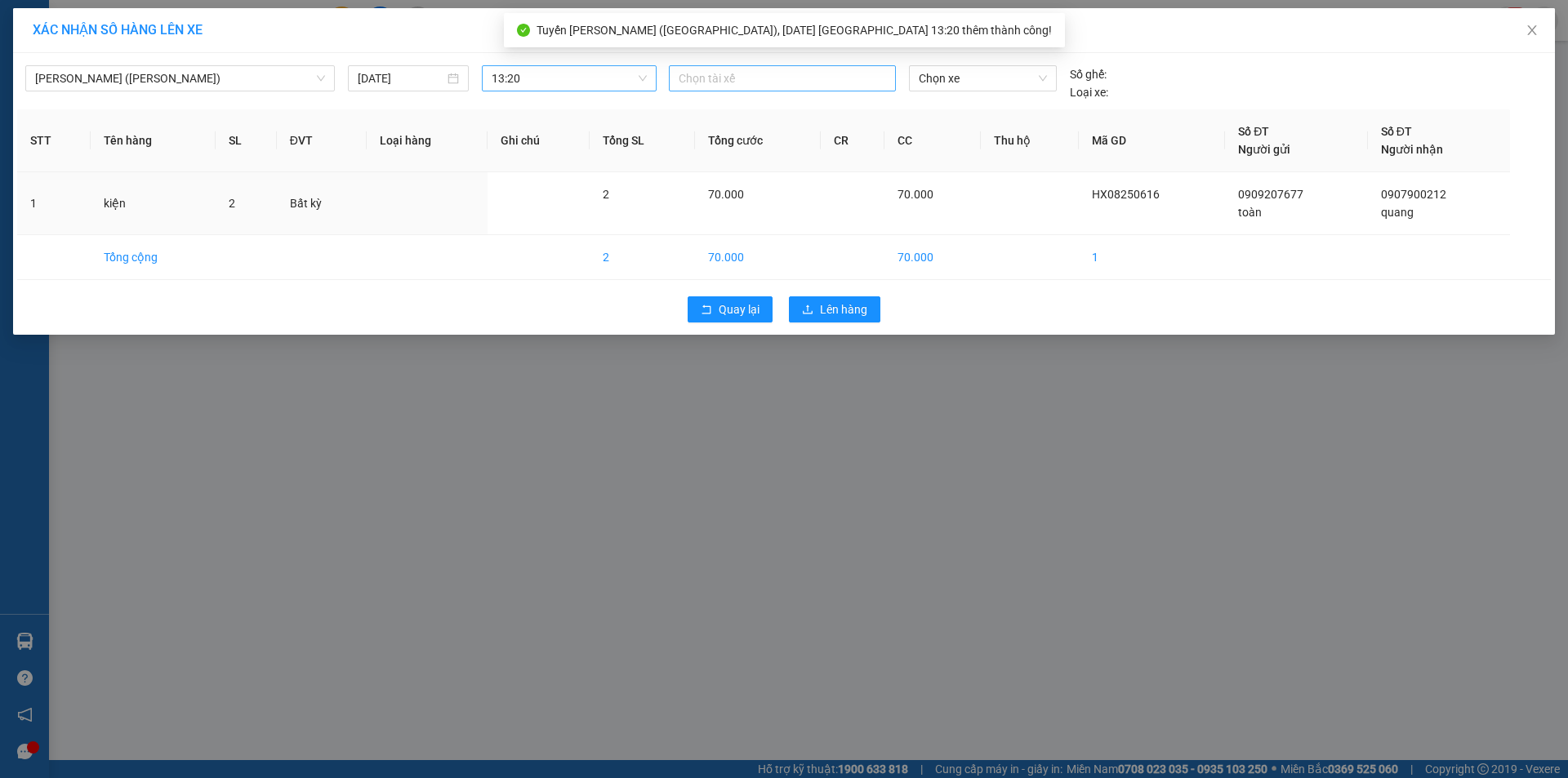
click at [749, 85] on div at bounding box center [782, 79] width 219 height 20
type input "binh"
click at [731, 162] on div "BÌNH MĐ" at bounding box center [791, 163] width 225 height 18
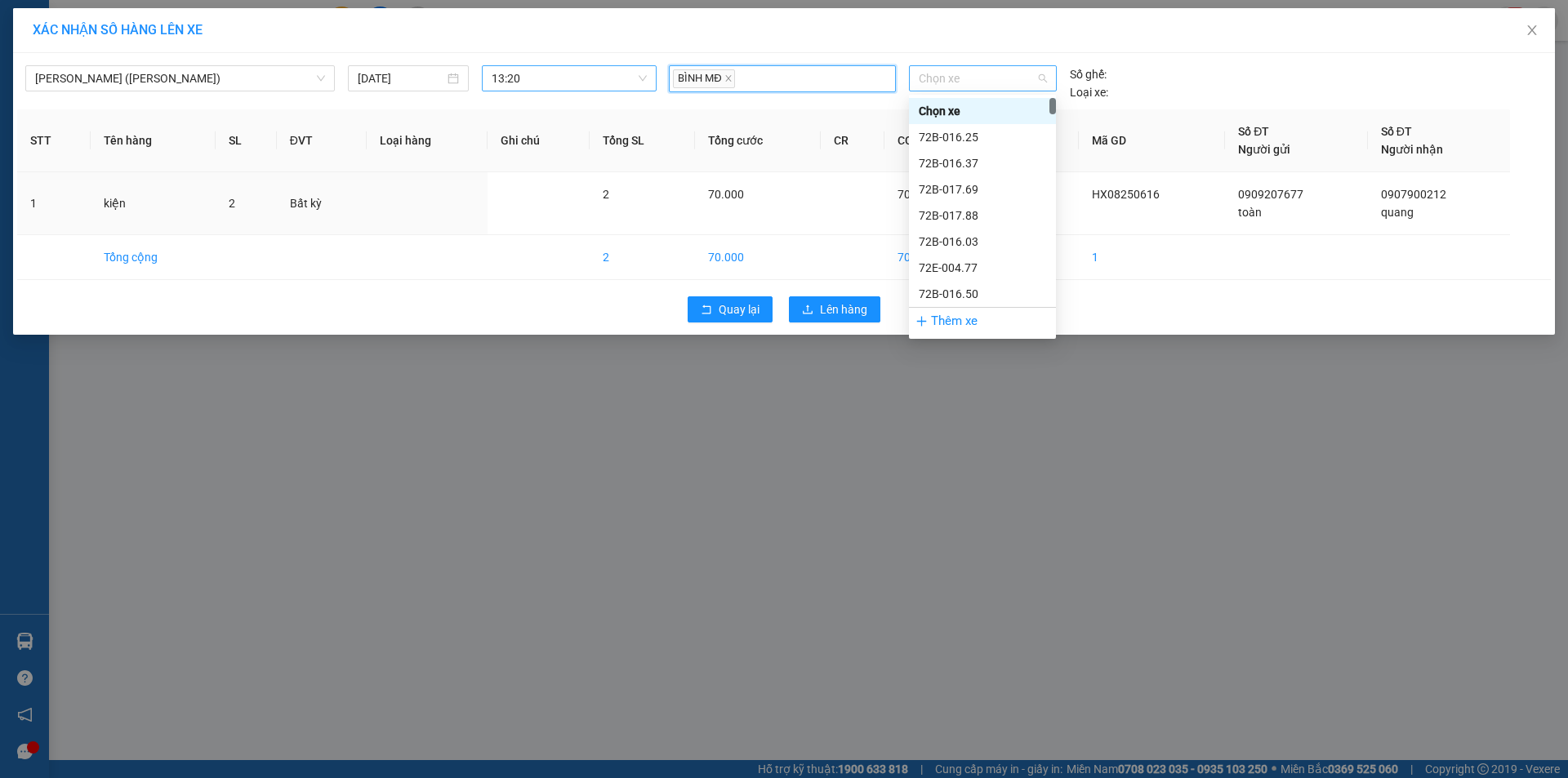
click at [976, 83] on span "Chọn xe" at bounding box center [982, 79] width 128 height 25
type input "7009"
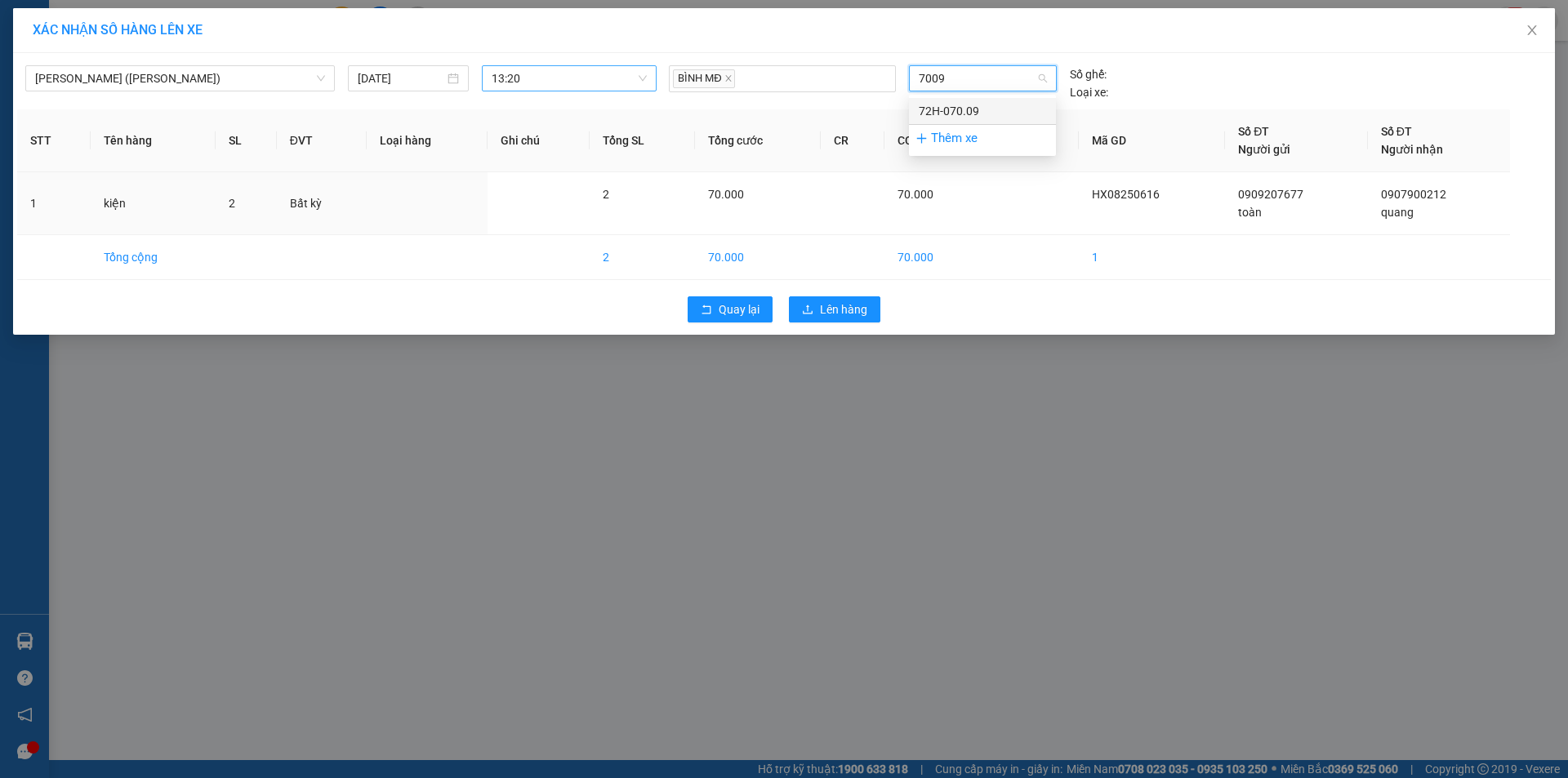
click at [967, 107] on div "72H-070.09" at bounding box center [982, 111] width 128 height 18
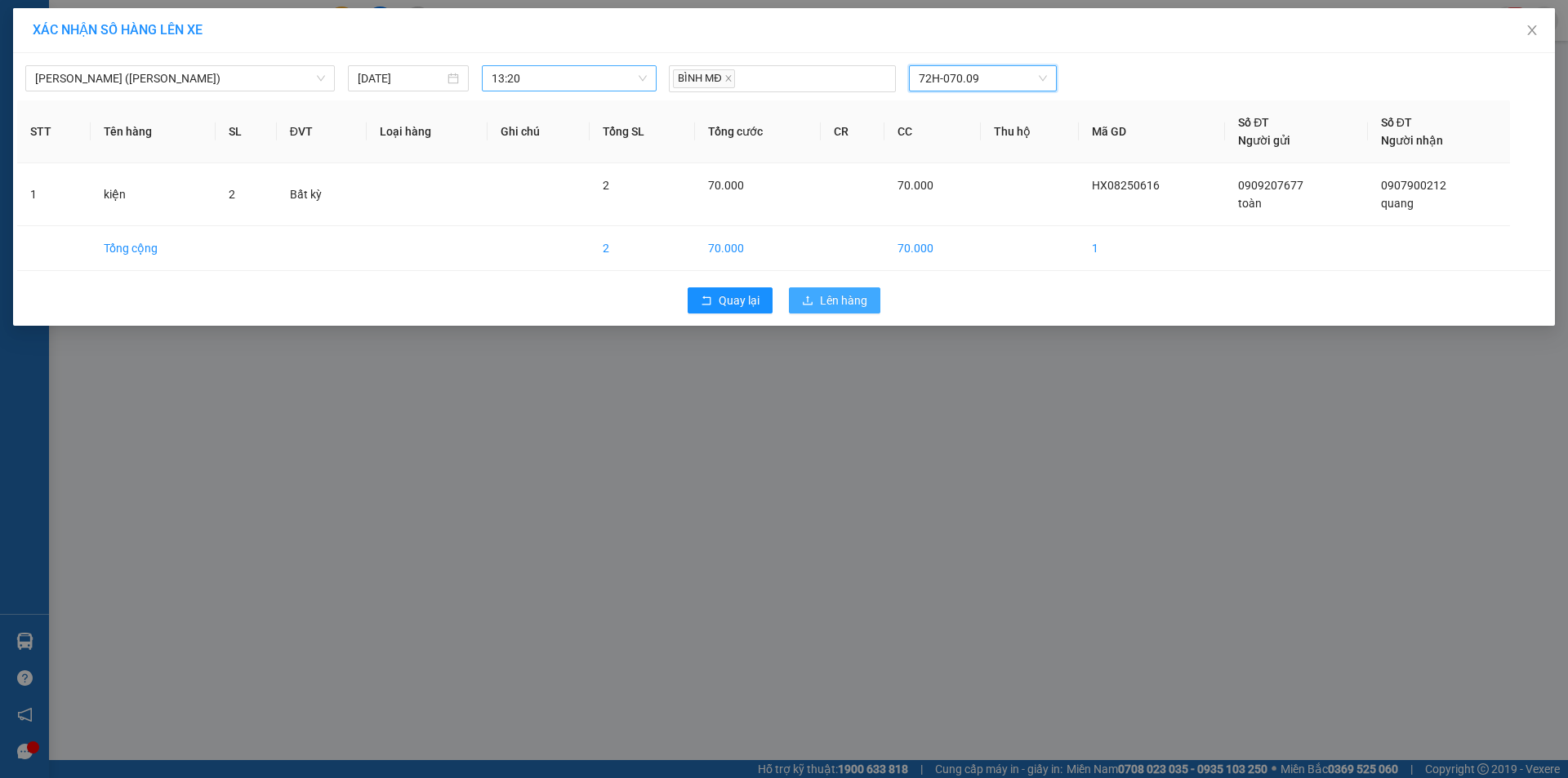
click at [873, 292] on button "Lên hàng" at bounding box center [834, 301] width 91 height 27
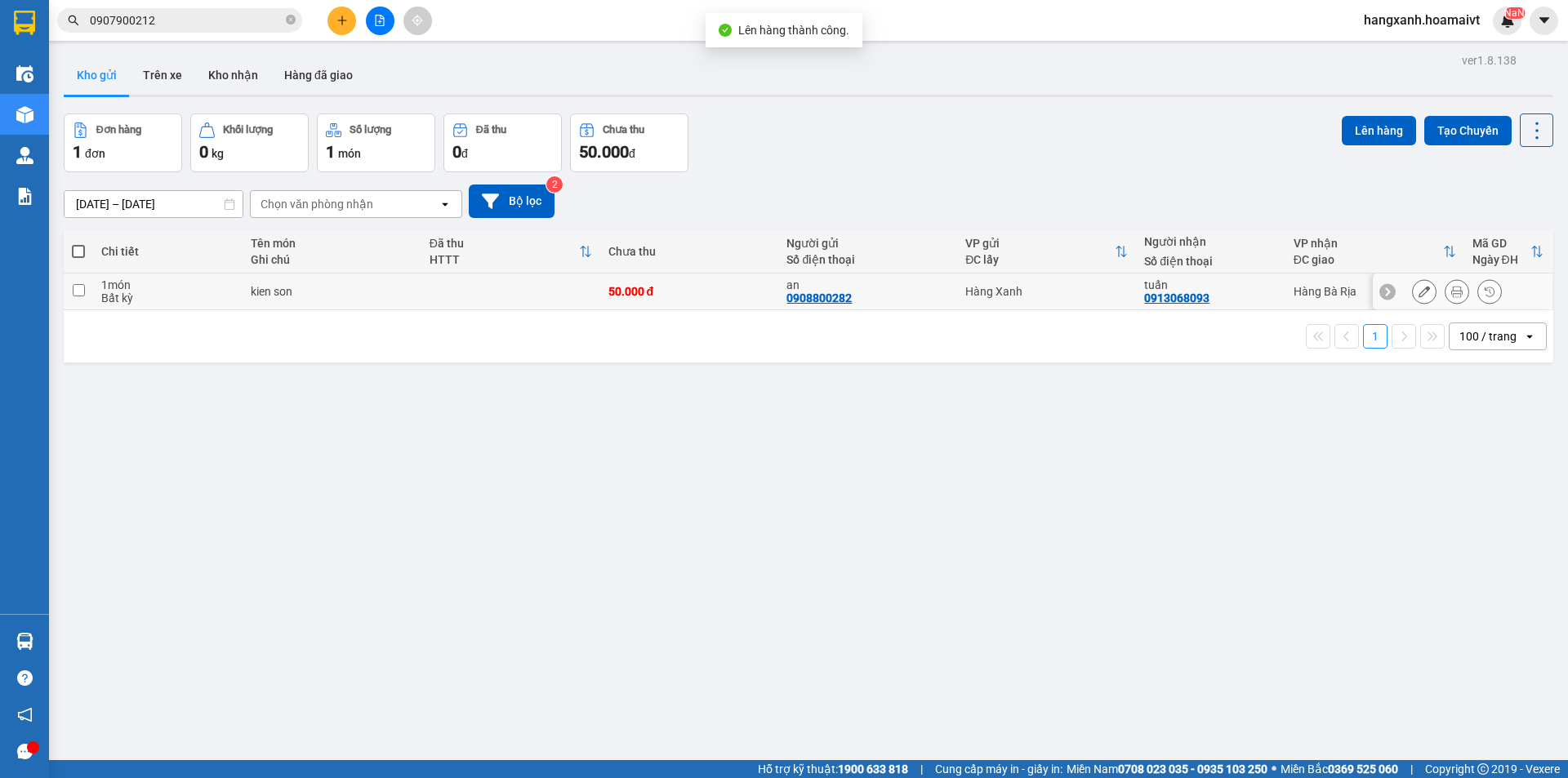
click at [1262, 301] on div "tuấn 0913068093" at bounding box center [1210, 292] width 133 height 27
checkbox input "true"
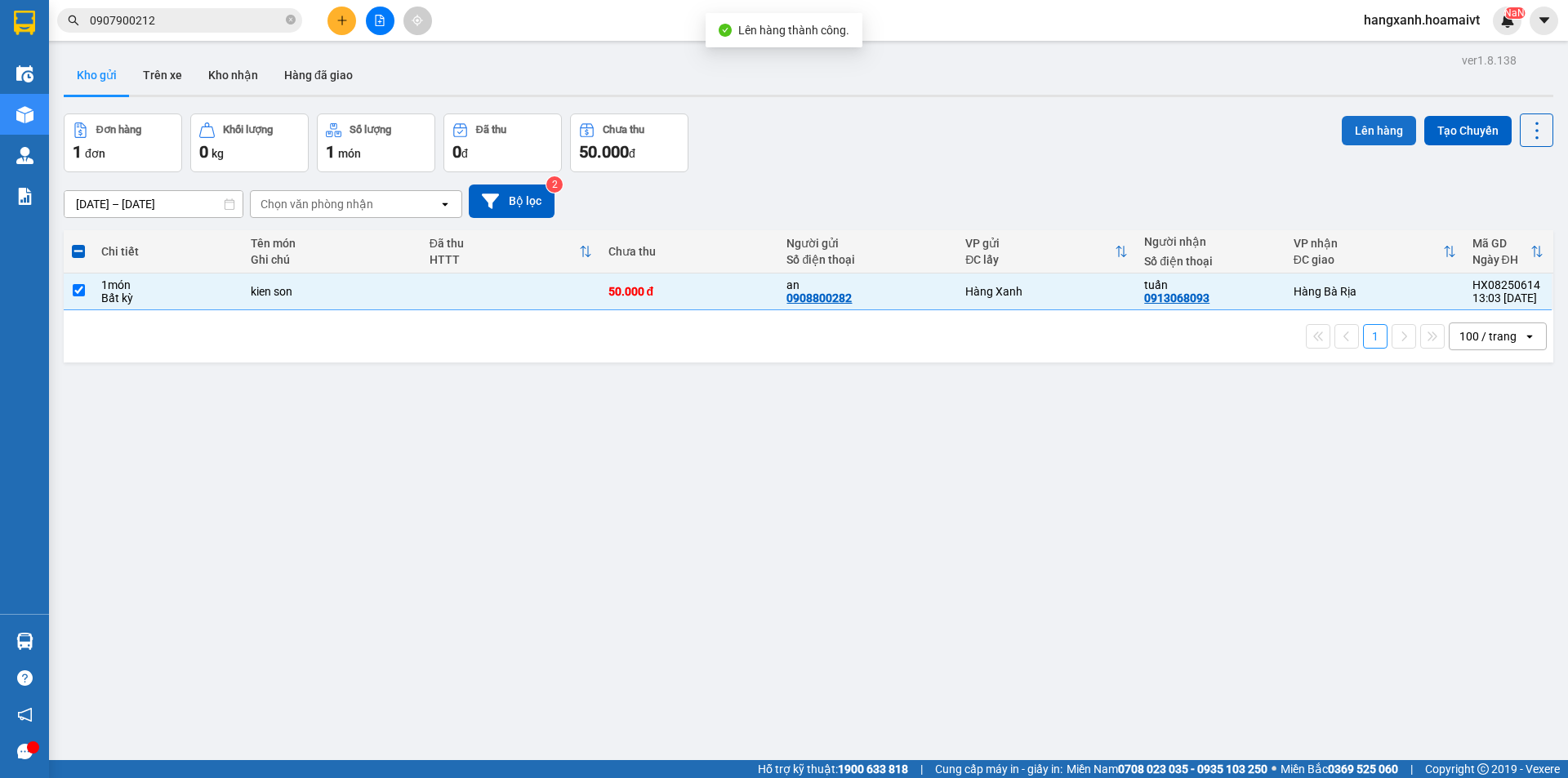
click at [1348, 140] on button "Lên hàng" at bounding box center [1379, 130] width 75 height 29
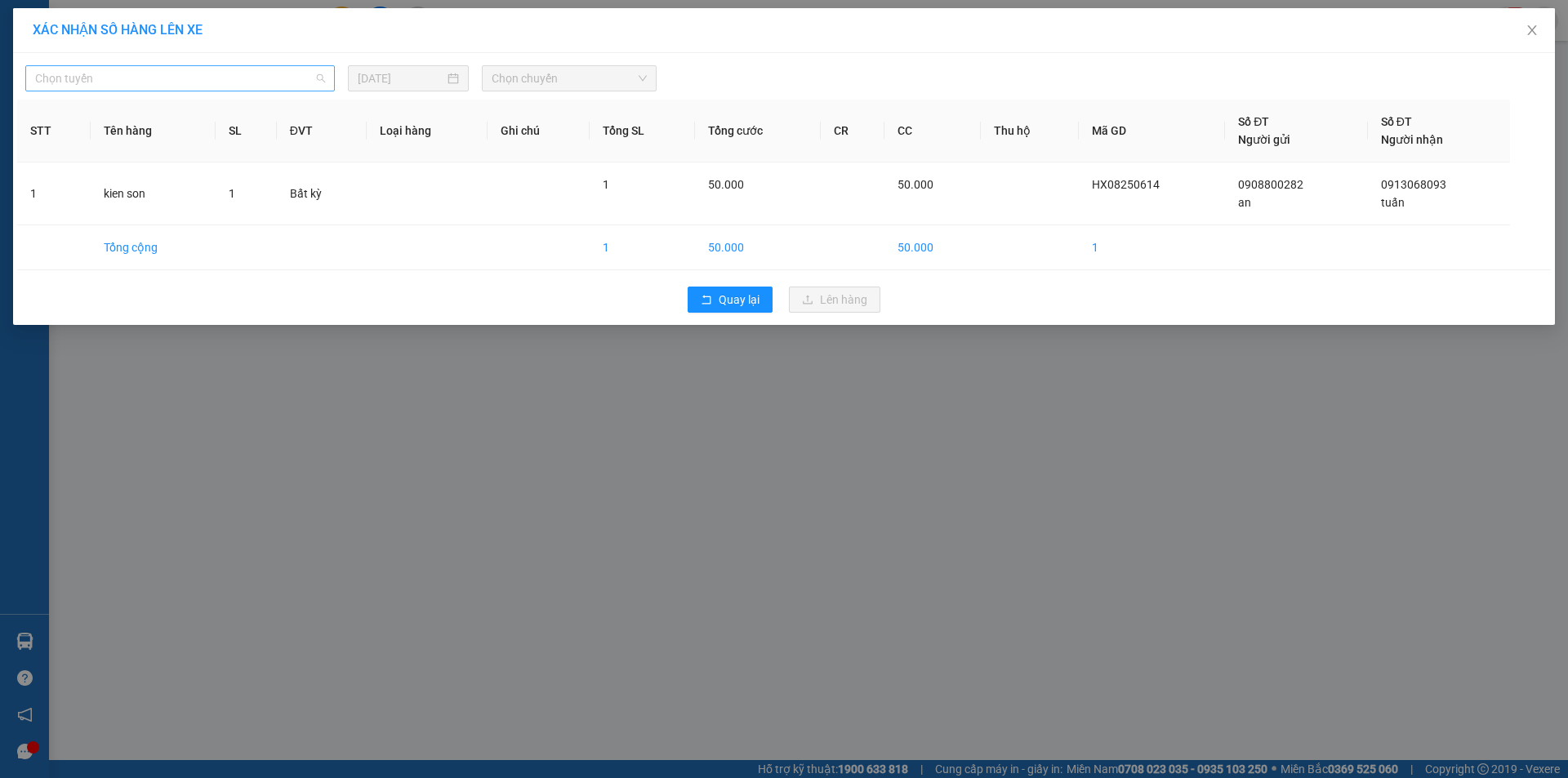
click at [234, 81] on span "Chọn tuyến" at bounding box center [180, 79] width 290 height 25
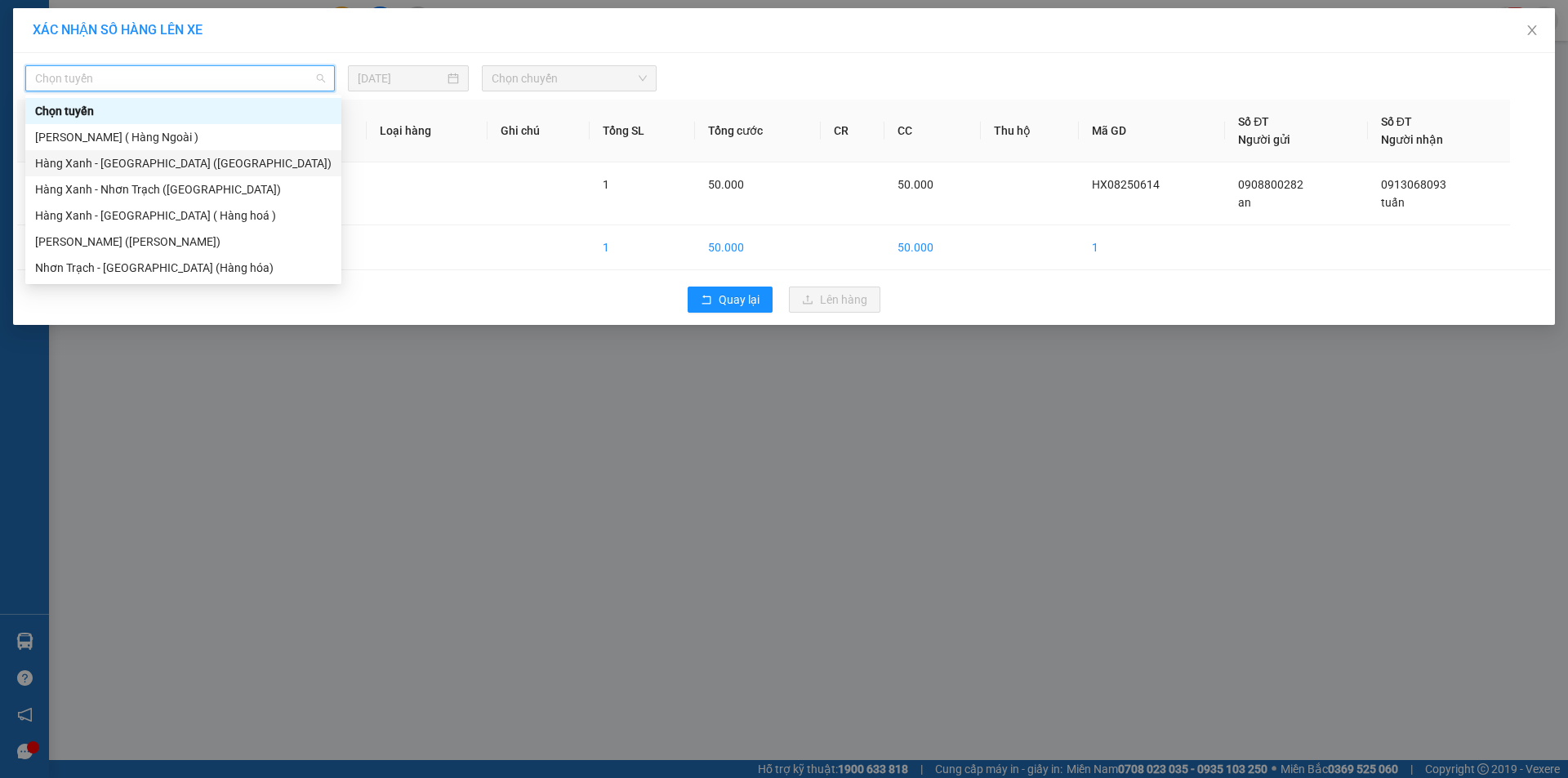
click at [165, 164] on div "Hàng Xanh - [GEOGRAPHIC_DATA] ([GEOGRAPHIC_DATA])" at bounding box center [183, 163] width 297 height 18
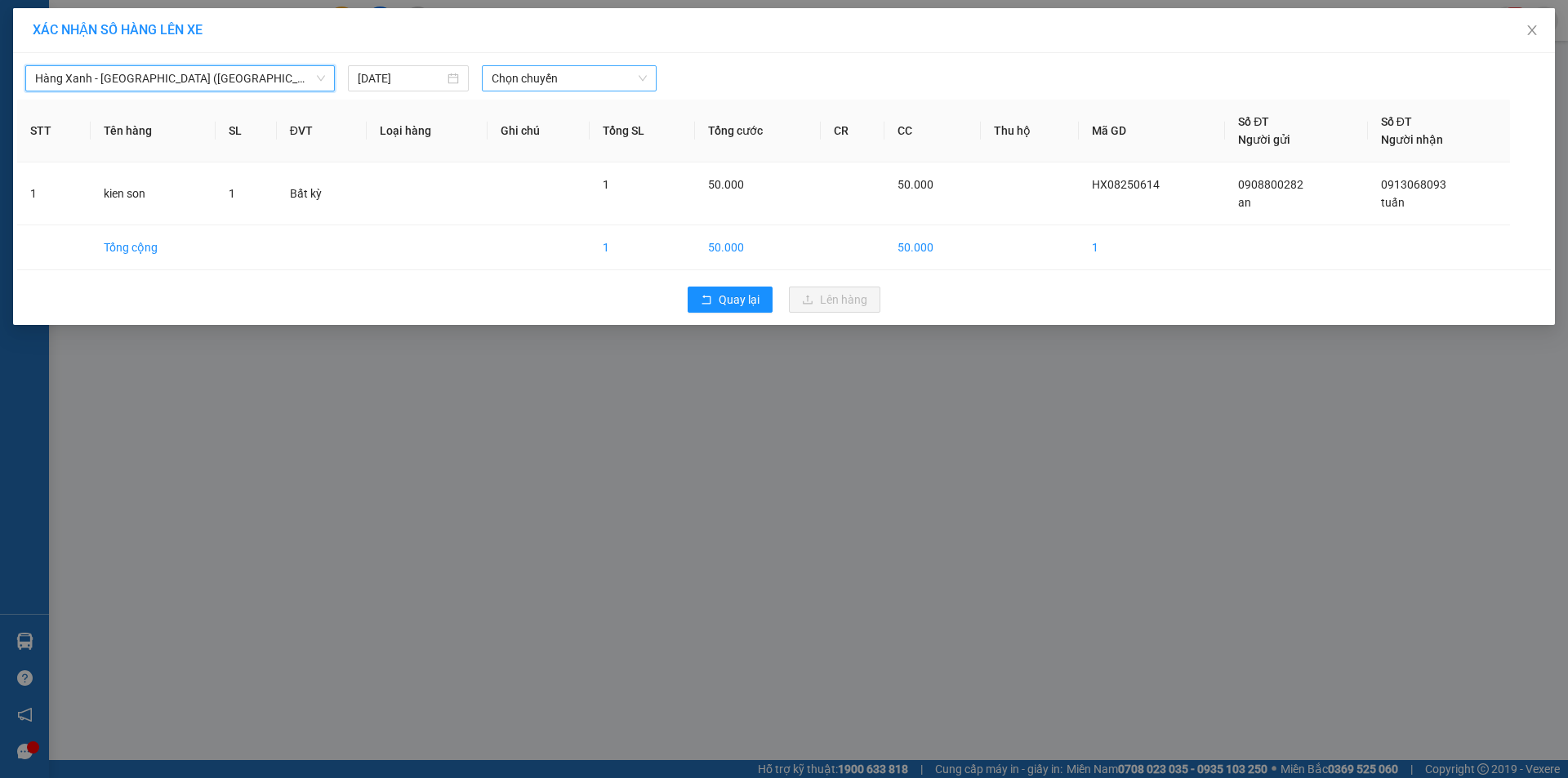
click at [543, 78] on span "Chọn chuyến" at bounding box center [568, 79] width 155 height 25
type input "1320"
drag, startPoint x: 584, startPoint y: 138, endPoint x: 596, endPoint y: 143, distance: 13.0
click at [586, 139] on div "Thêm chuyến " 13:20 "" at bounding box center [569, 138] width 174 height 28
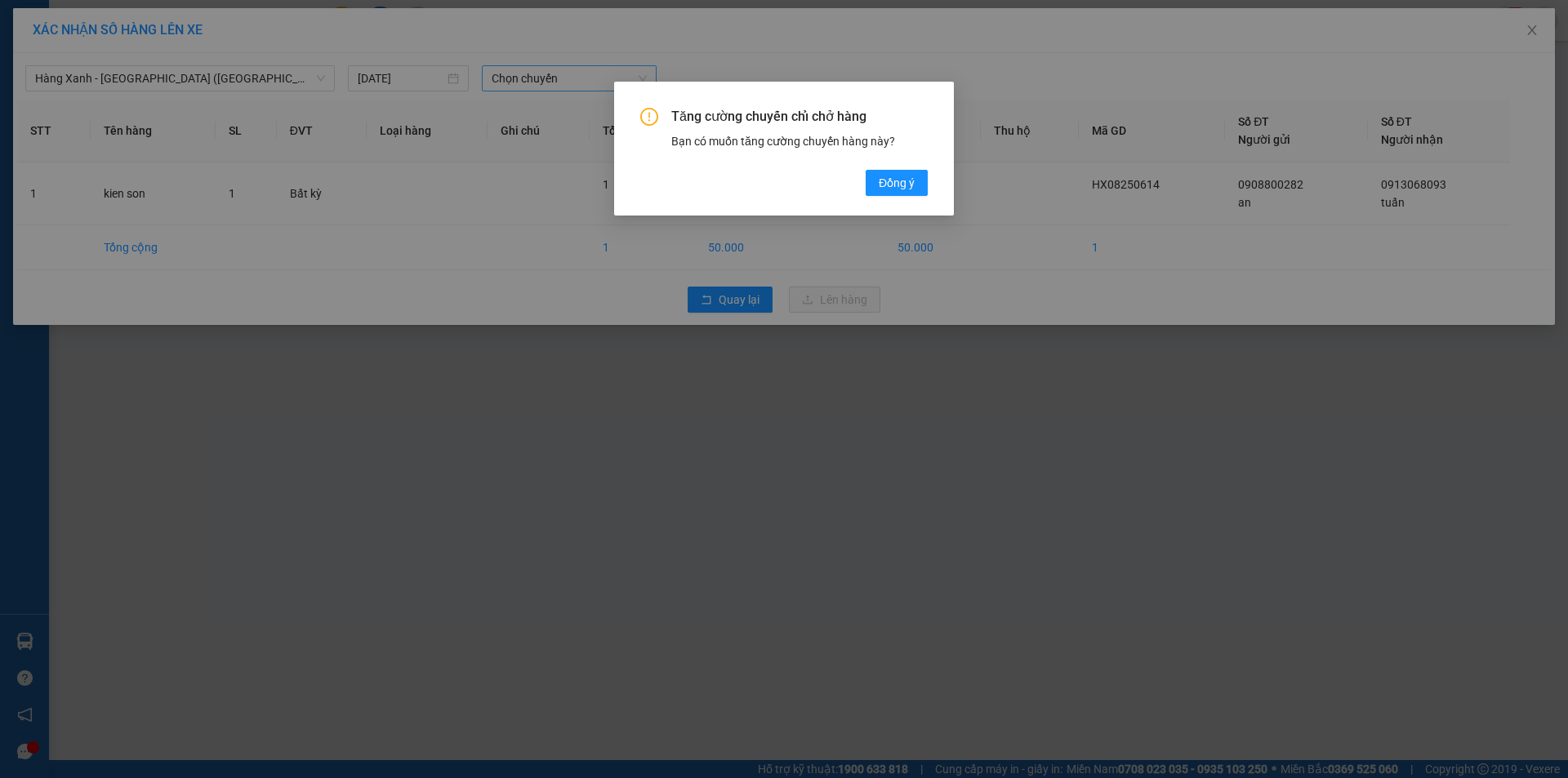
drag, startPoint x: 888, startPoint y: 180, endPoint x: 803, endPoint y: 150, distance: 90.1
click at [888, 181] on span "Đồng ý" at bounding box center [896, 183] width 36 height 18
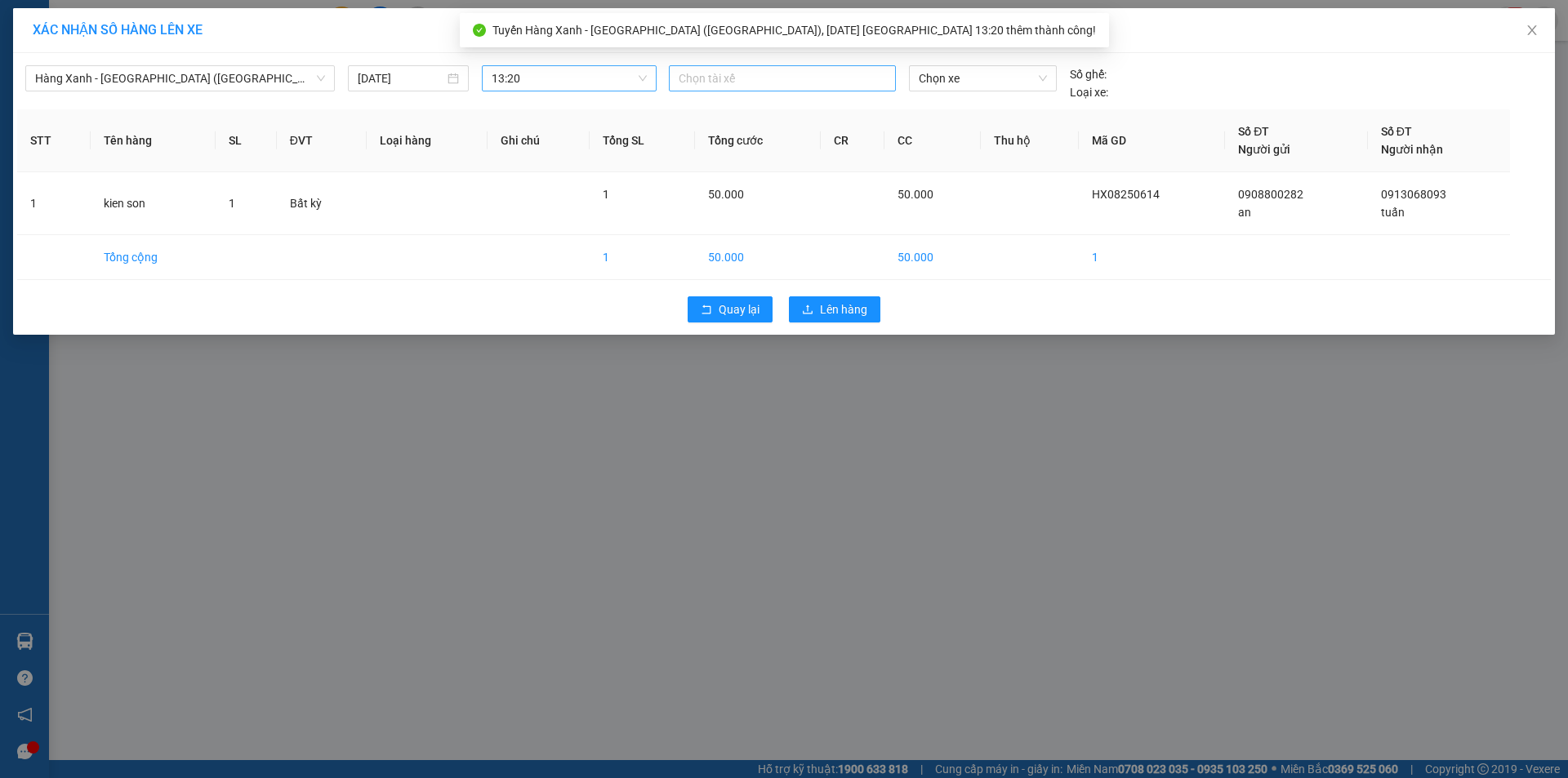
click at [722, 76] on div at bounding box center [782, 79] width 219 height 20
type input "binh"
click at [708, 162] on div "BÌNH MĐ" at bounding box center [791, 163] width 225 height 18
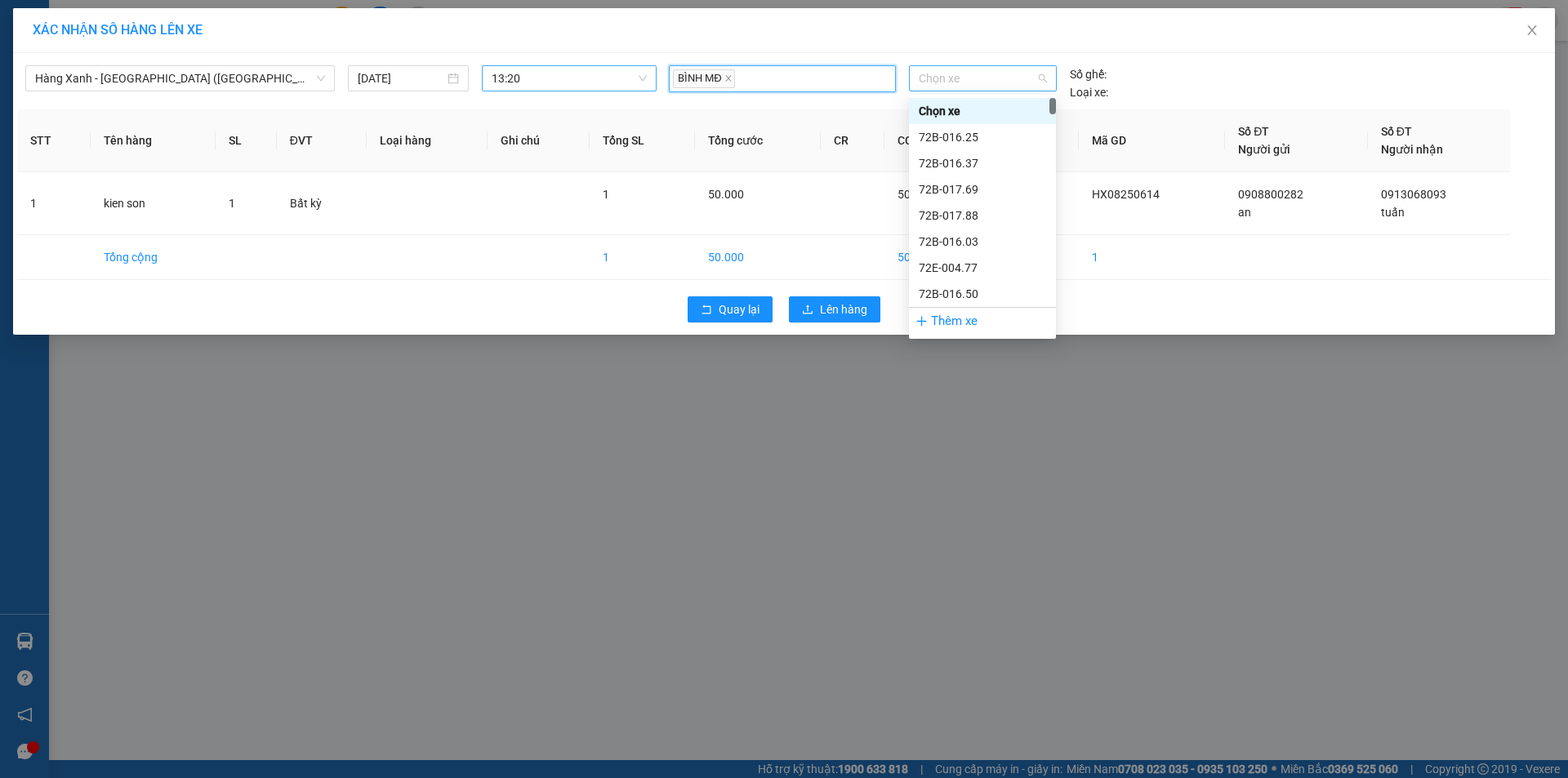
click at [978, 80] on span "Chọn xe" at bounding box center [982, 79] width 128 height 25
type input "7009"
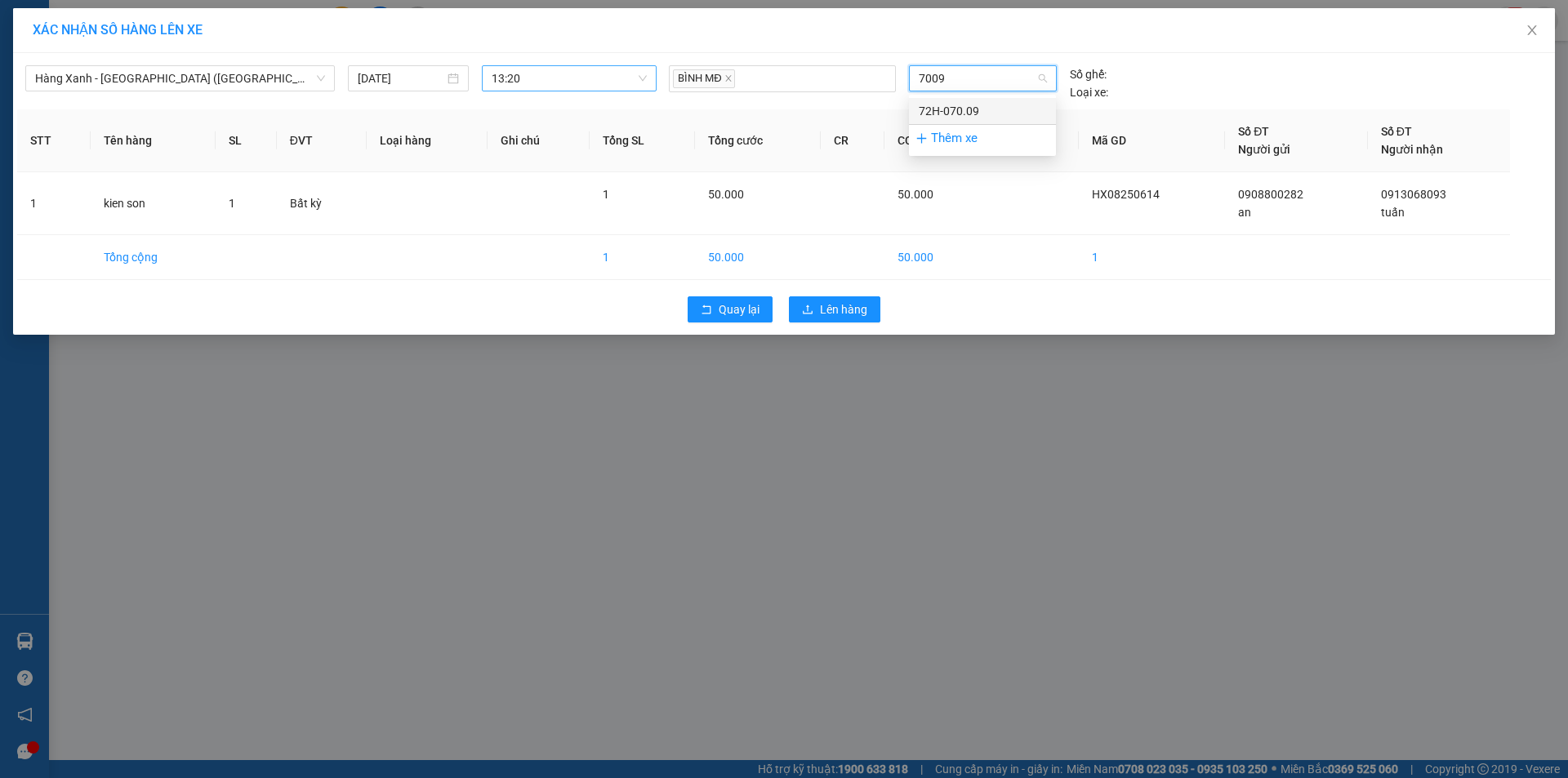
click at [963, 105] on div "72H-070.09" at bounding box center [982, 111] width 128 height 18
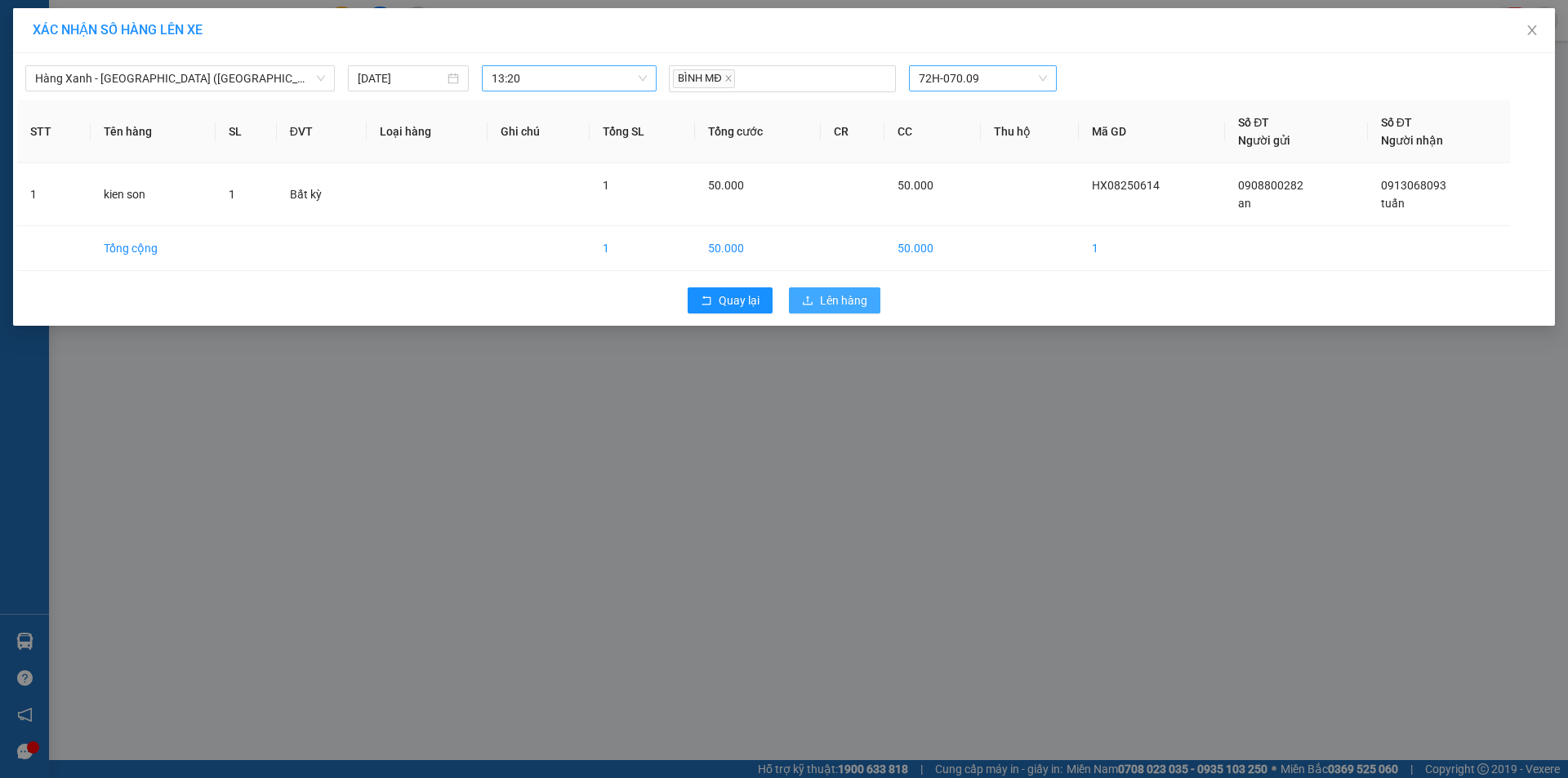
click at [850, 301] on span "Lên hàng" at bounding box center [843, 301] width 47 height 18
